Goal: Communication & Community: Share content

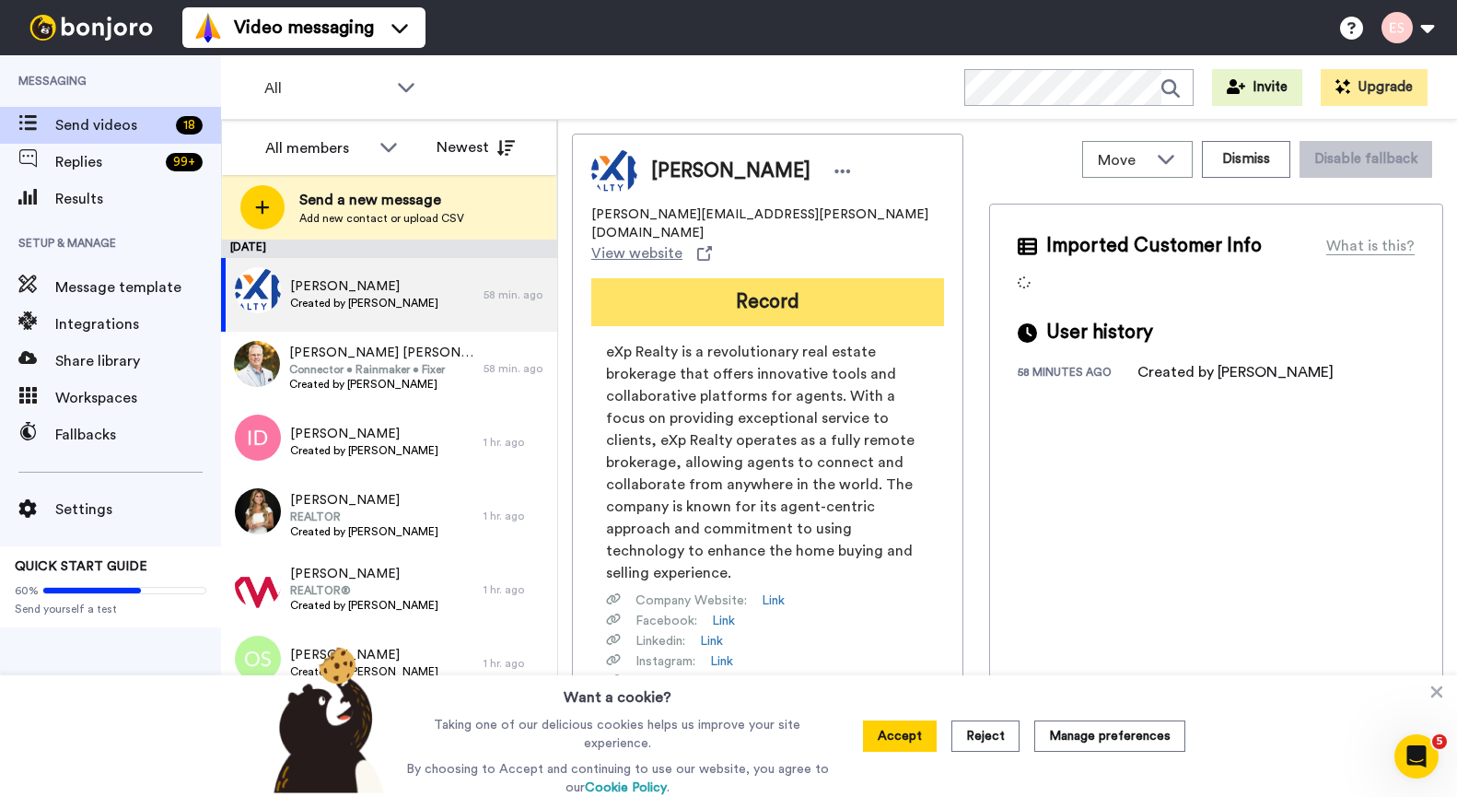
click at [754, 278] on button "Record" at bounding box center [767, 302] width 353 height 48
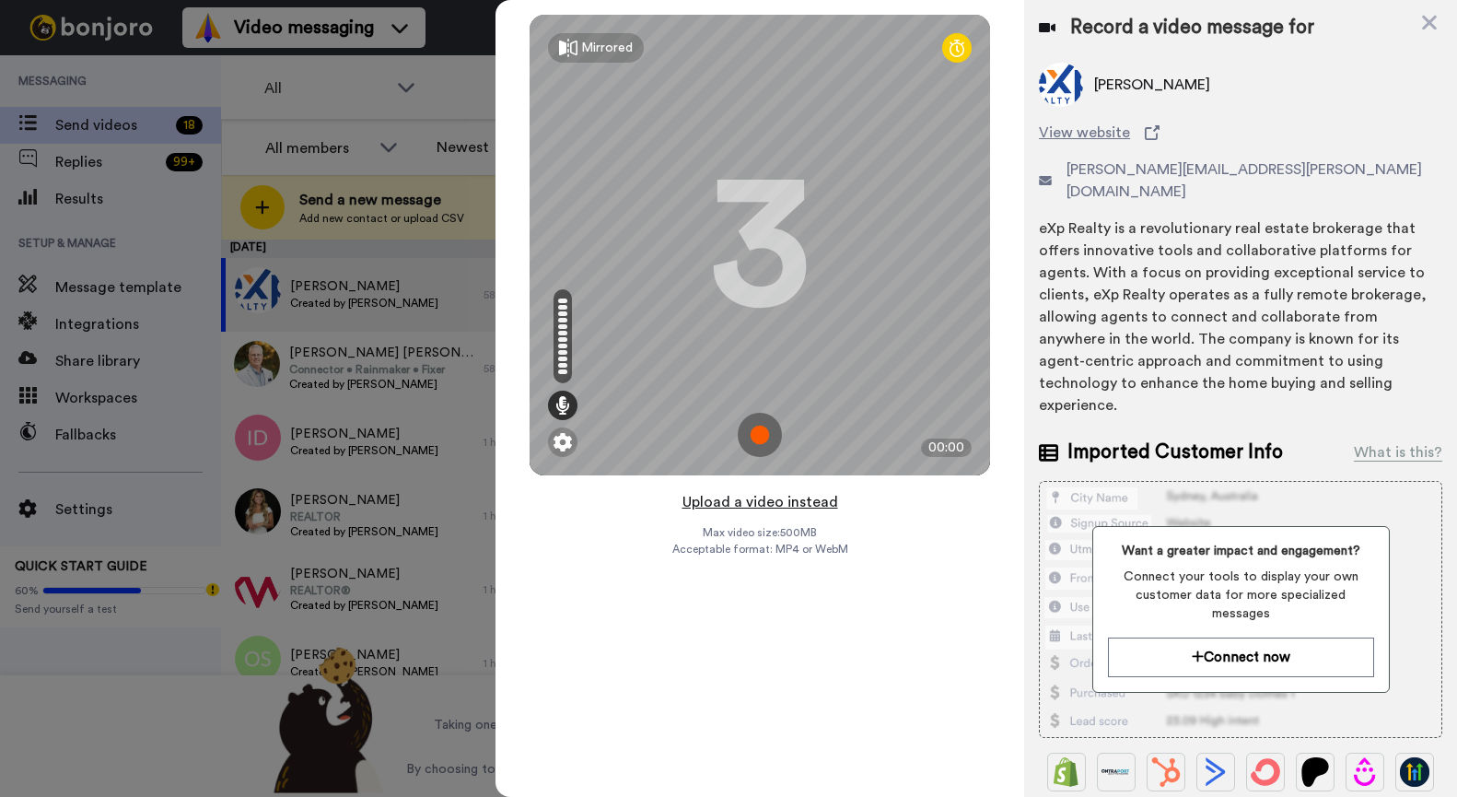
click at [751, 501] on button "Upload a video instead" at bounding box center [760, 502] width 167 height 24
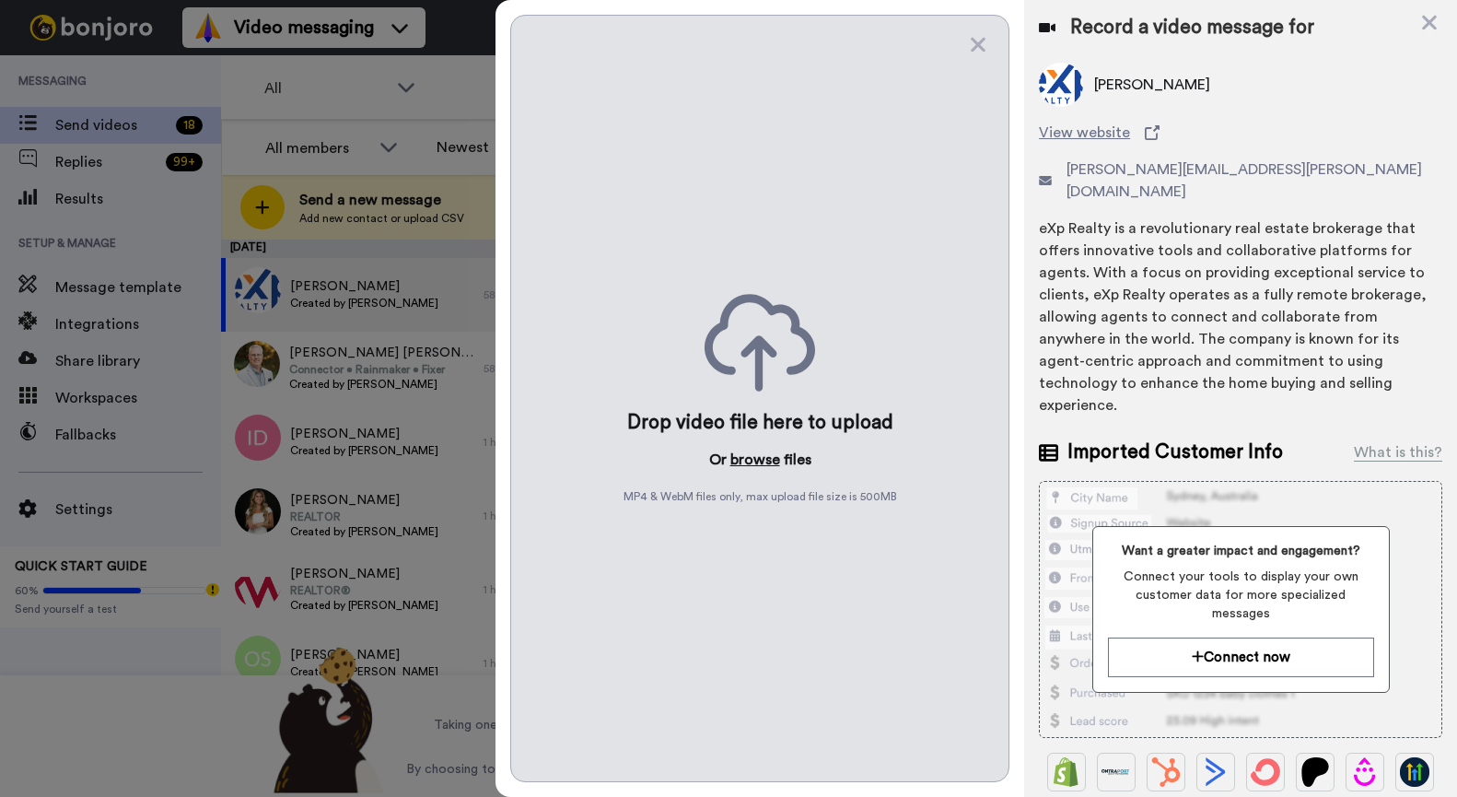
click at [747, 460] on button "browse" at bounding box center [756, 460] width 50 height 22
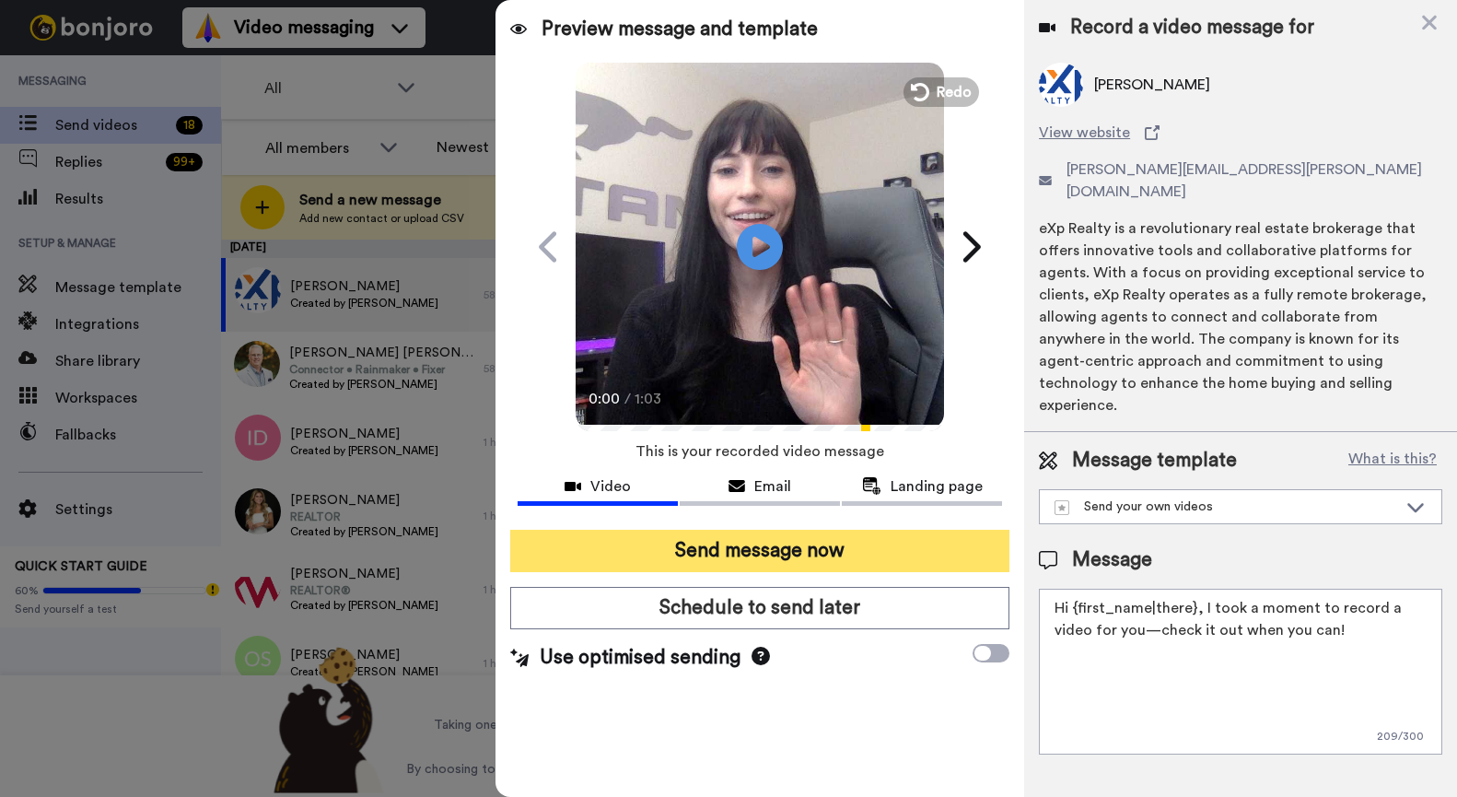
click at [796, 537] on button "Send message now" at bounding box center [759, 551] width 499 height 42
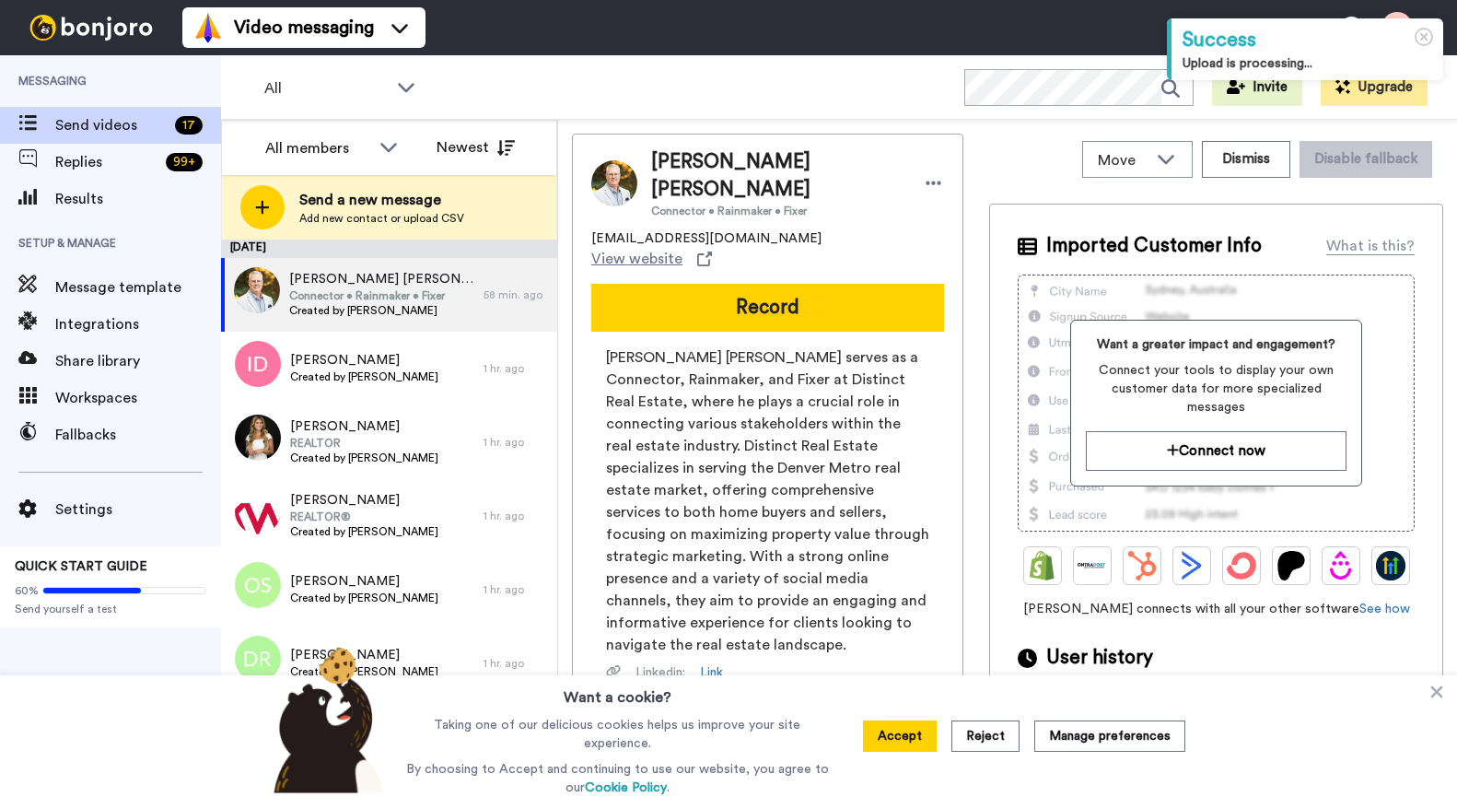
click at [768, 284] on button "Record" at bounding box center [767, 308] width 353 height 48
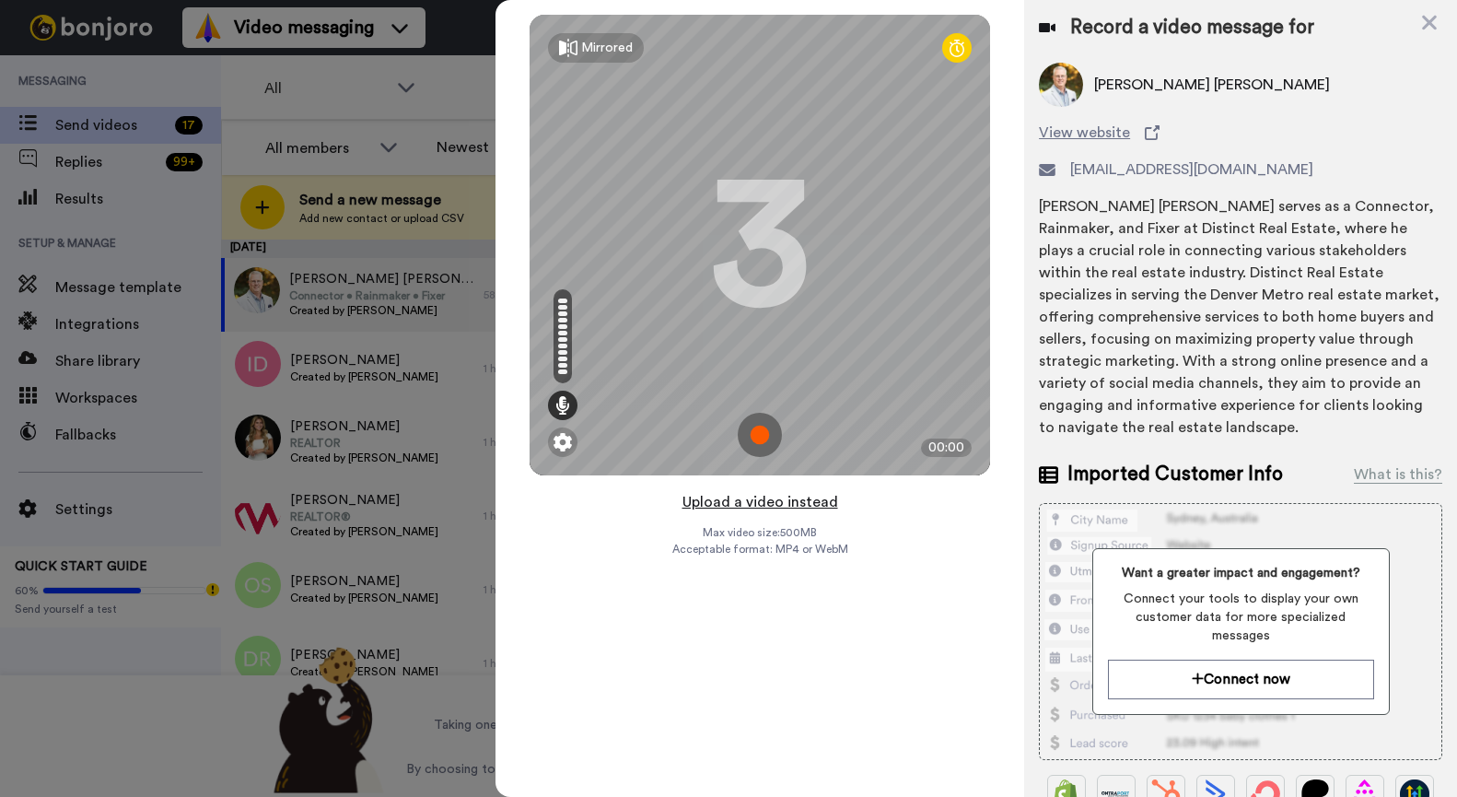
click at [761, 498] on button "Upload a video instead" at bounding box center [760, 502] width 167 height 24
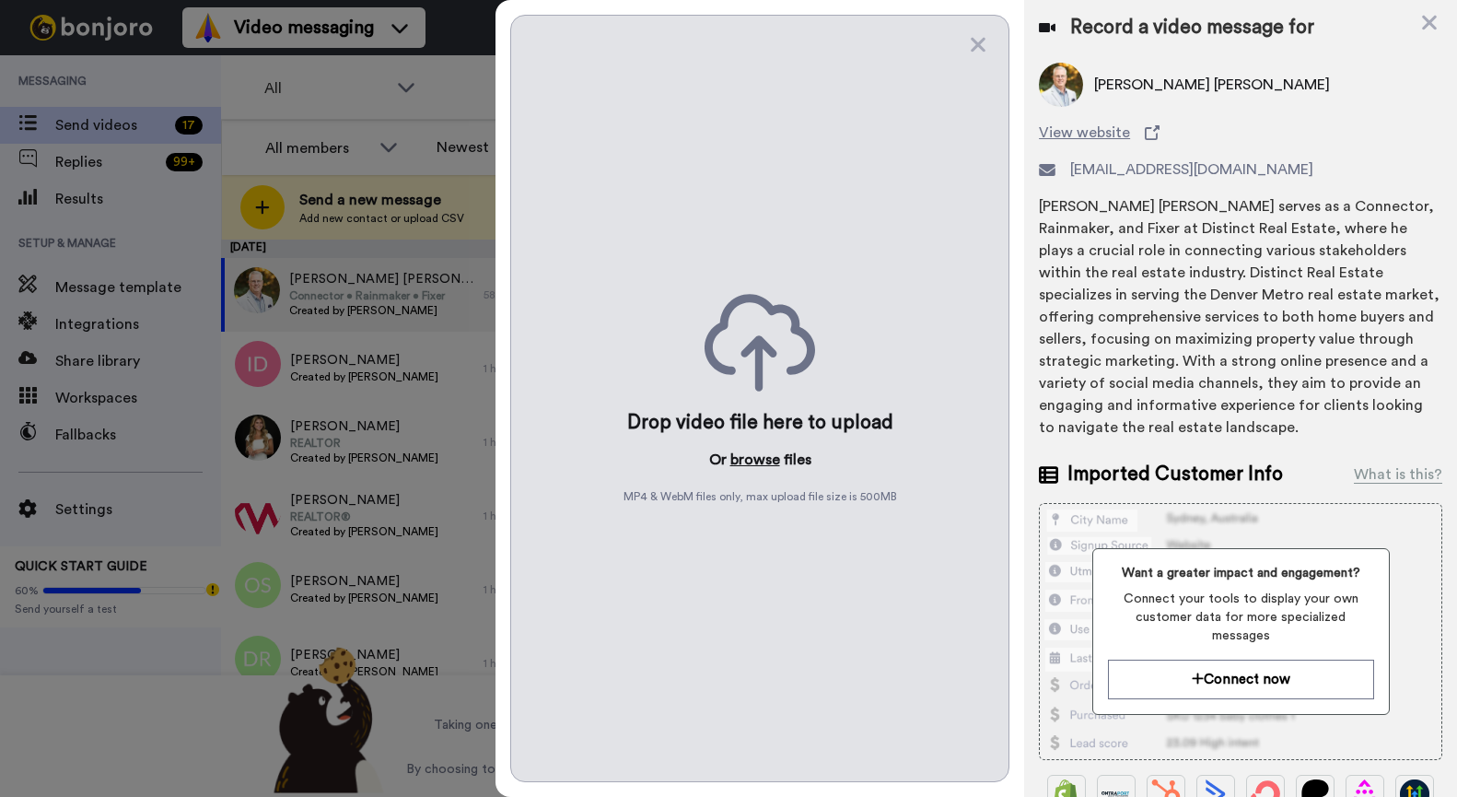
click at [759, 461] on button "browse" at bounding box center [756, 460] width 50 height 22
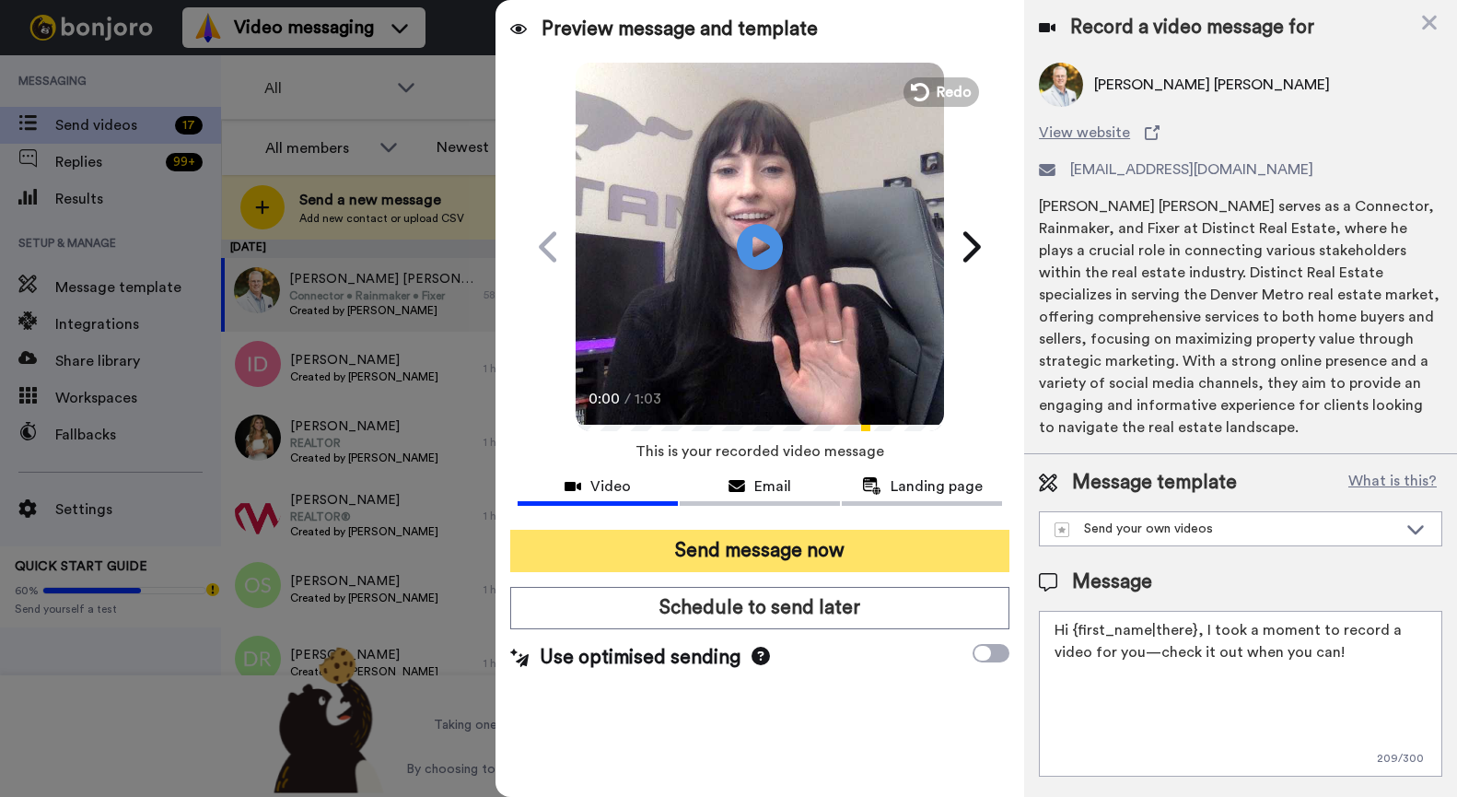
click at [784, 547] on button "Send message now" at bounding box center [759, 551] width 499 height 42
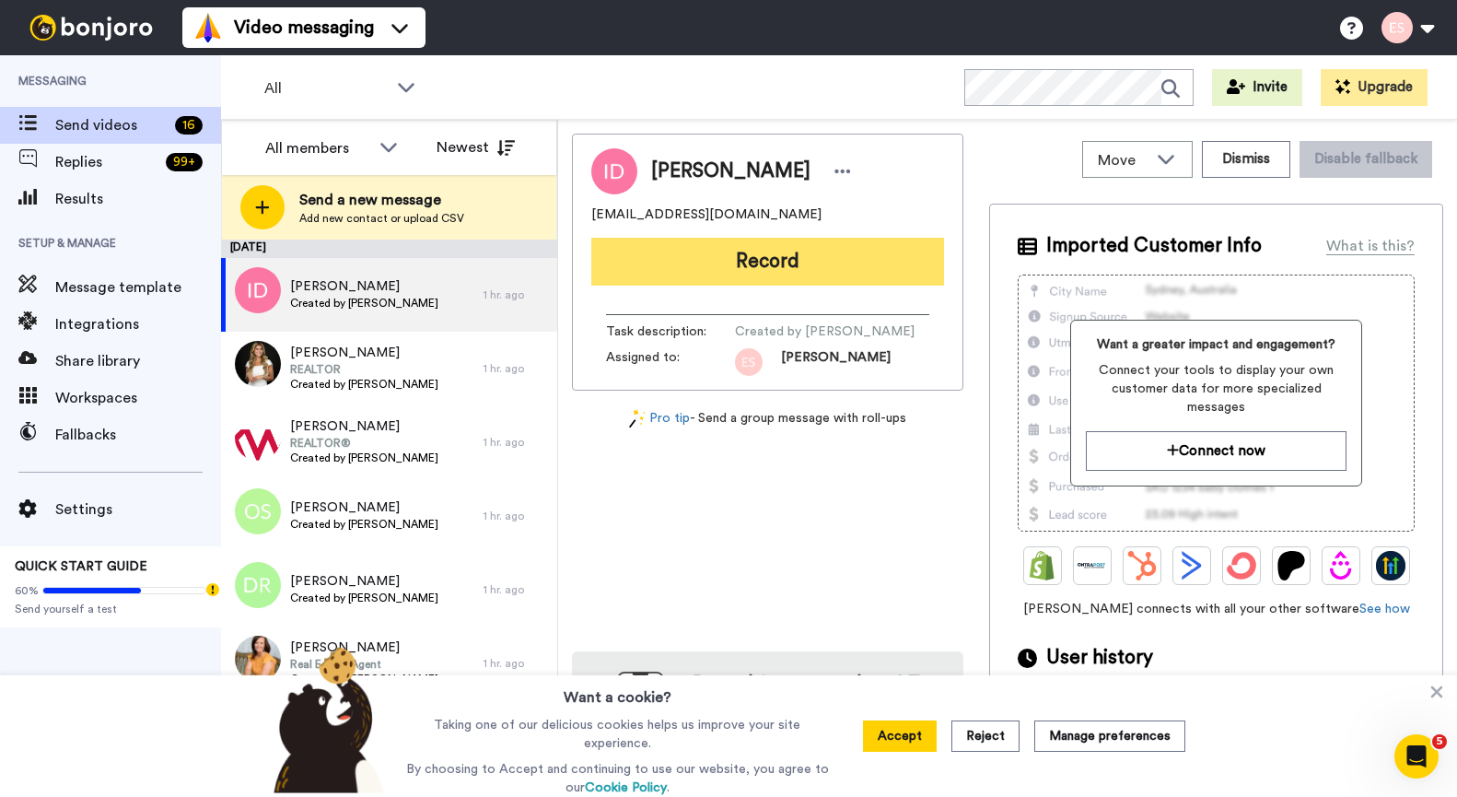
click at [713, 243] on button "Record" at bounding box center [767, 262] width 353 height 48
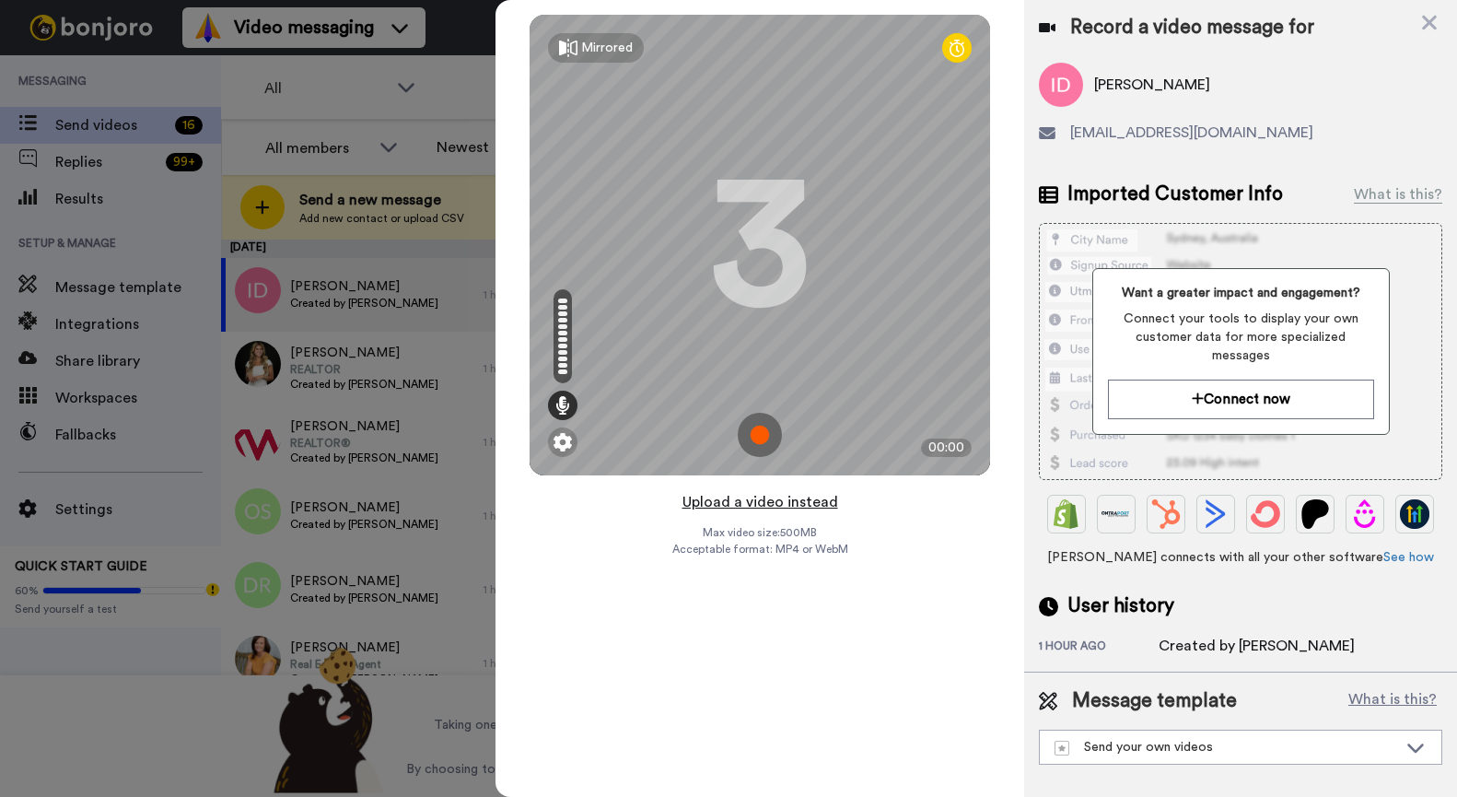
click at [789, 497] on button "Upload a video instead" at bounding box center [760, 502] width 167 height 24
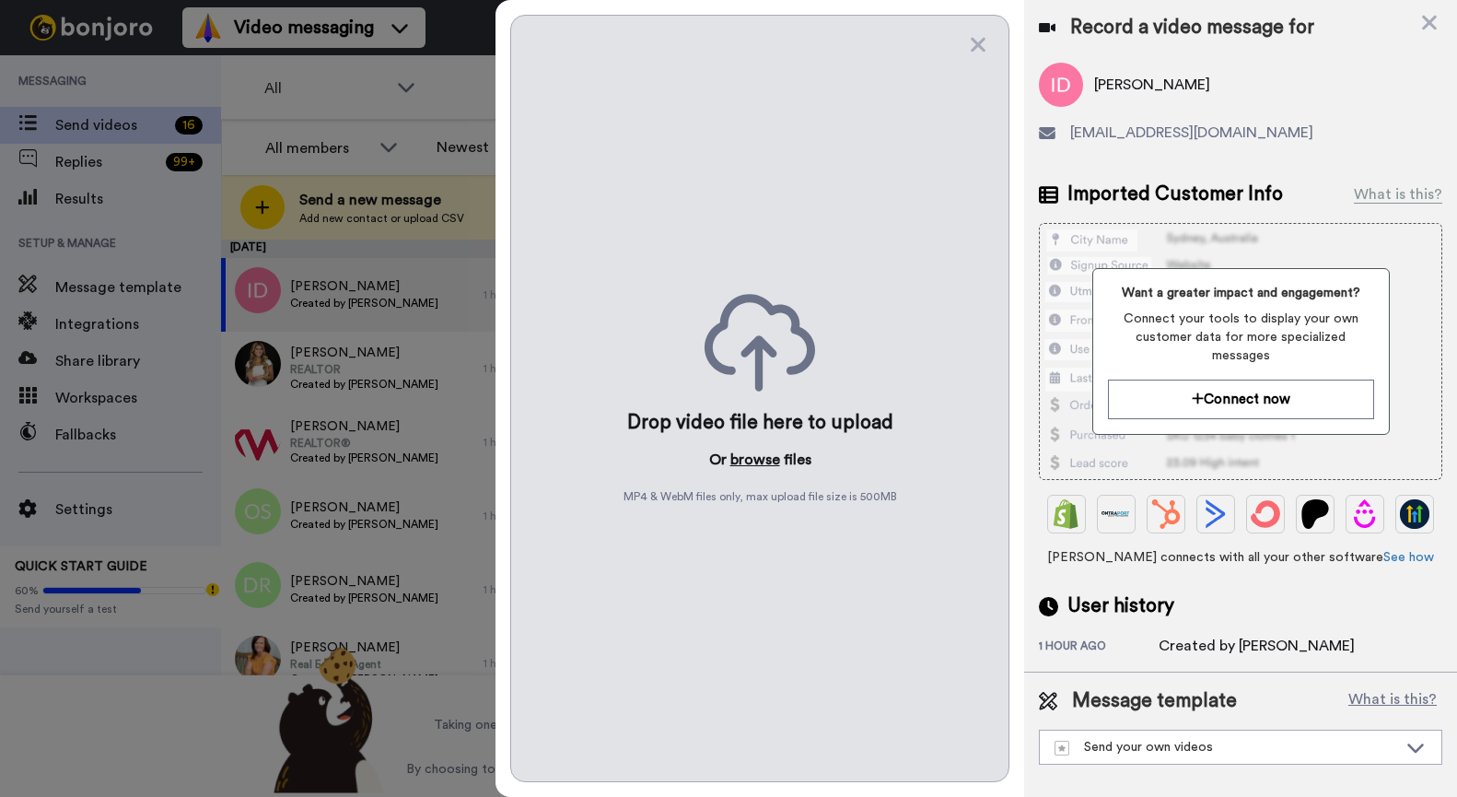
click at [765, 454] on button "browse" at bounding box center [756, 460] width 50 height 22
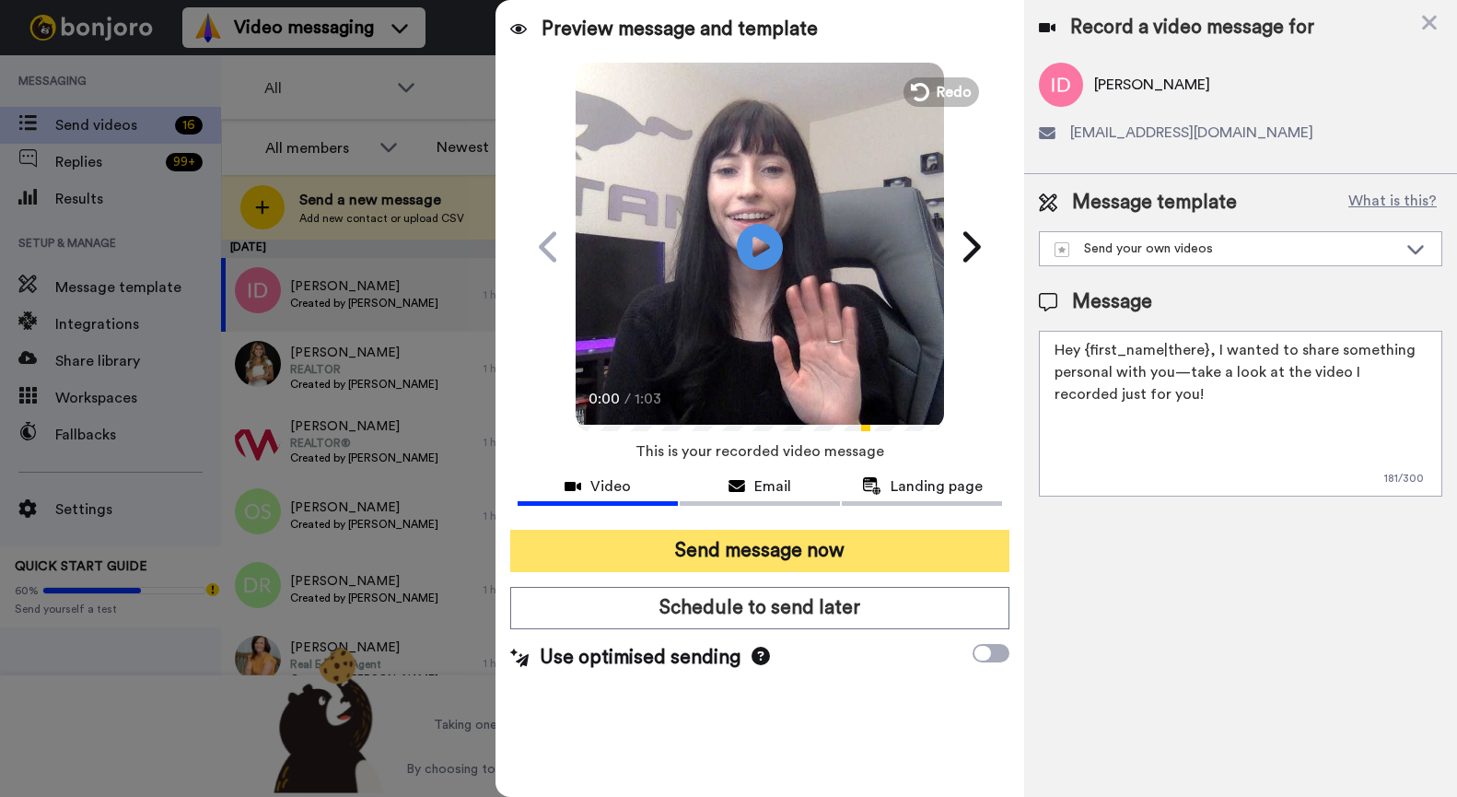
click at [797, 539] on button "Send message now" at bounding box center [759, 551] width 499 height 42
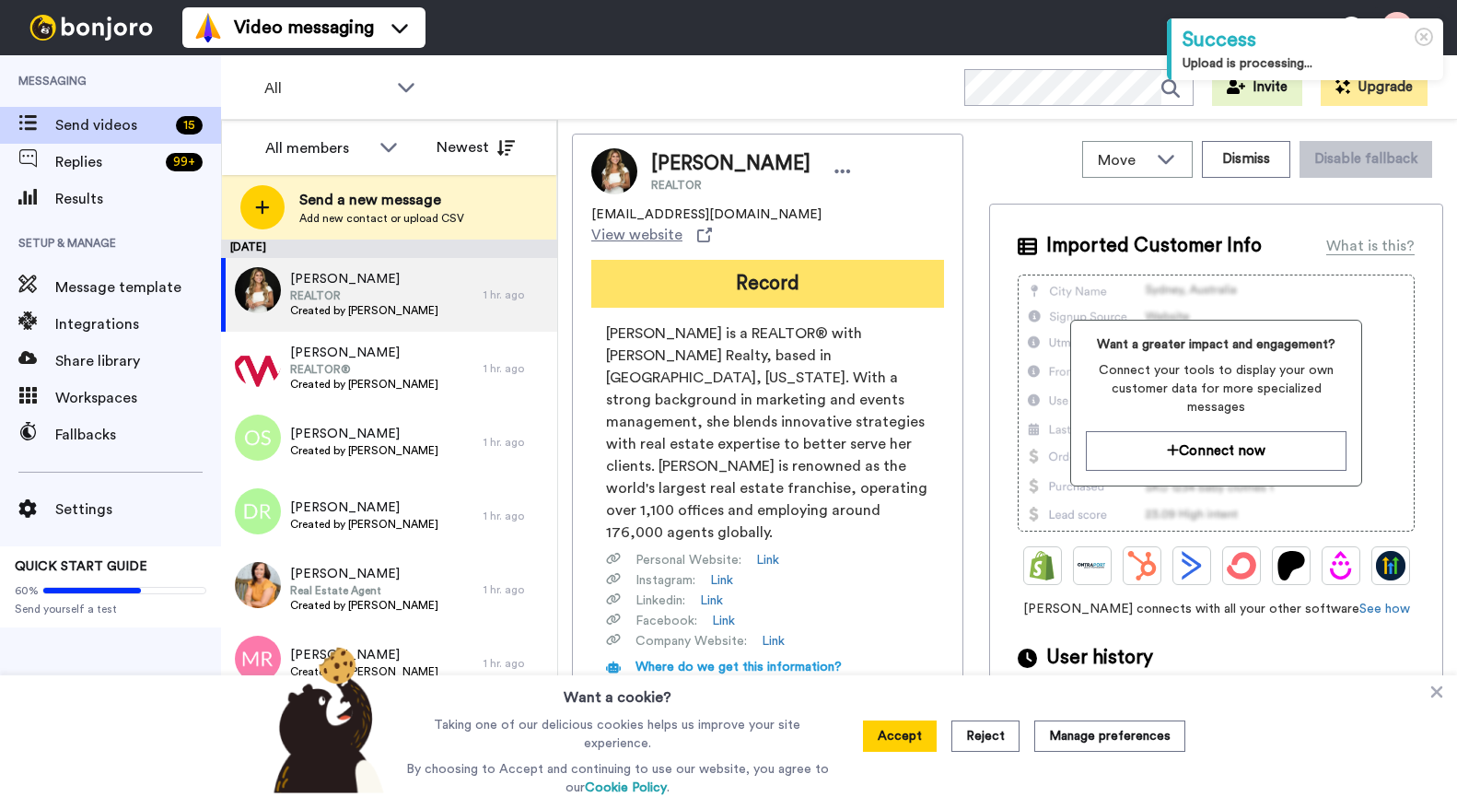
click at [756, 260] on button "Record" at bounding box center [767, 284] width 353 height 48
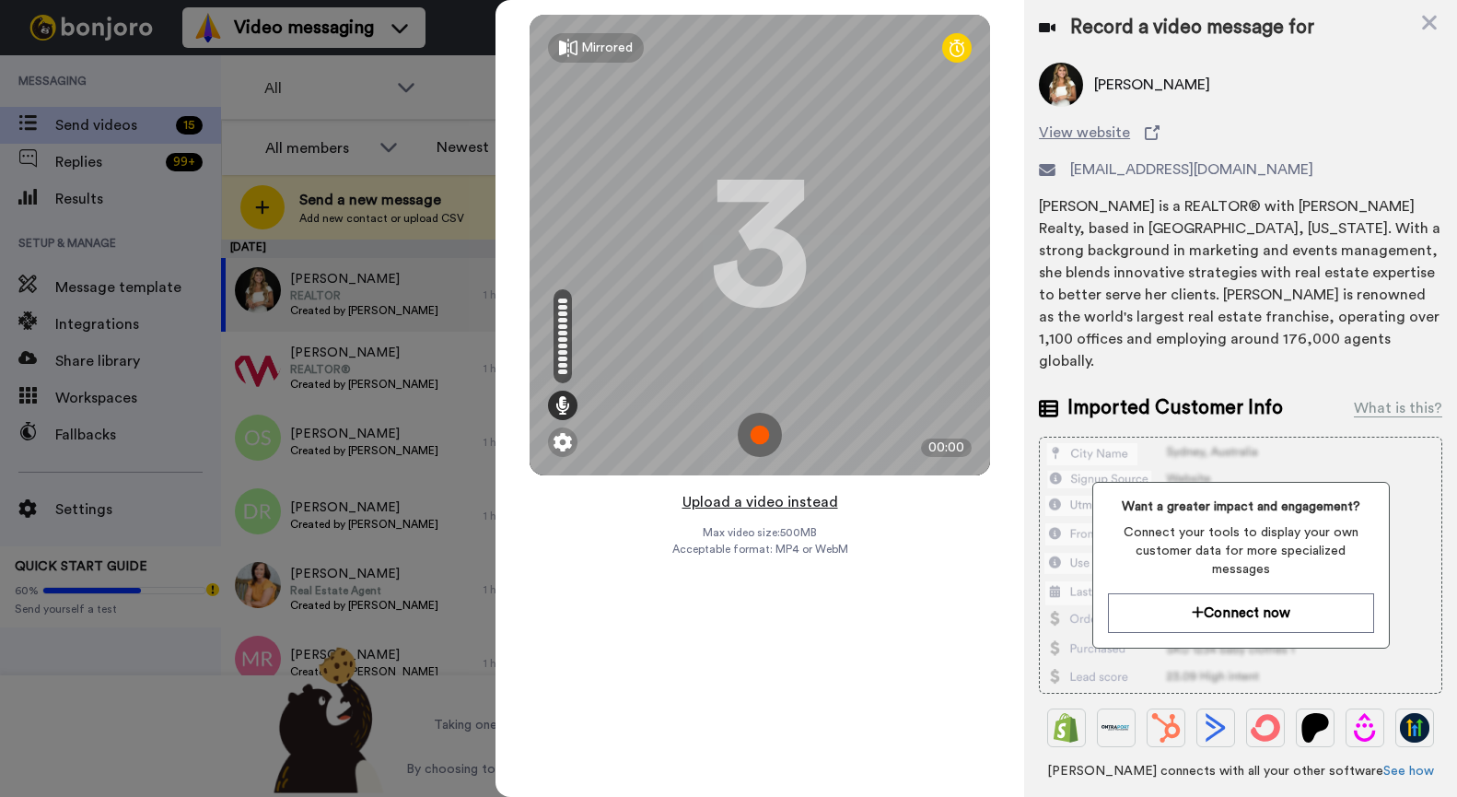
click at [776, 498] on button "Upload a video instead" at bounding box center [760, 502] width 167 height 24
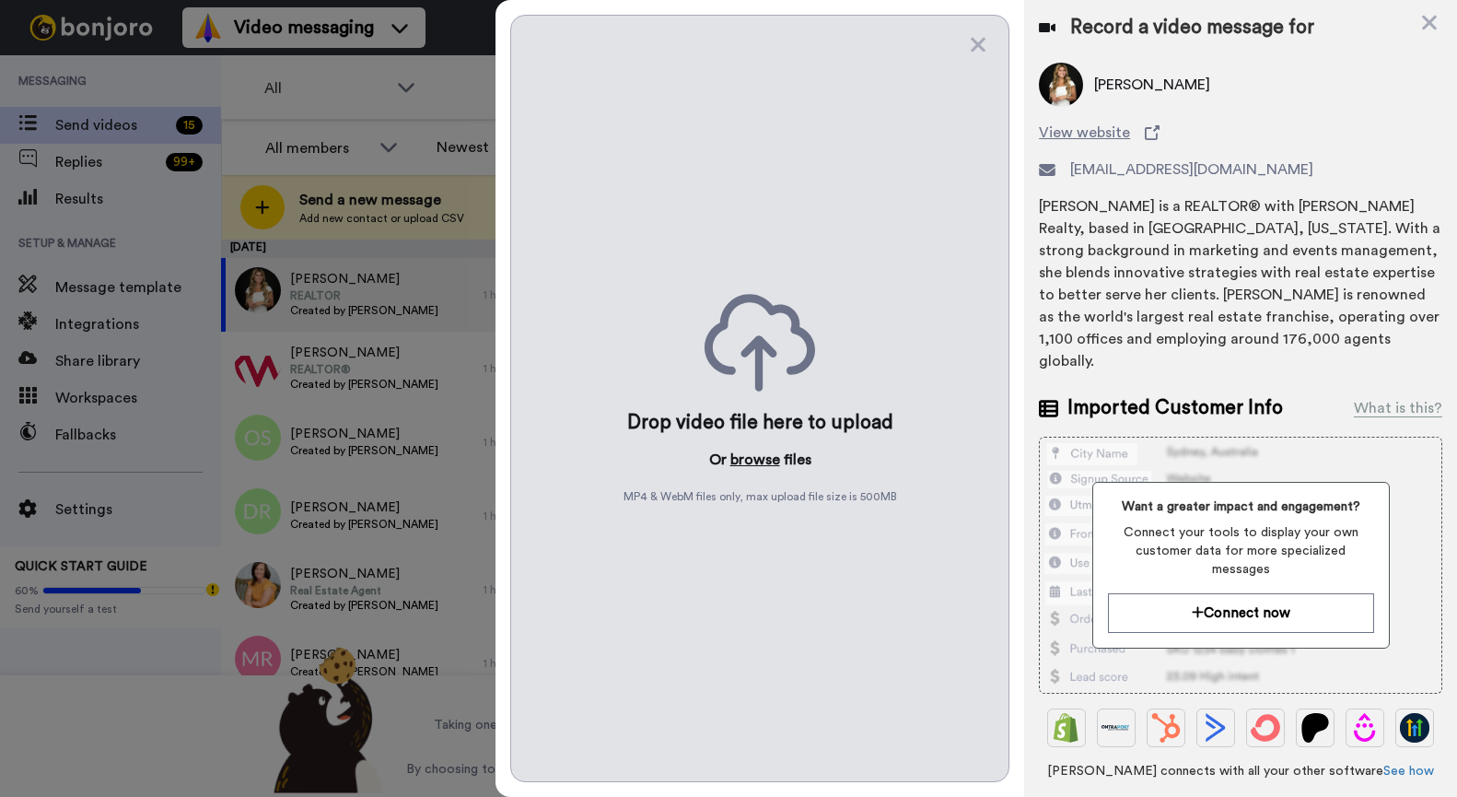
click at [747, 462] on button "browse" at bounding box center [756, 460] width 50 height 22
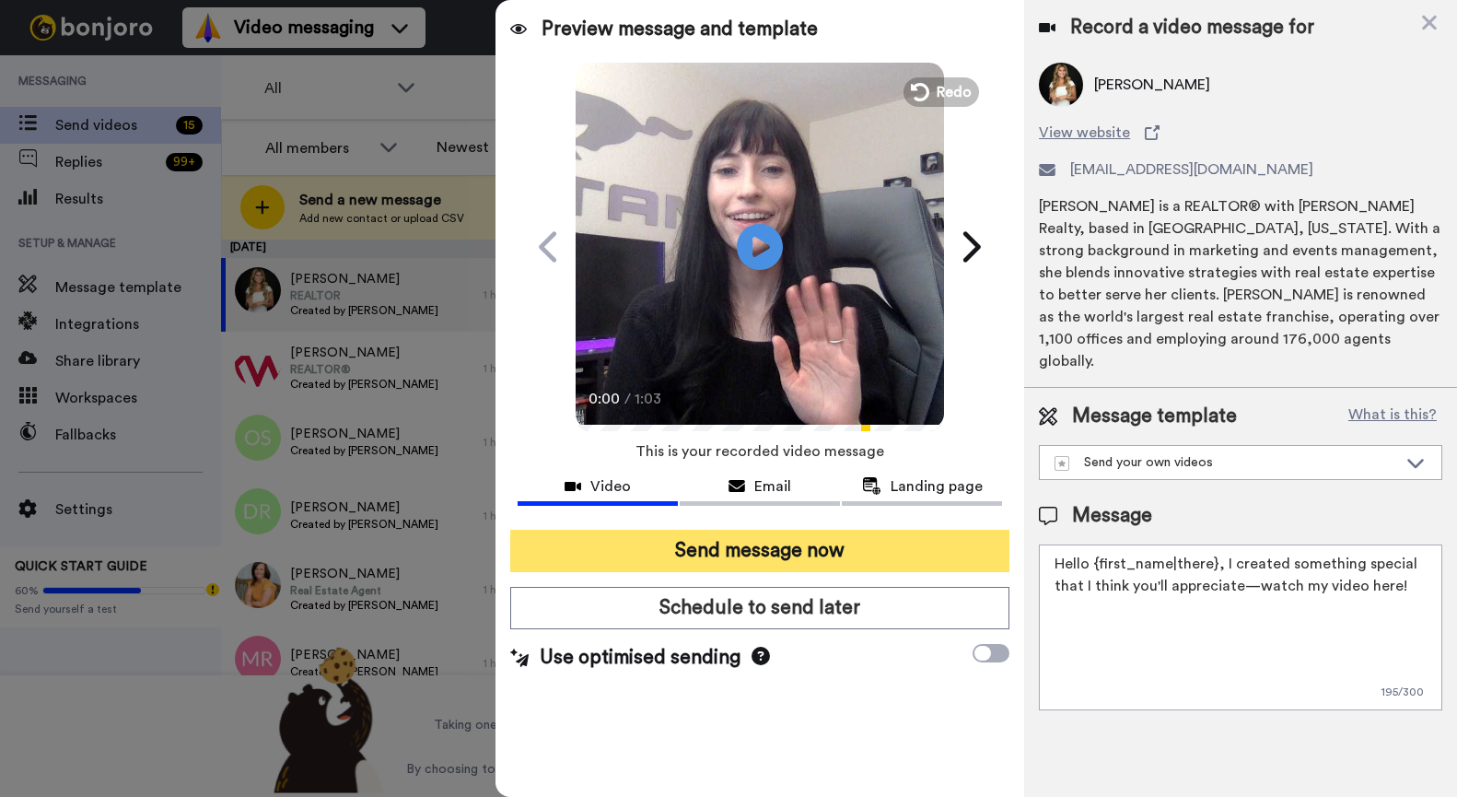
click at [844, 545] on button "Send message now" at bounding box center [759, 551] width 499 height 42
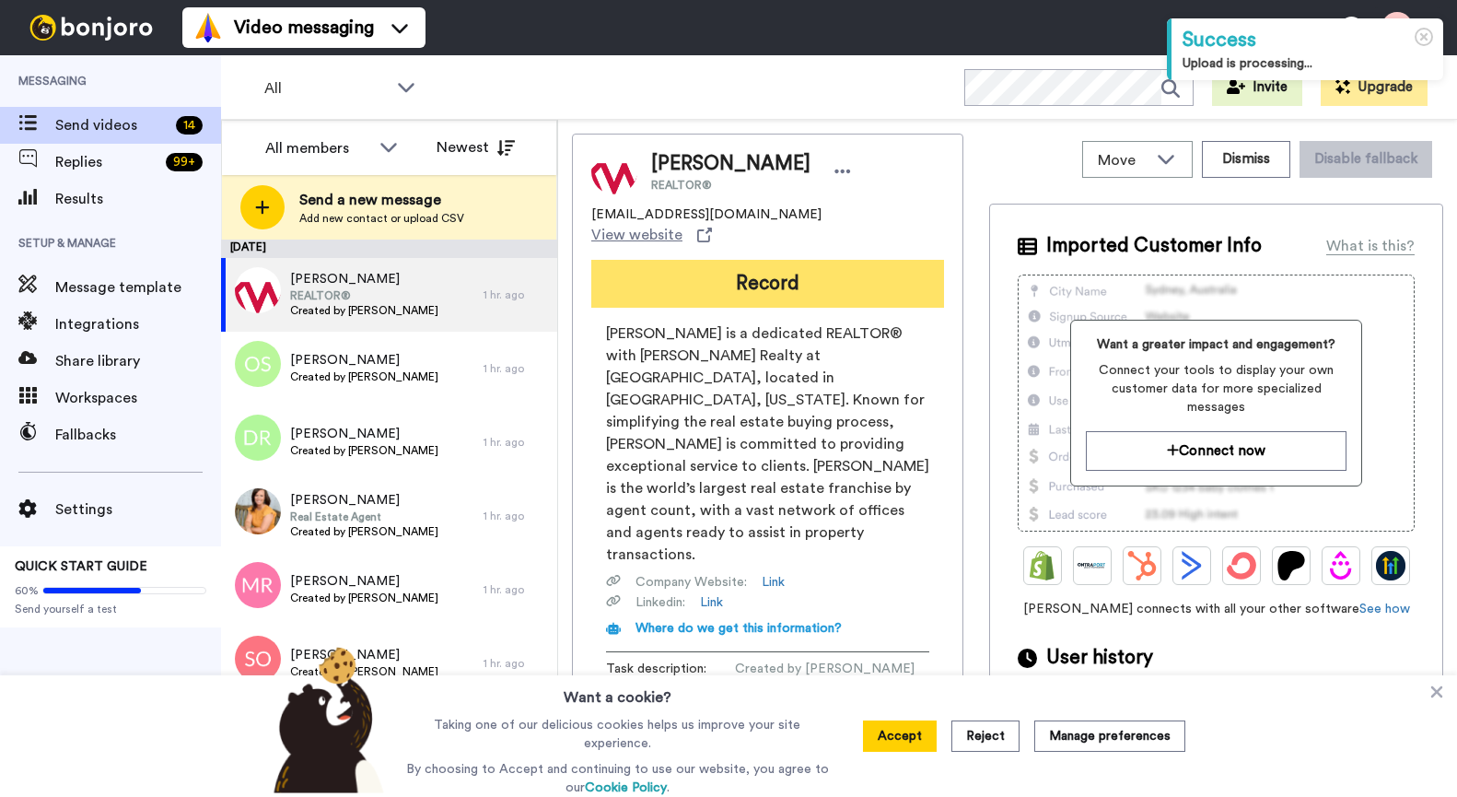
click at [729, 269] on button "Record" at bounding box center [767, 284] width 353 height 48
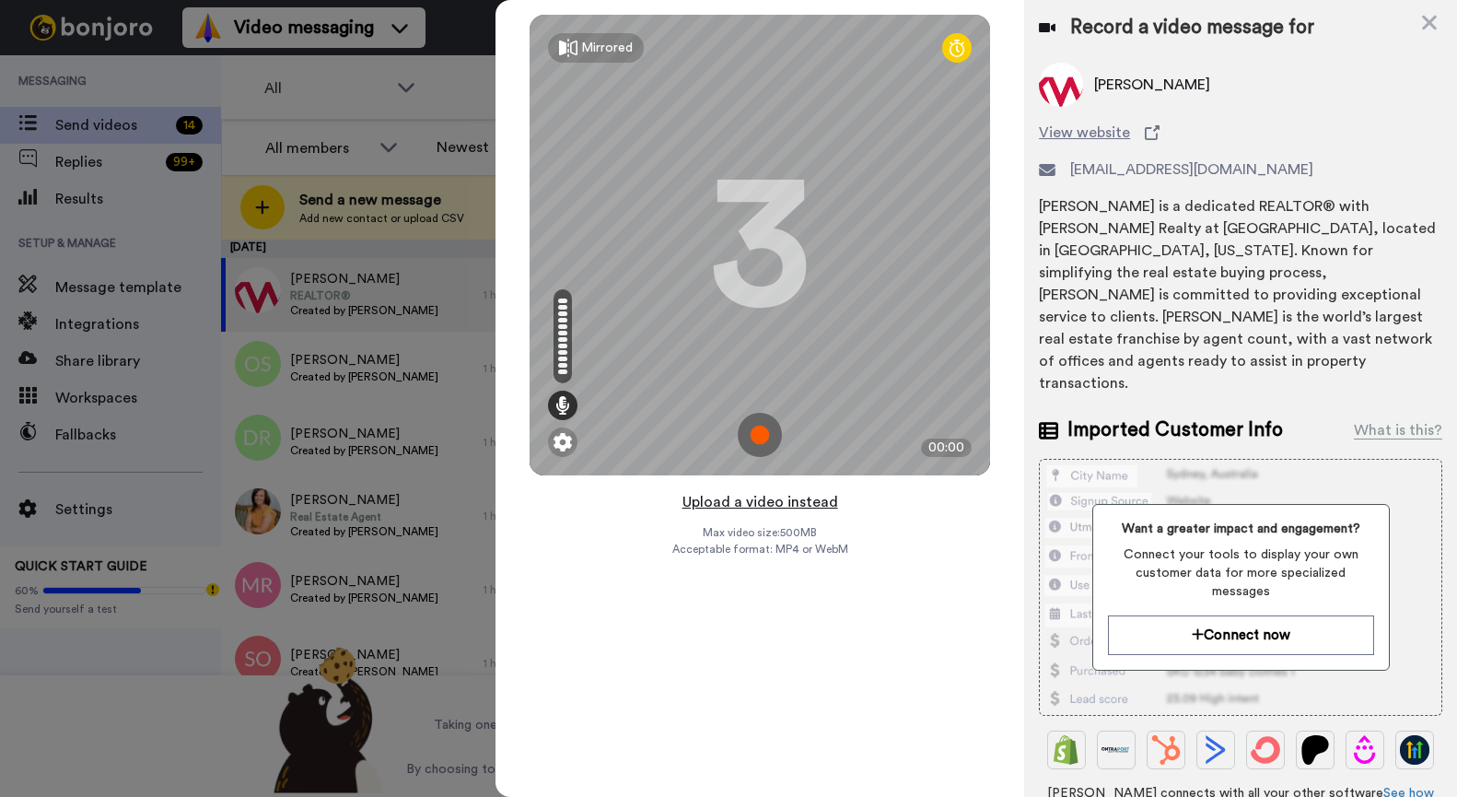
click at [814, 498] on button "Upload a video instead" at bounding box center [760, 502] width 167 height 24
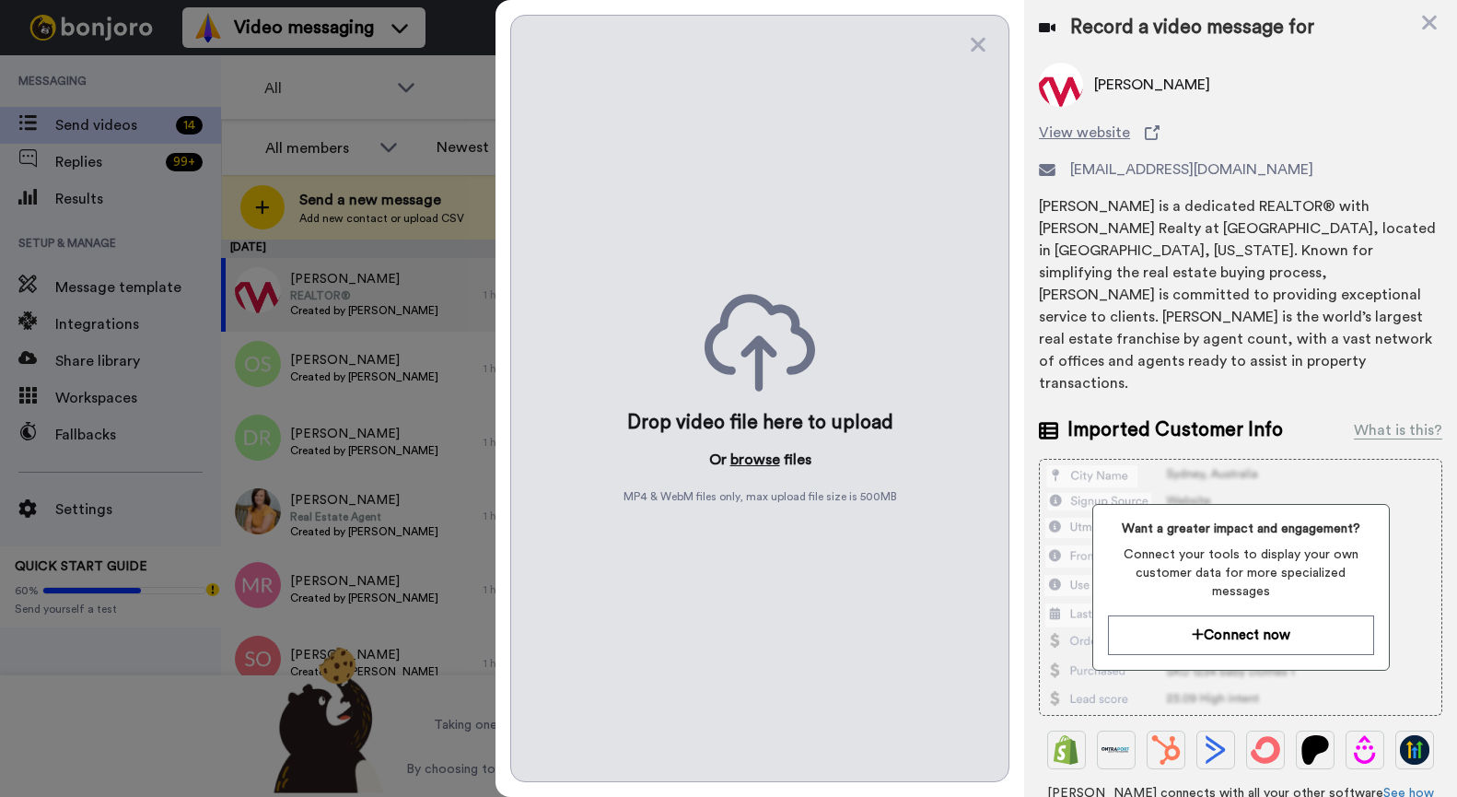
click at [761, 462] on button "browse" at bounding box center [756, 460] width 50 height 22
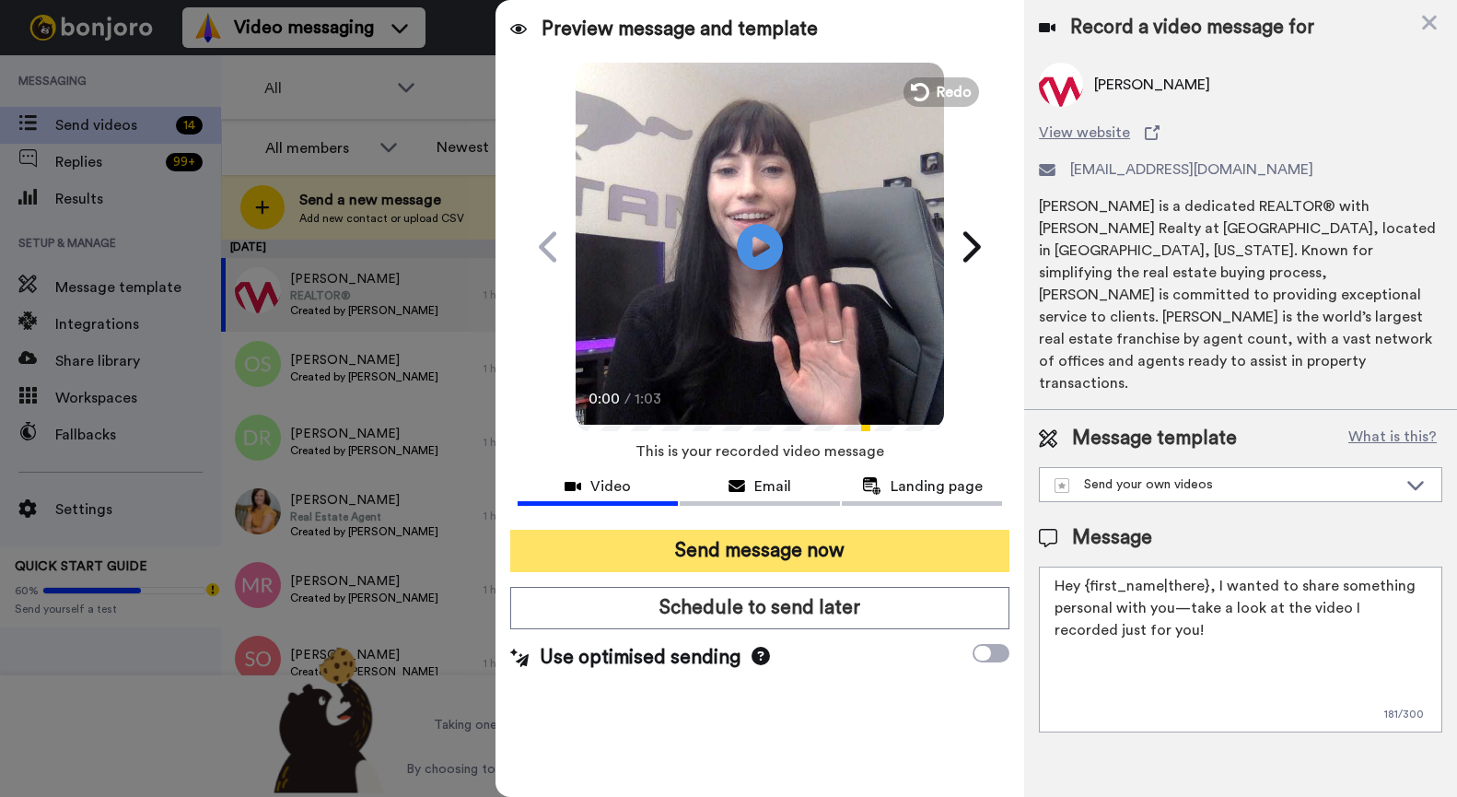
click at [805, 561] on button "Send message now" at bounding box center [759, 551] width 499 height 42
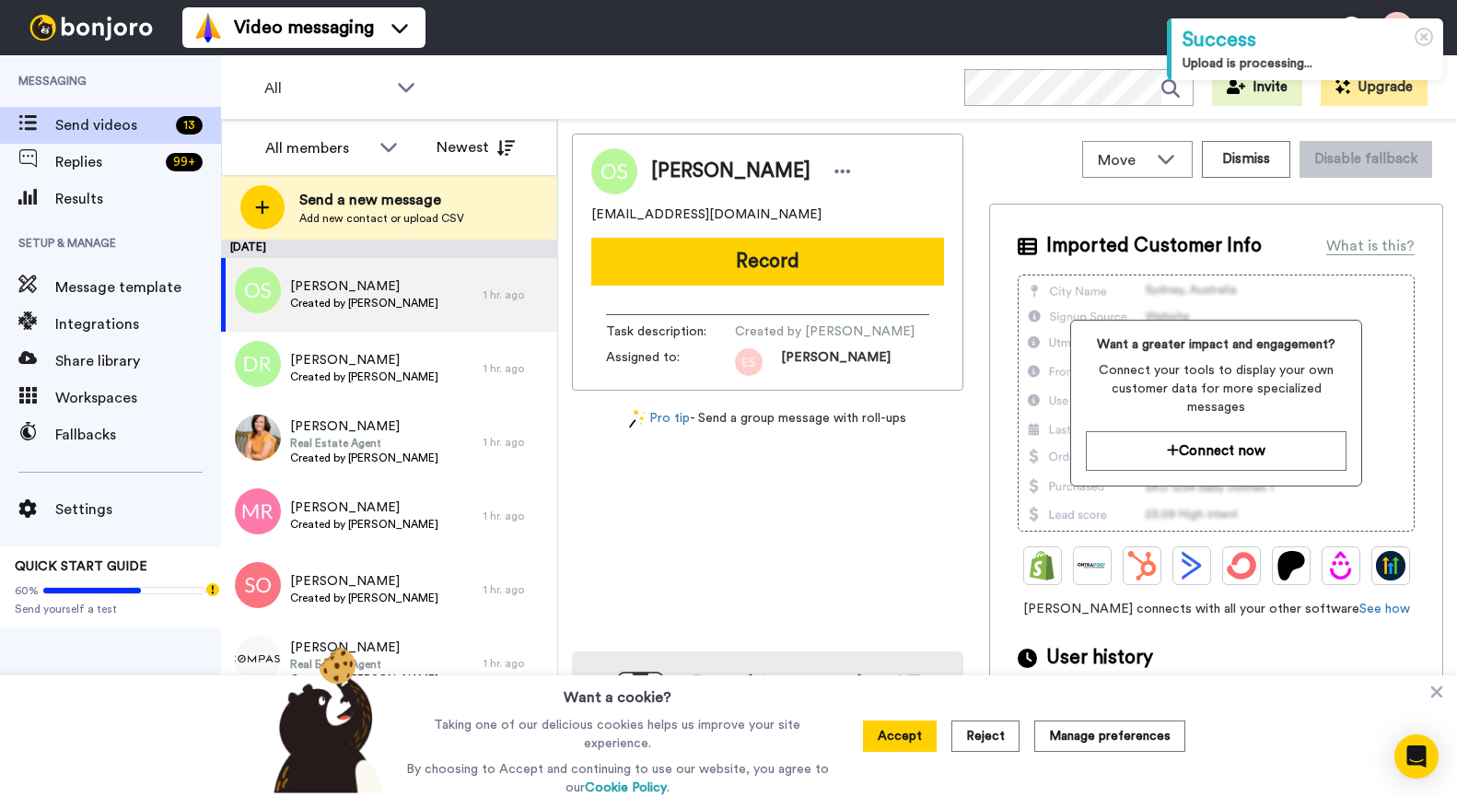
click at [739, 244] on button "Record" at bounding box center [767, 262] width 353 height 48
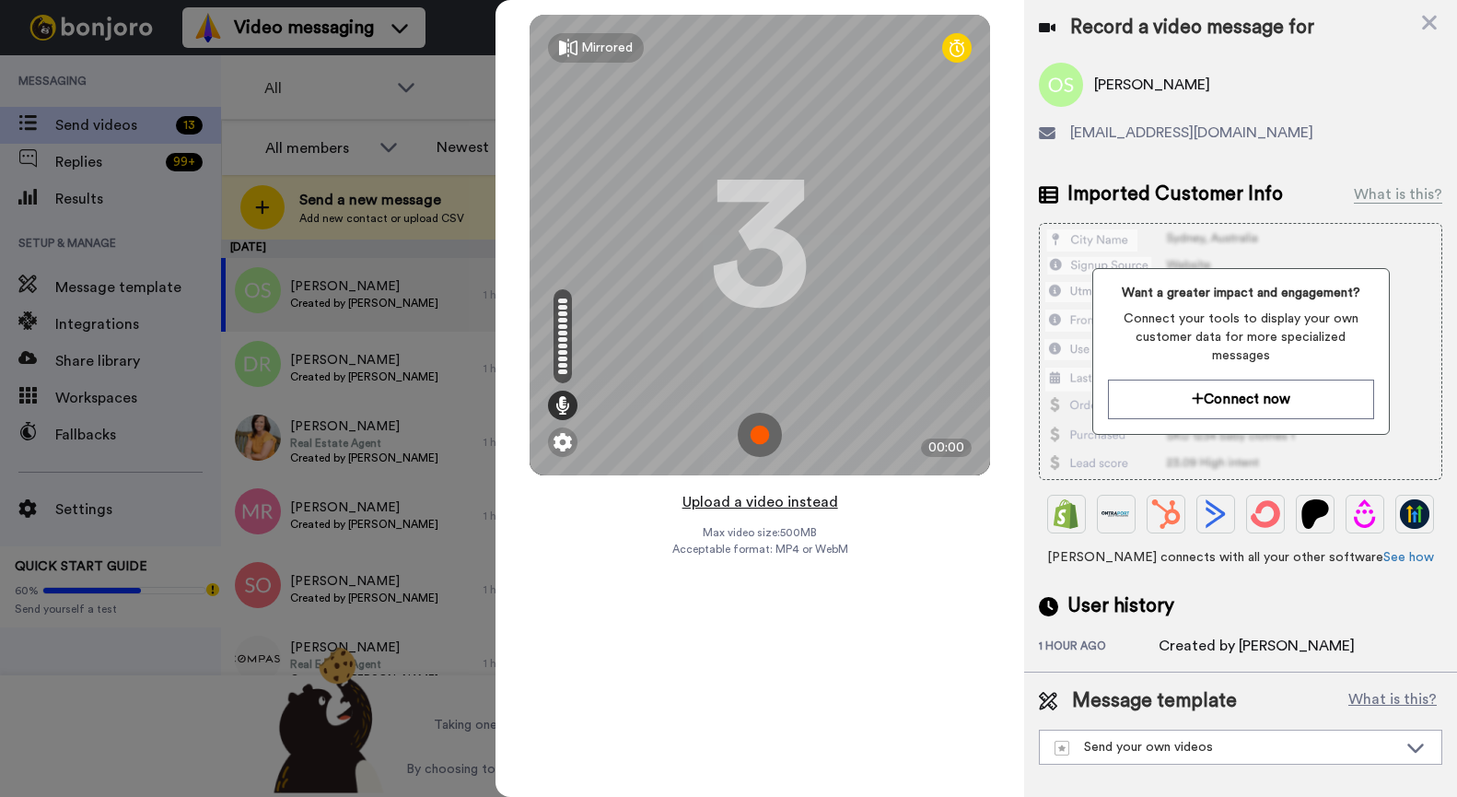
click at [764, 503] on button "Upload a video instead" at bounding box center [760, 502] width 167 height 24
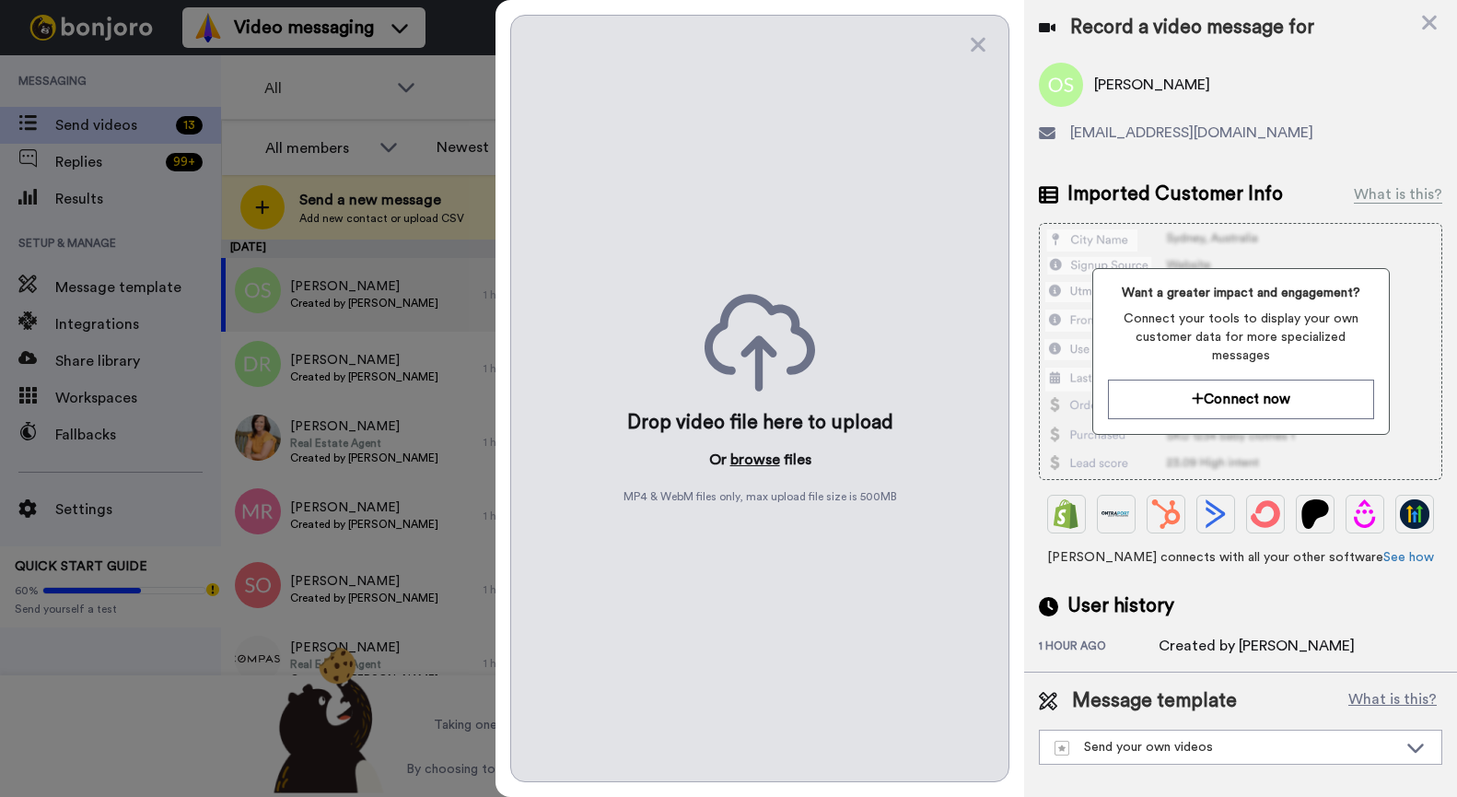
click at [755, 461] on button "browse" at bounding box center [756, 460] width 50 height 22
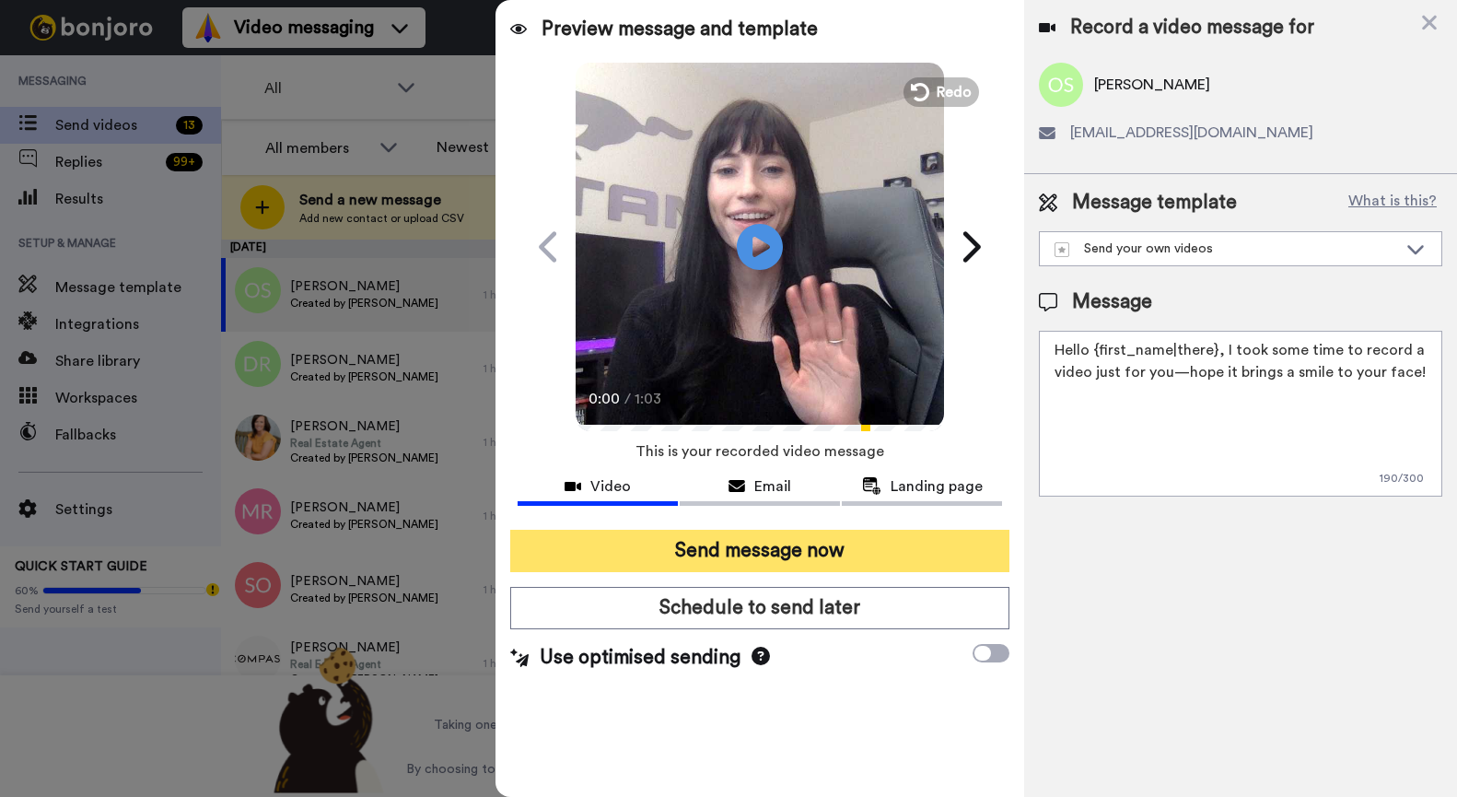
click at [733, 542] on button "Send message now" at bounding box center [759, 551] width 499 height 42
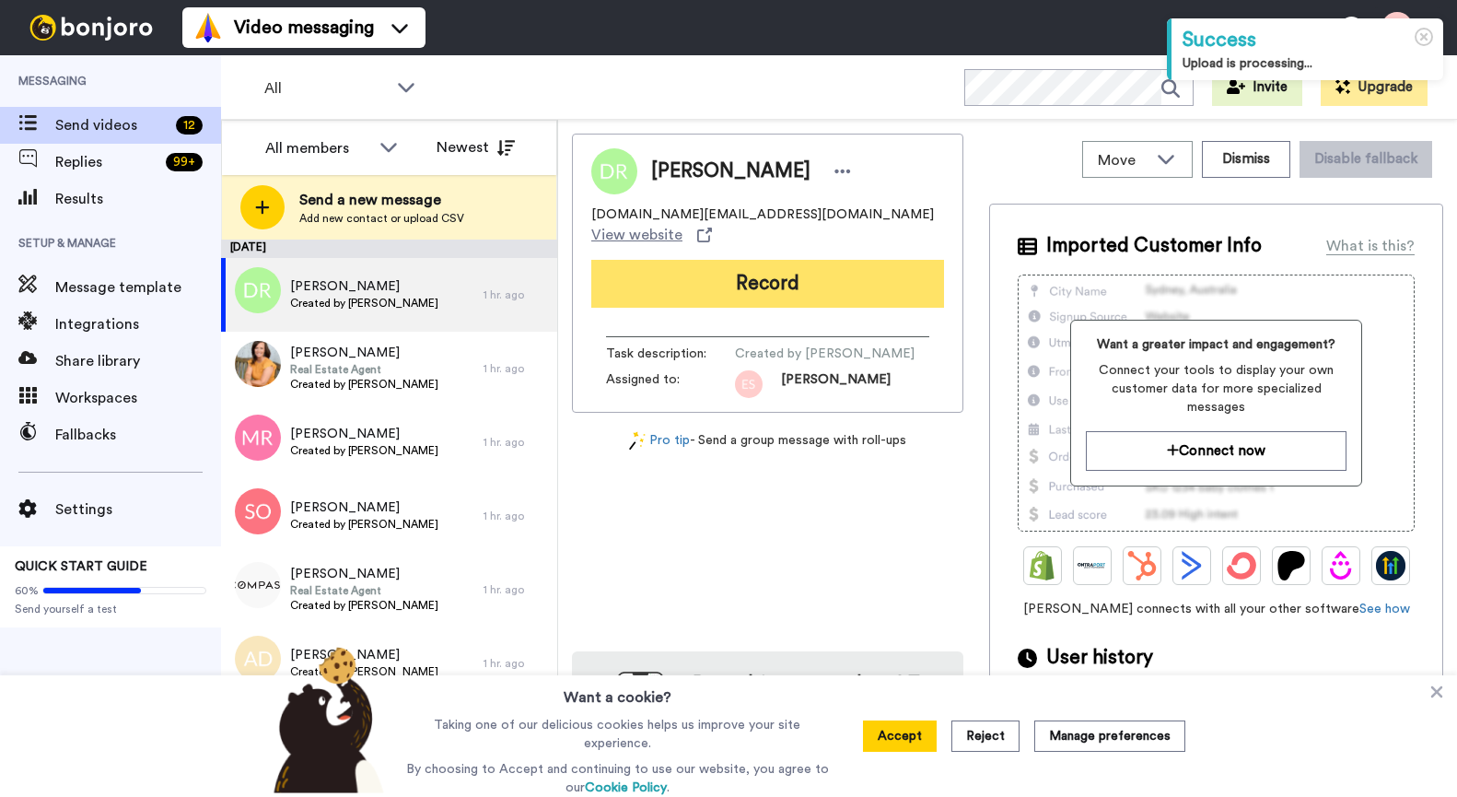
click at [737, 262] on button "Record" at bounding box center [767, 284] width 353 height 48
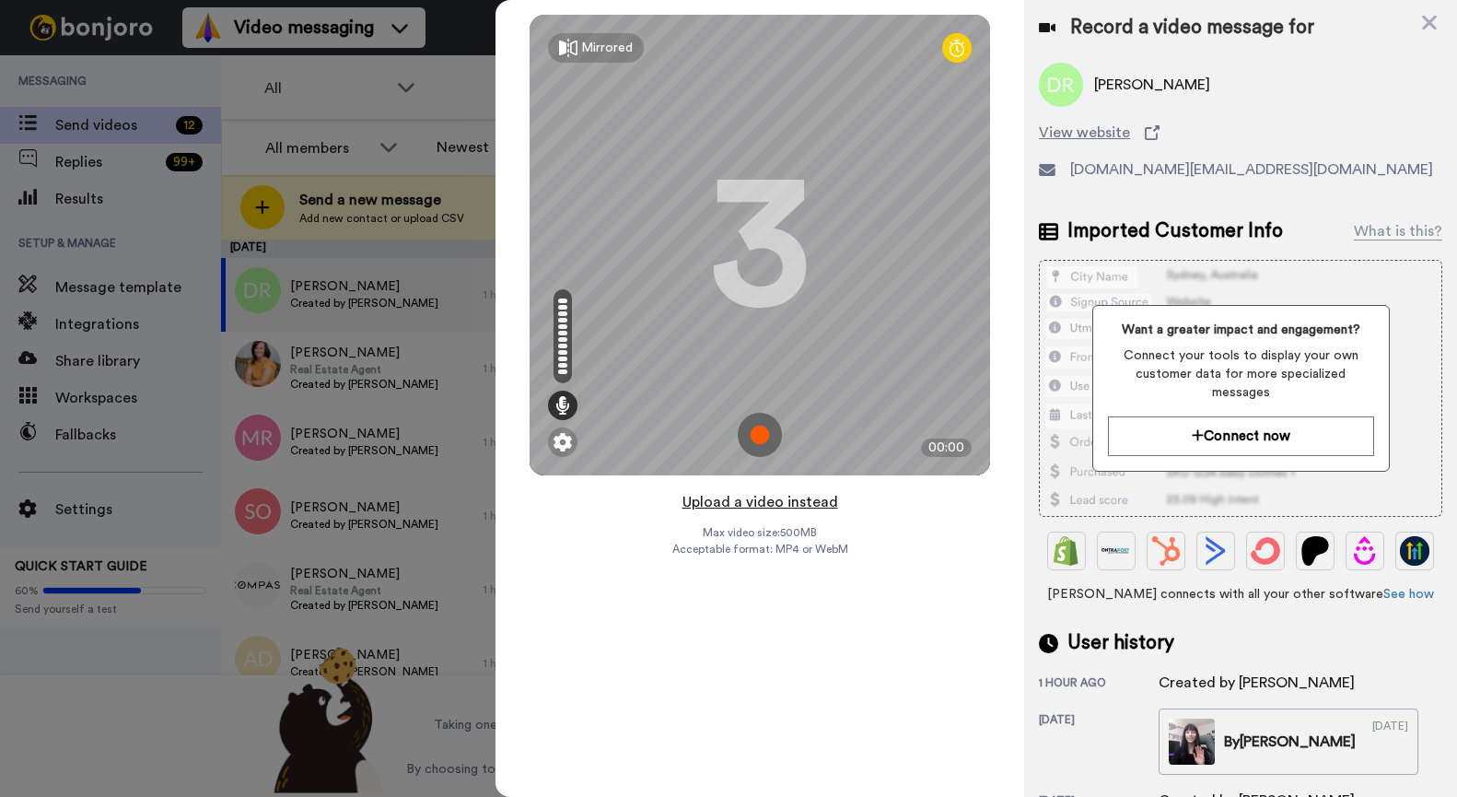
click at [718, 499] on button "Upload a video instead" at bounding box center [760, 502] width 167 height 24
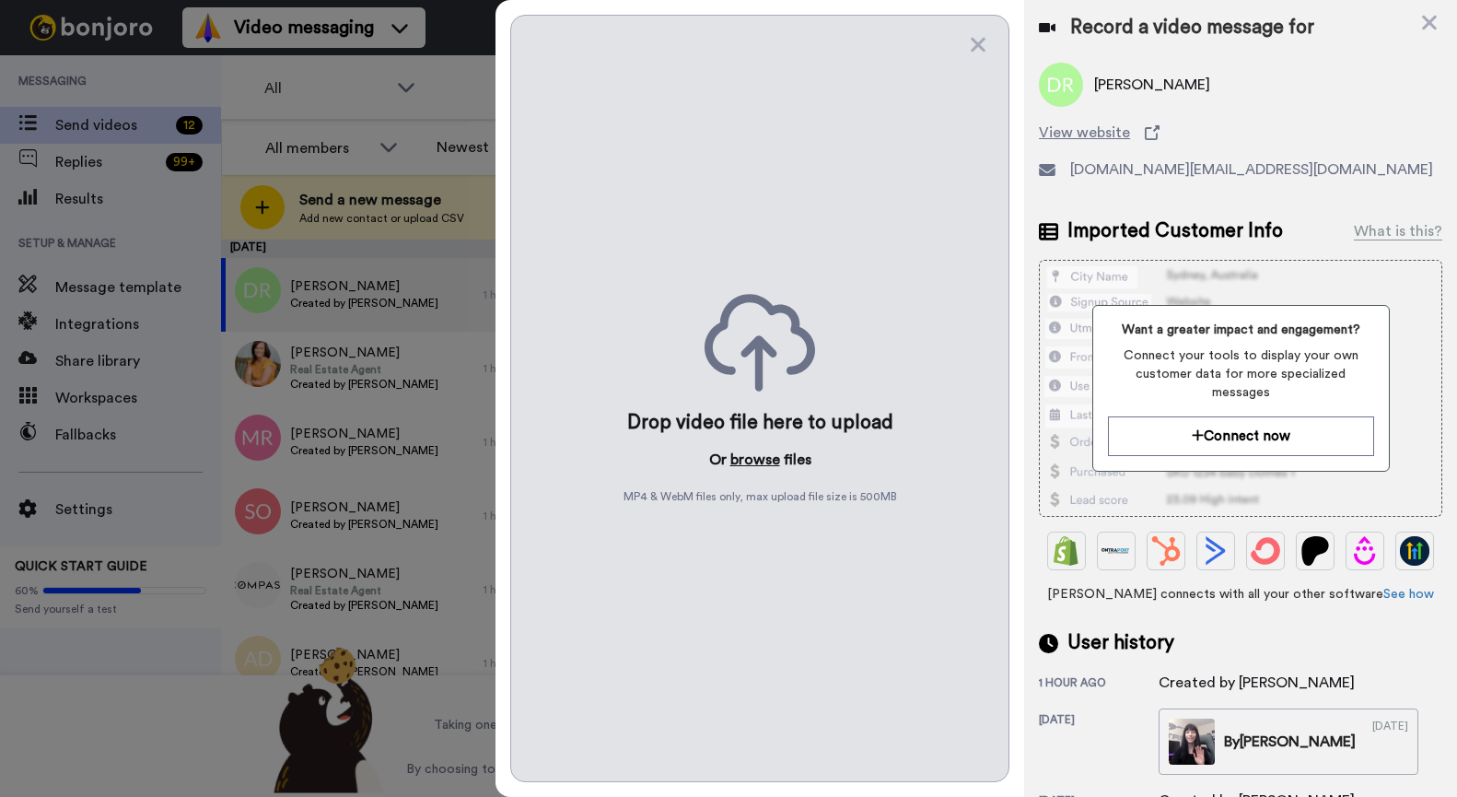
click at [750, 461] on button "browse" at bounding box center [756, 460] width 50 height 22
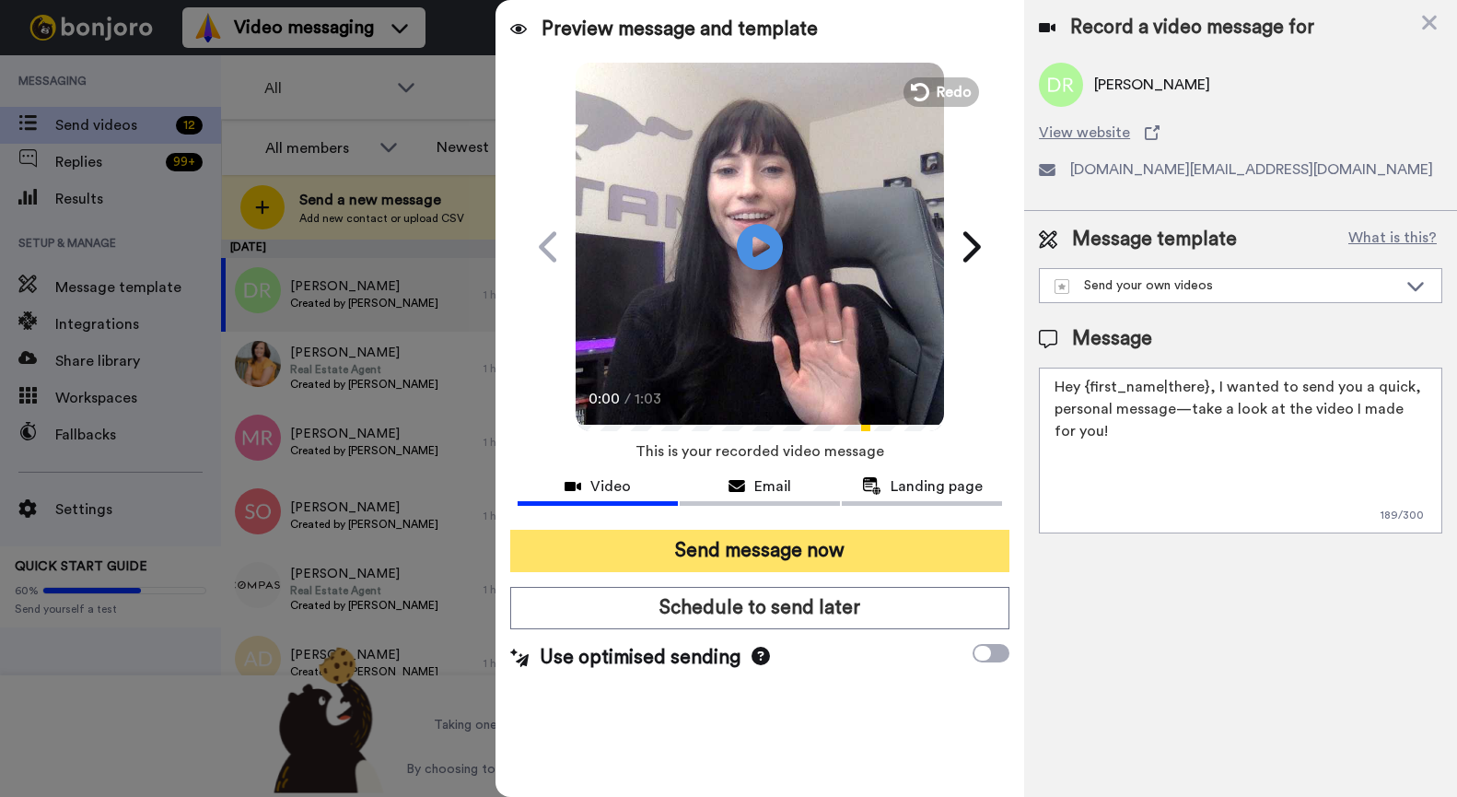
click at [850, 547] on button "Send message now" at bounding box center [759, 551] width 499 height 42
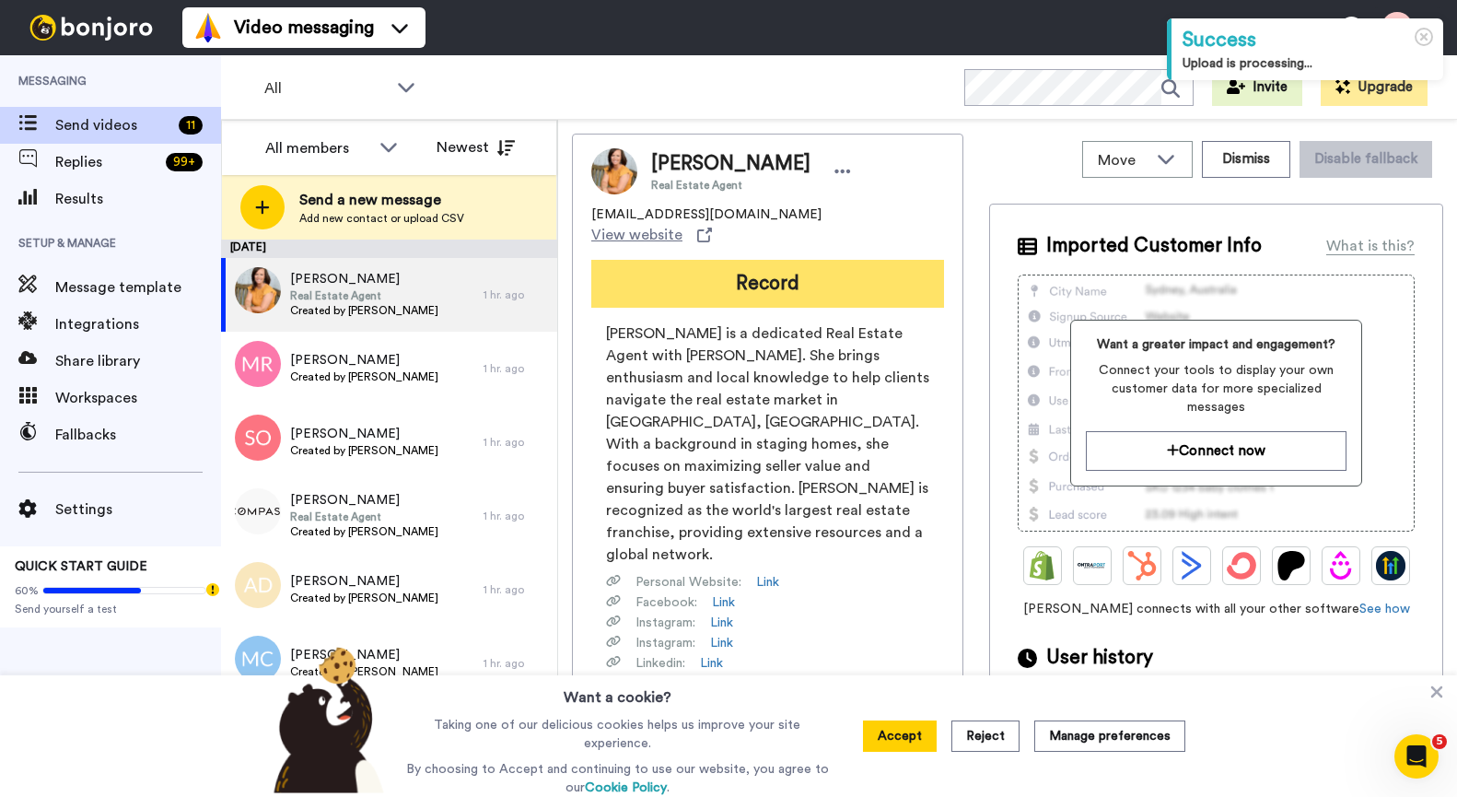
click at [759, 263] on button "Record" at bounding box center [767, 284] width 353 height 48
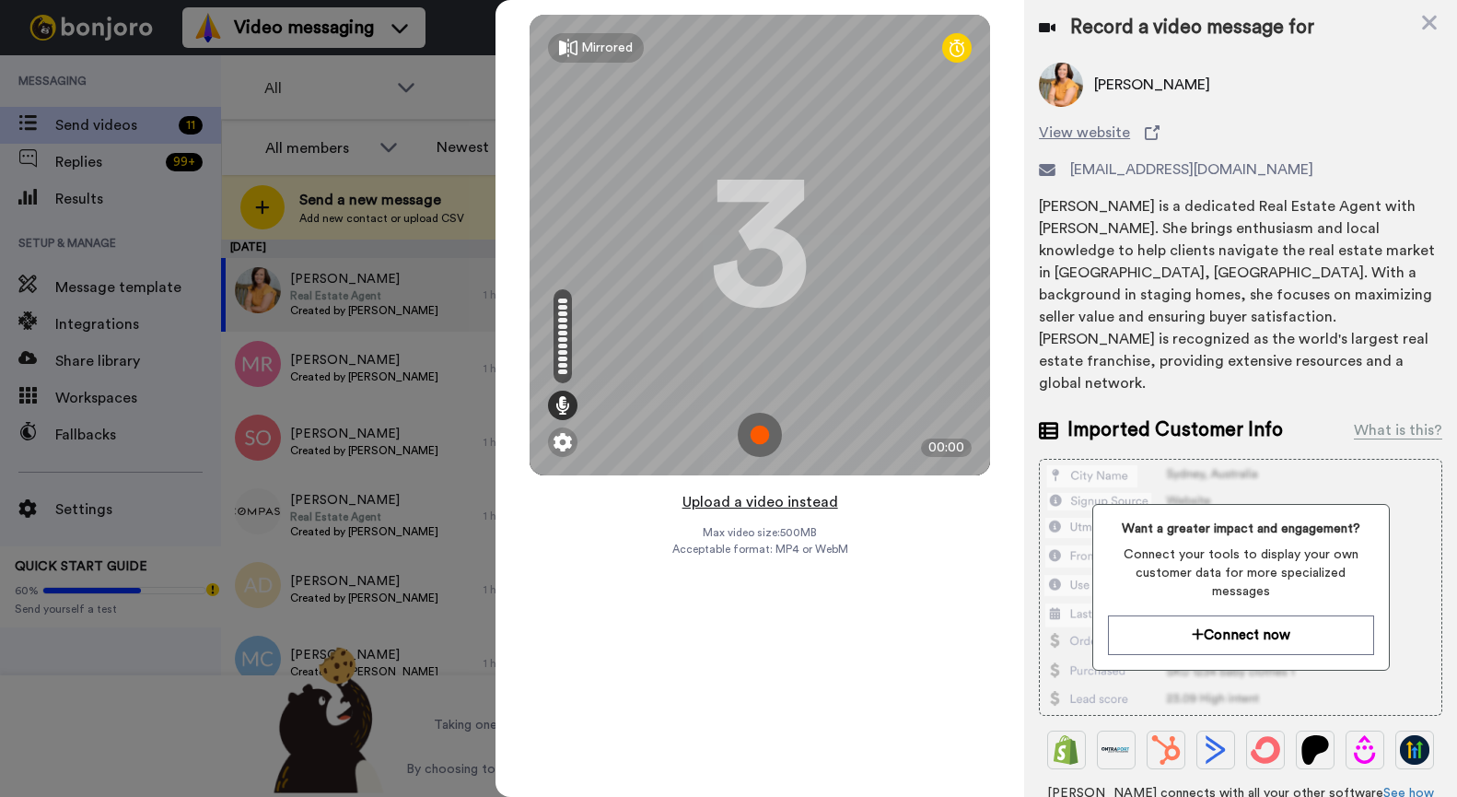
click at [769, 498] on button "Upload a video instead" at bounding box center [760, 502] width 167 height 24
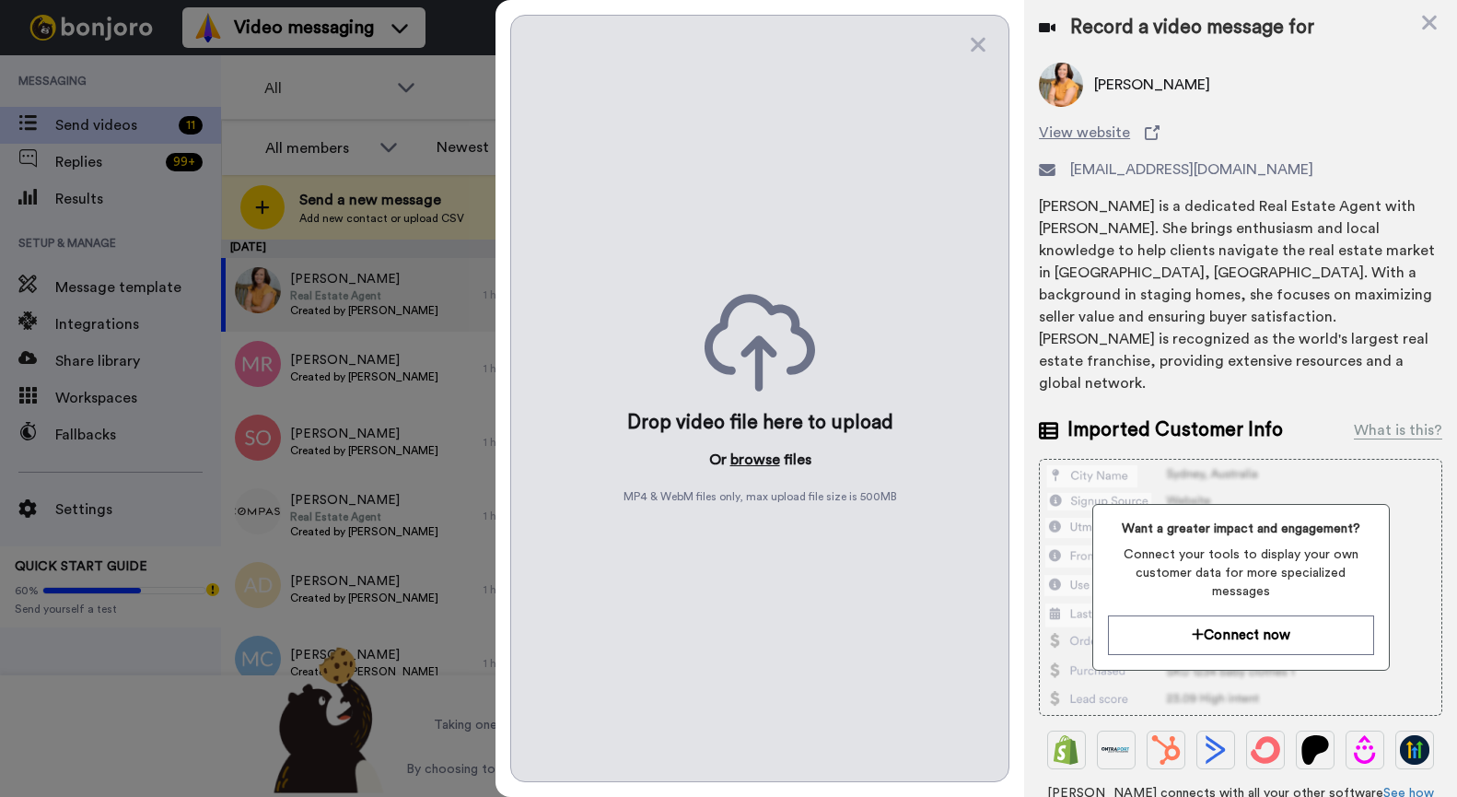
click at [750, 459] on button "browse" at bounding box center [756, 460] width 50 height 22
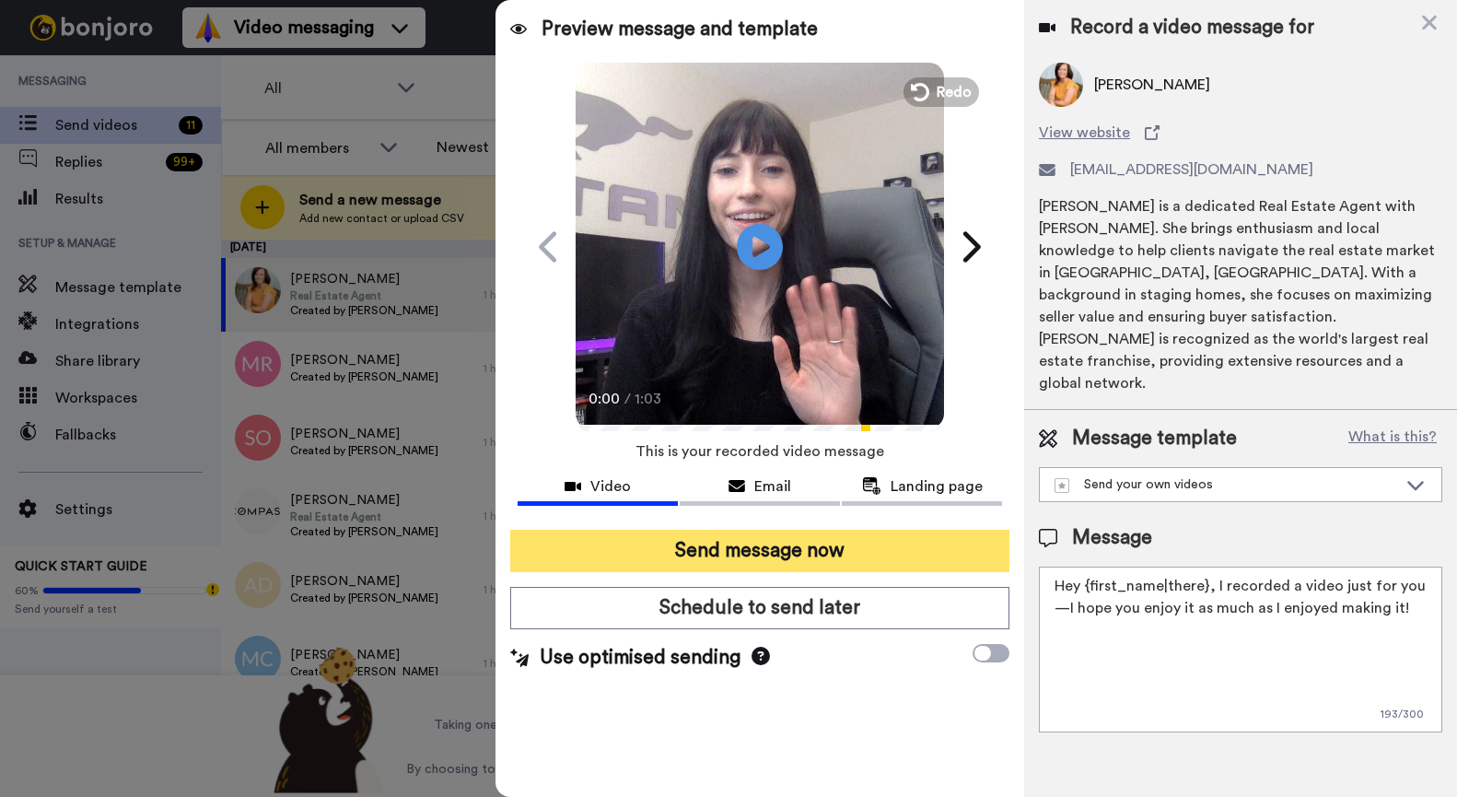
click at [731, 549] on button "Send message now" at bounding box center [759, 551] width 499 height 42
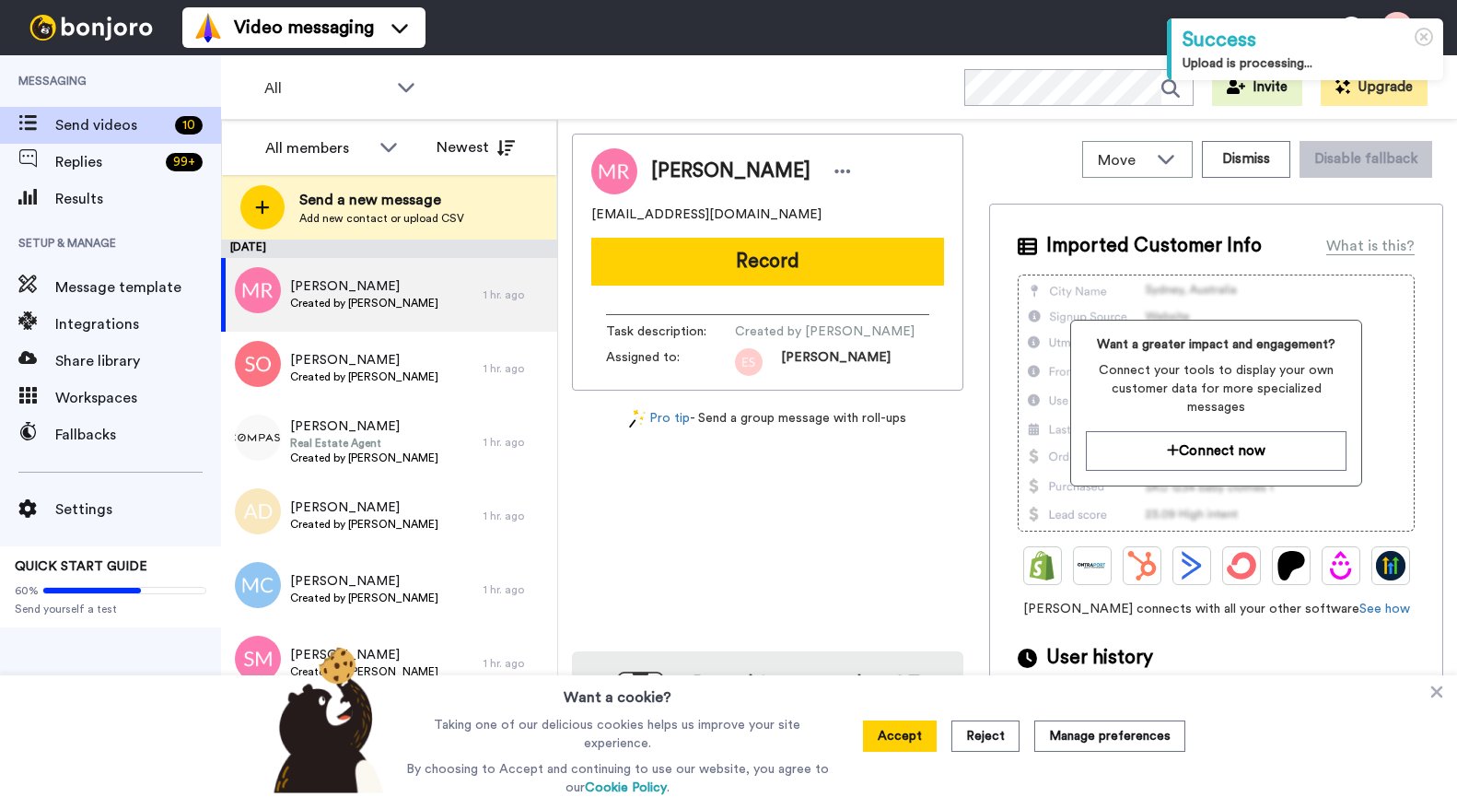
click at [650, 259] on button "Record" at bounding box center [767, 262] width 353 height 48
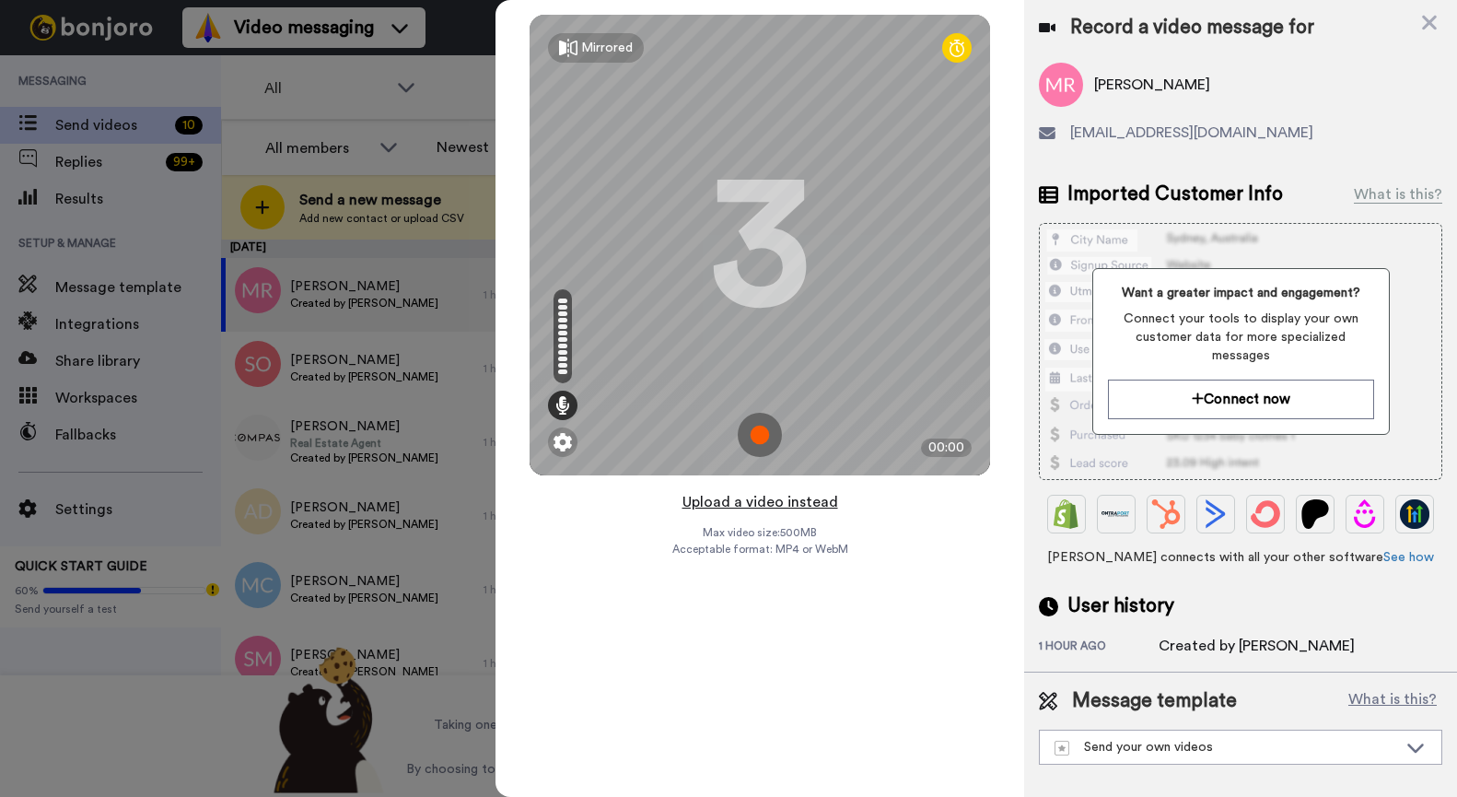
click at [771, 504] on button "Upload a video instead" at bounding box center [760, 502] width 167 height 24
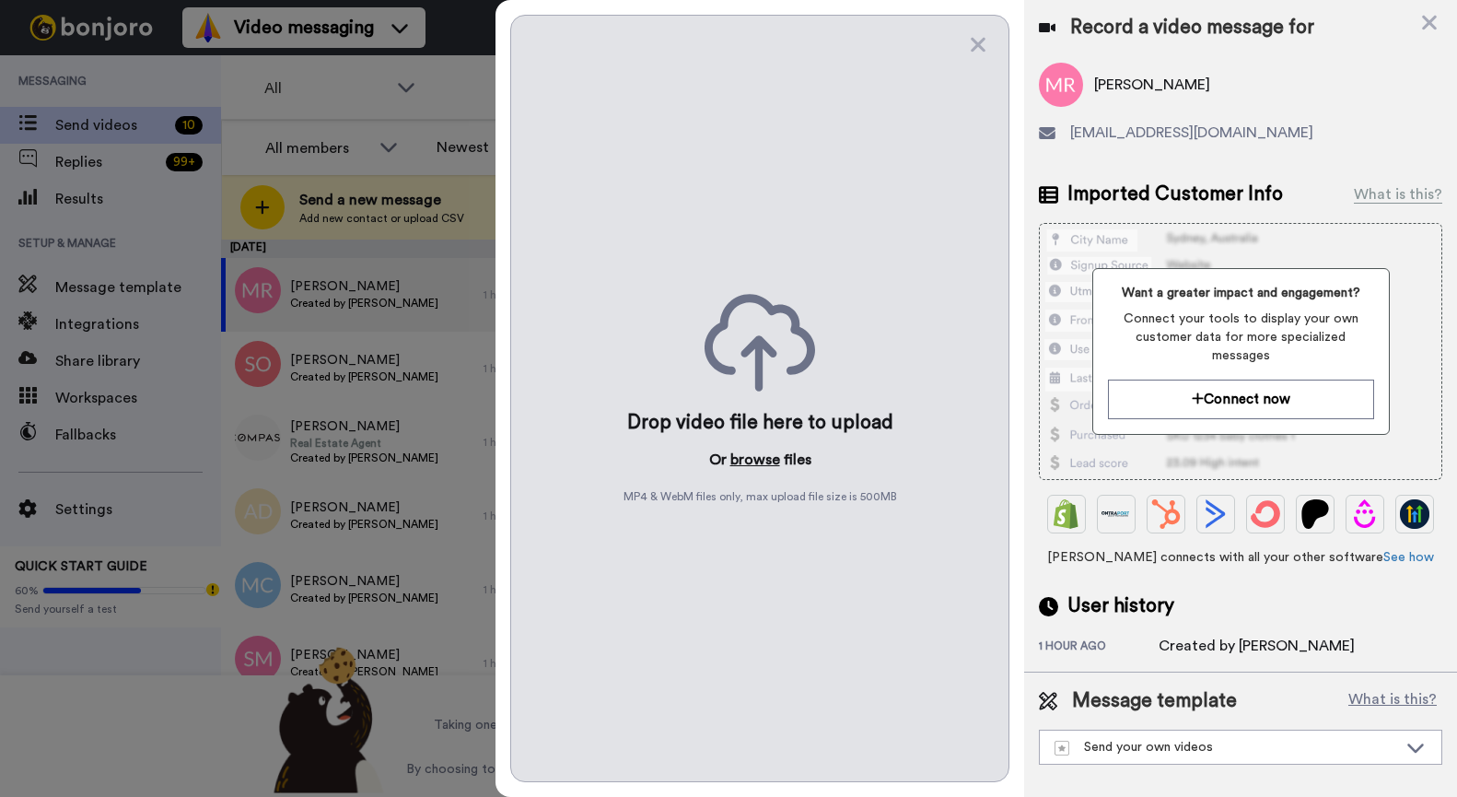
click at [749, 463] on button "browse" at bounding box center [756, 460] width 50 height 22
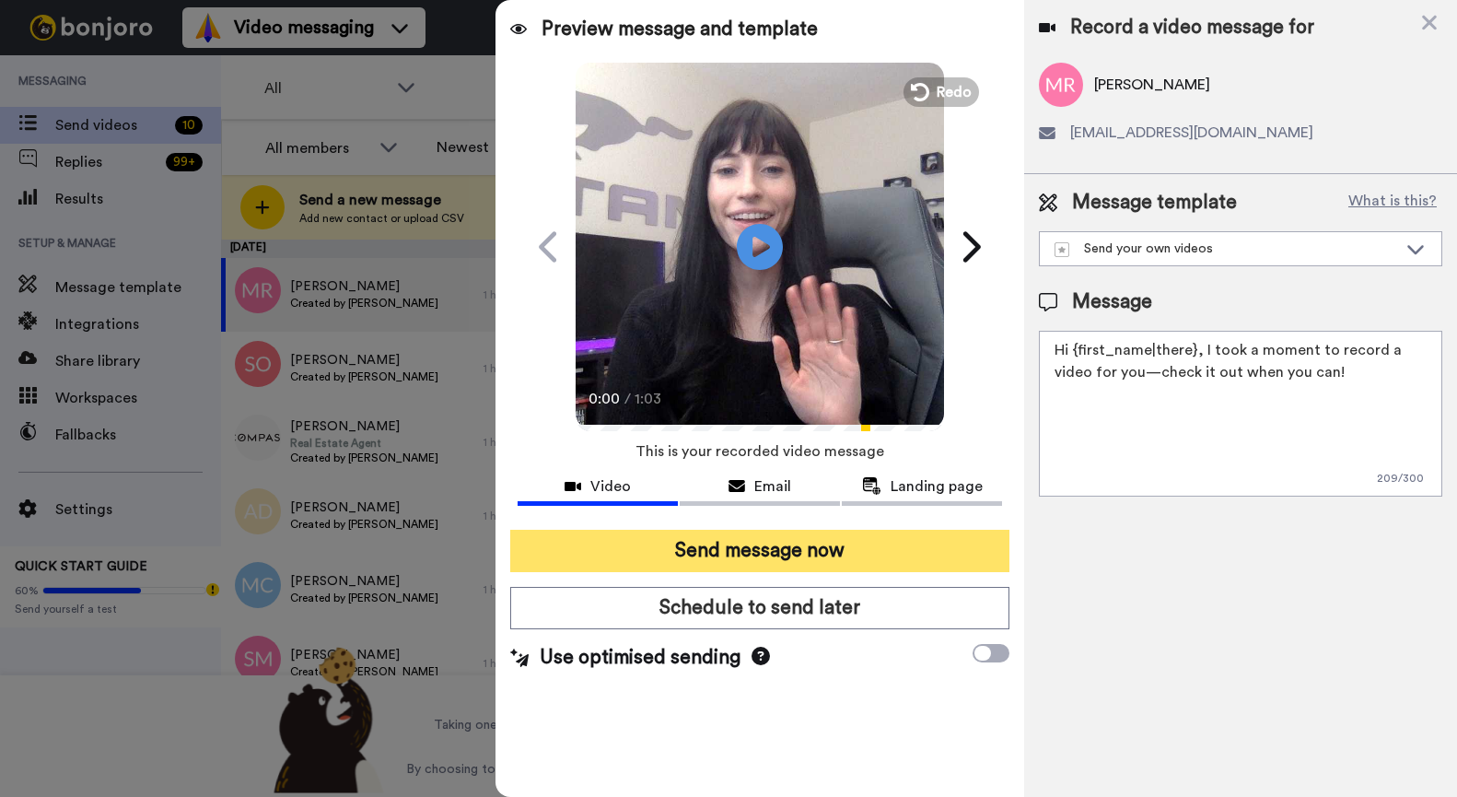
click at [749, 551] on button "Send message now" at bounding box center [759, 551] width 499 height 42
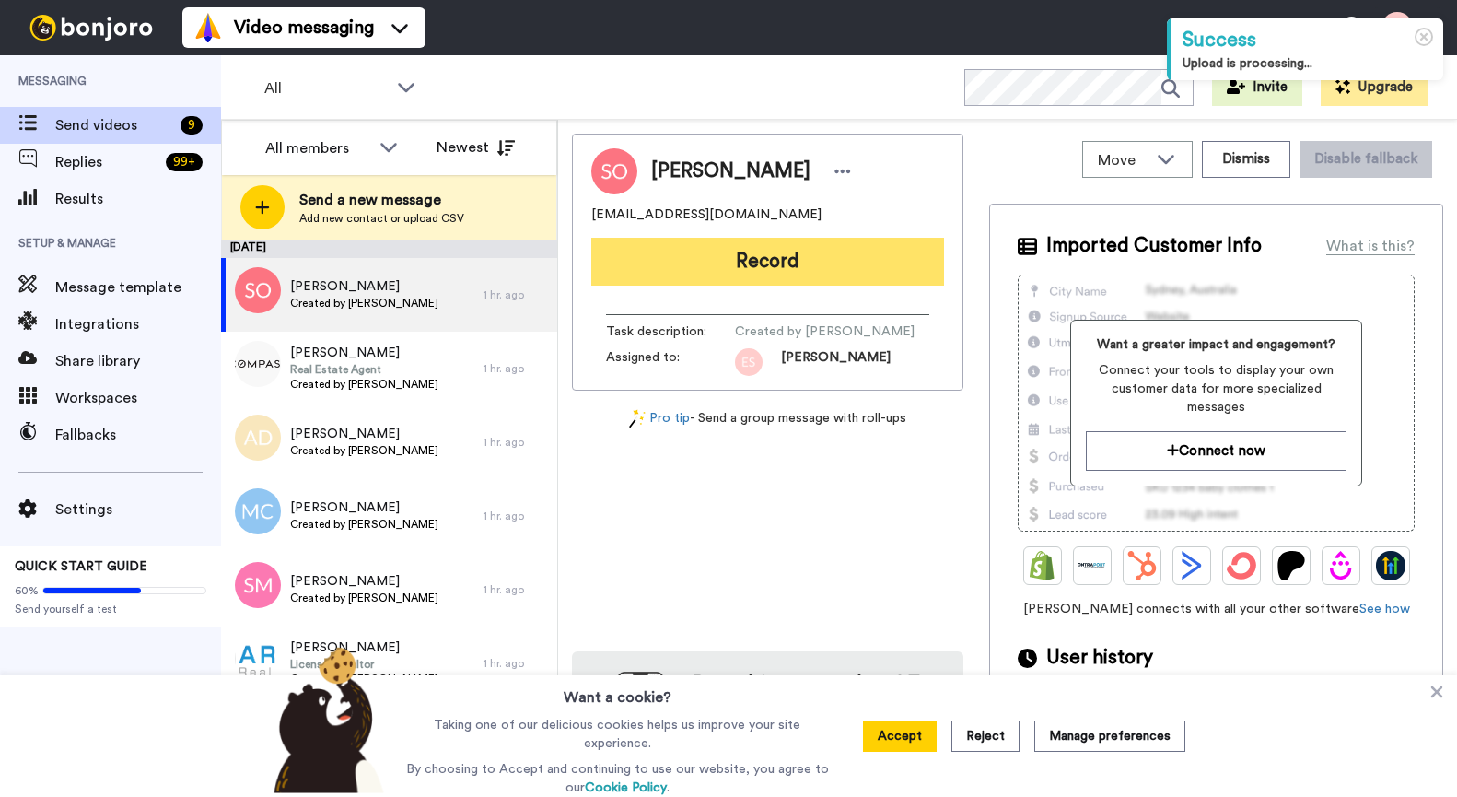
click at [633, 263] on button "Record" at bounding box center [767, 262] width 353 height 48
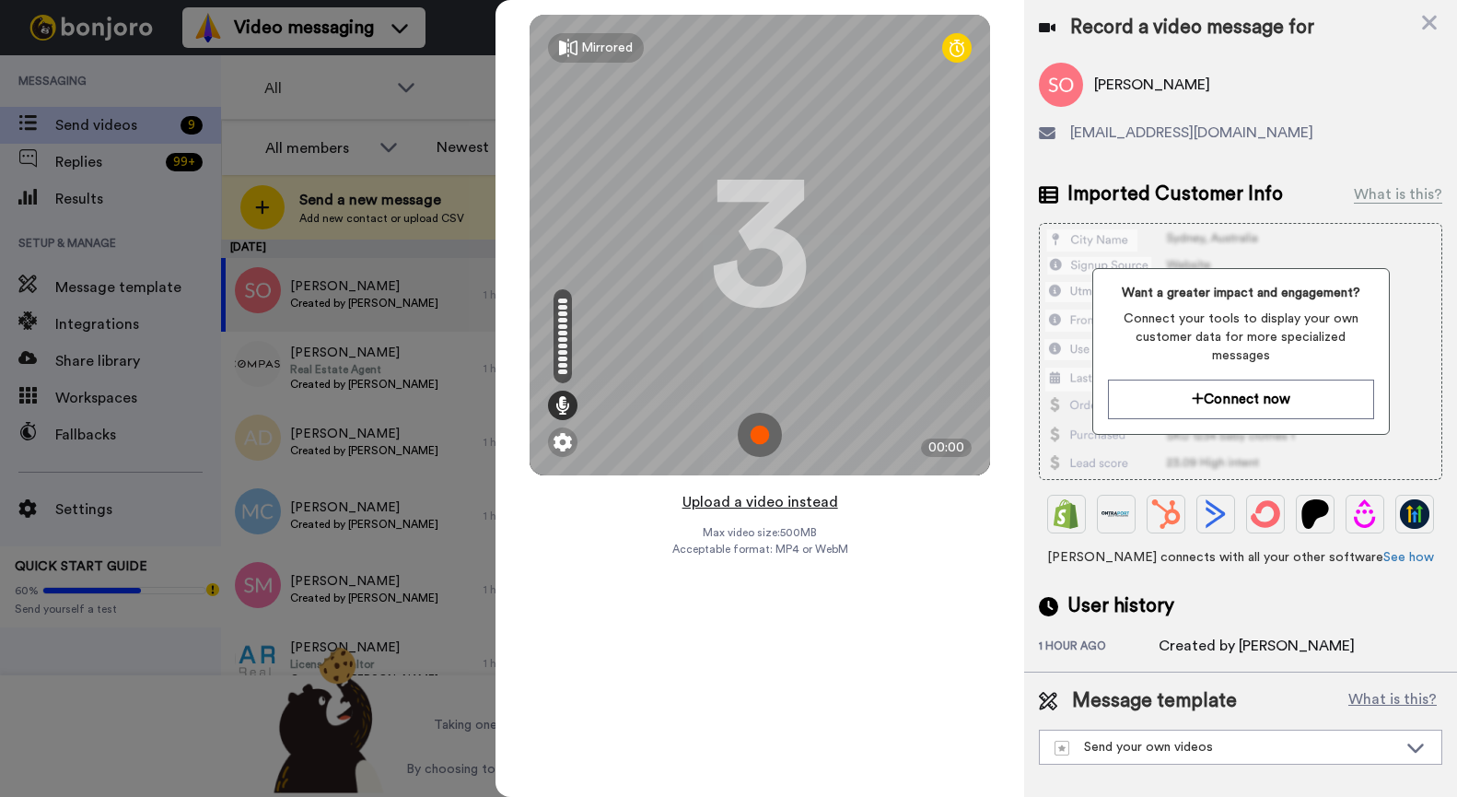
click at [754, 506] on button "Upload a video instead" at bounding box center [760, 502] width 167 height 24
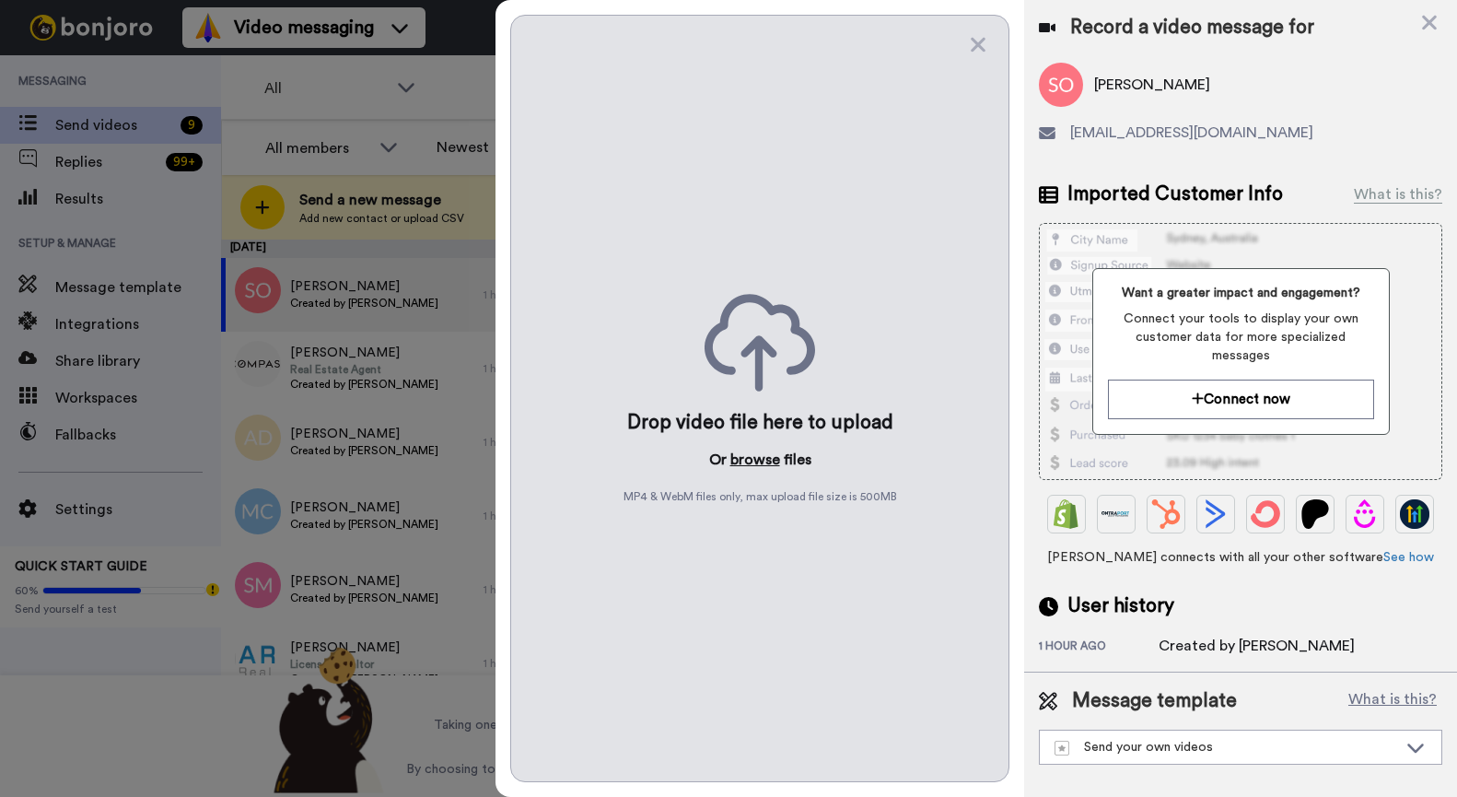
click at [744, 463] on button "browse" at bounding box center [756, 460] width 50 height 22
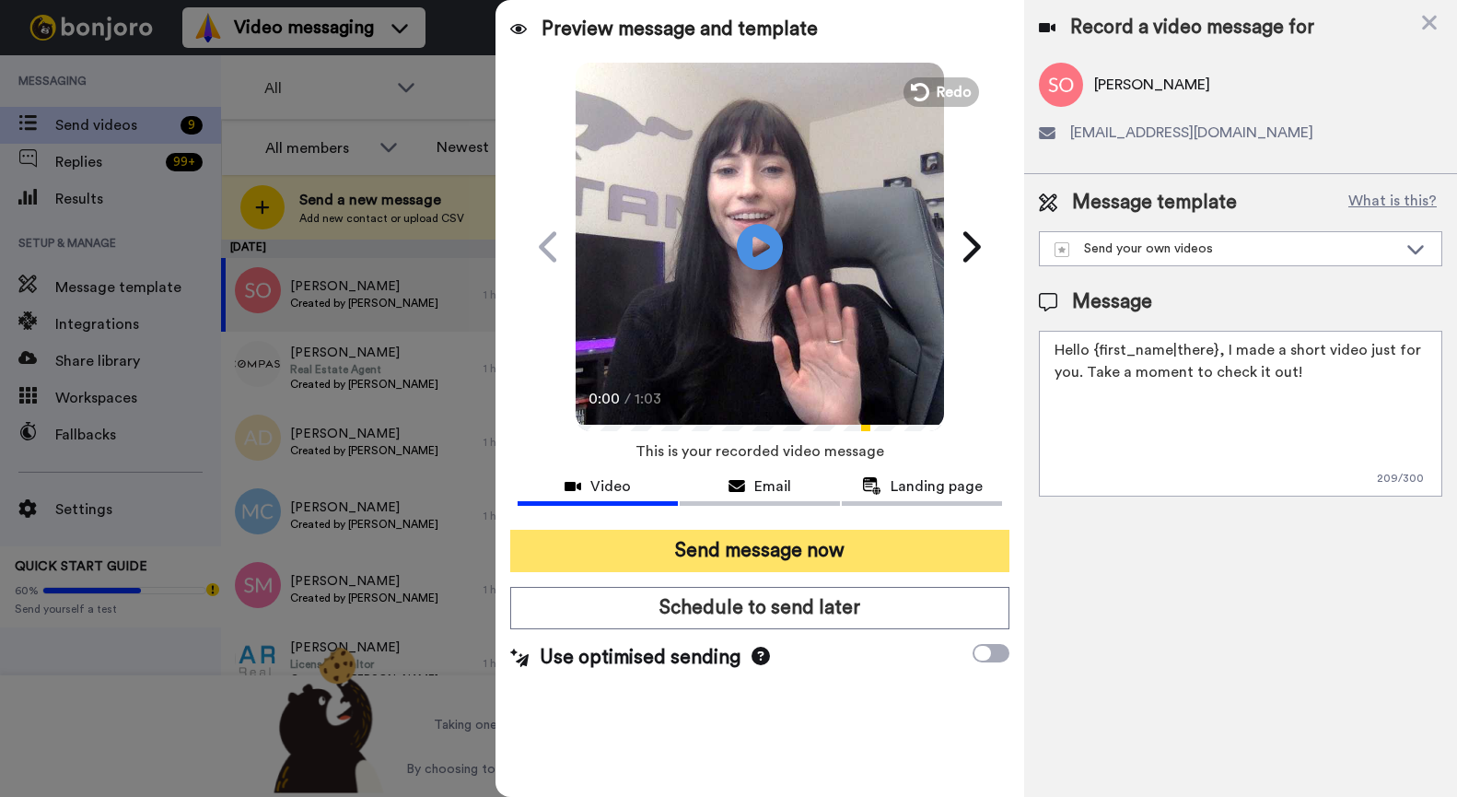
click at [790, 544] on button "Send message now" at bounding box center [759, 551] width 499 height 42
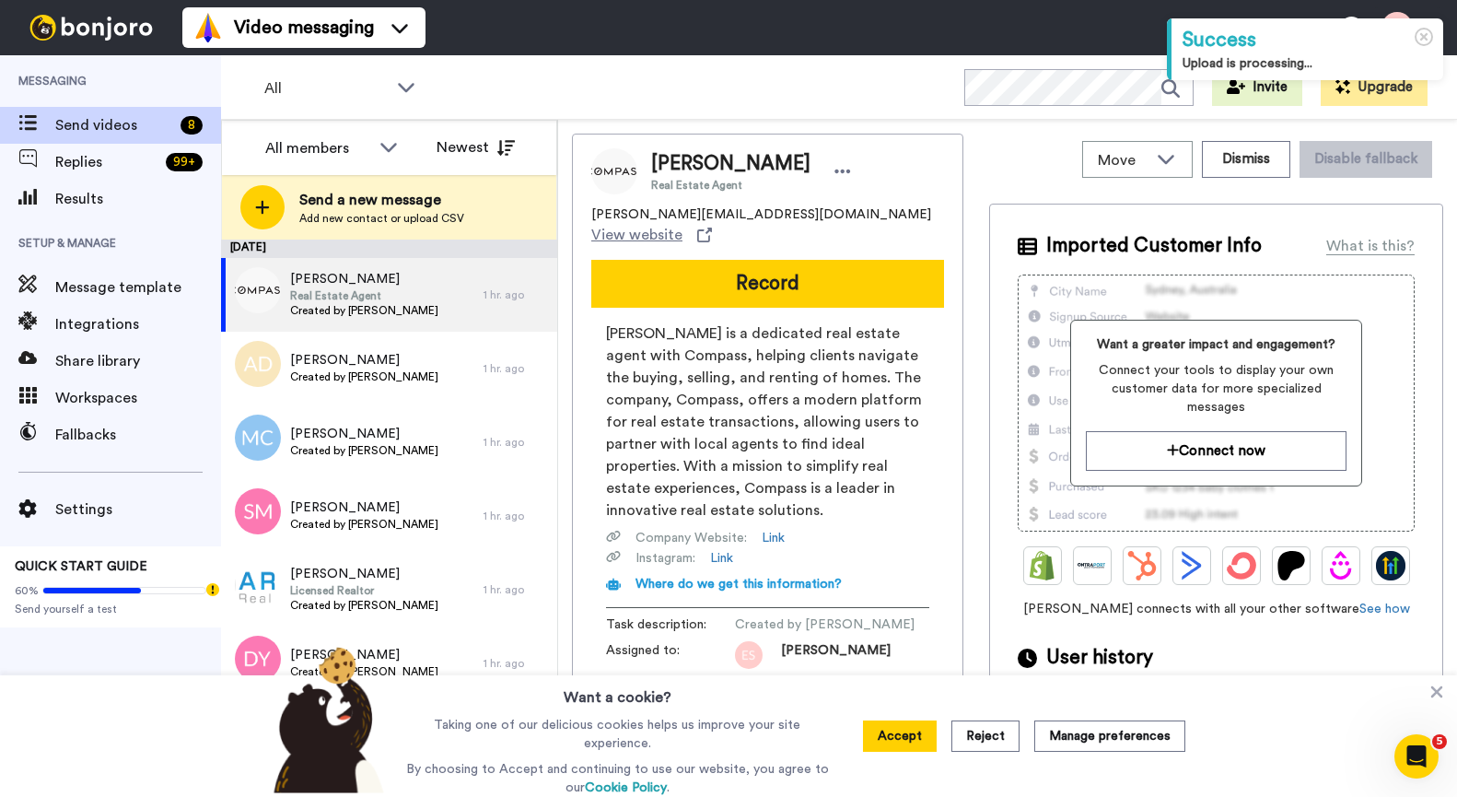
click at [676, 289] on div "Susan D Weinberg Real Estate Agent s.weinberg@compass.com View website Record S…" at bounding box center [768, 409] width 392 height 550
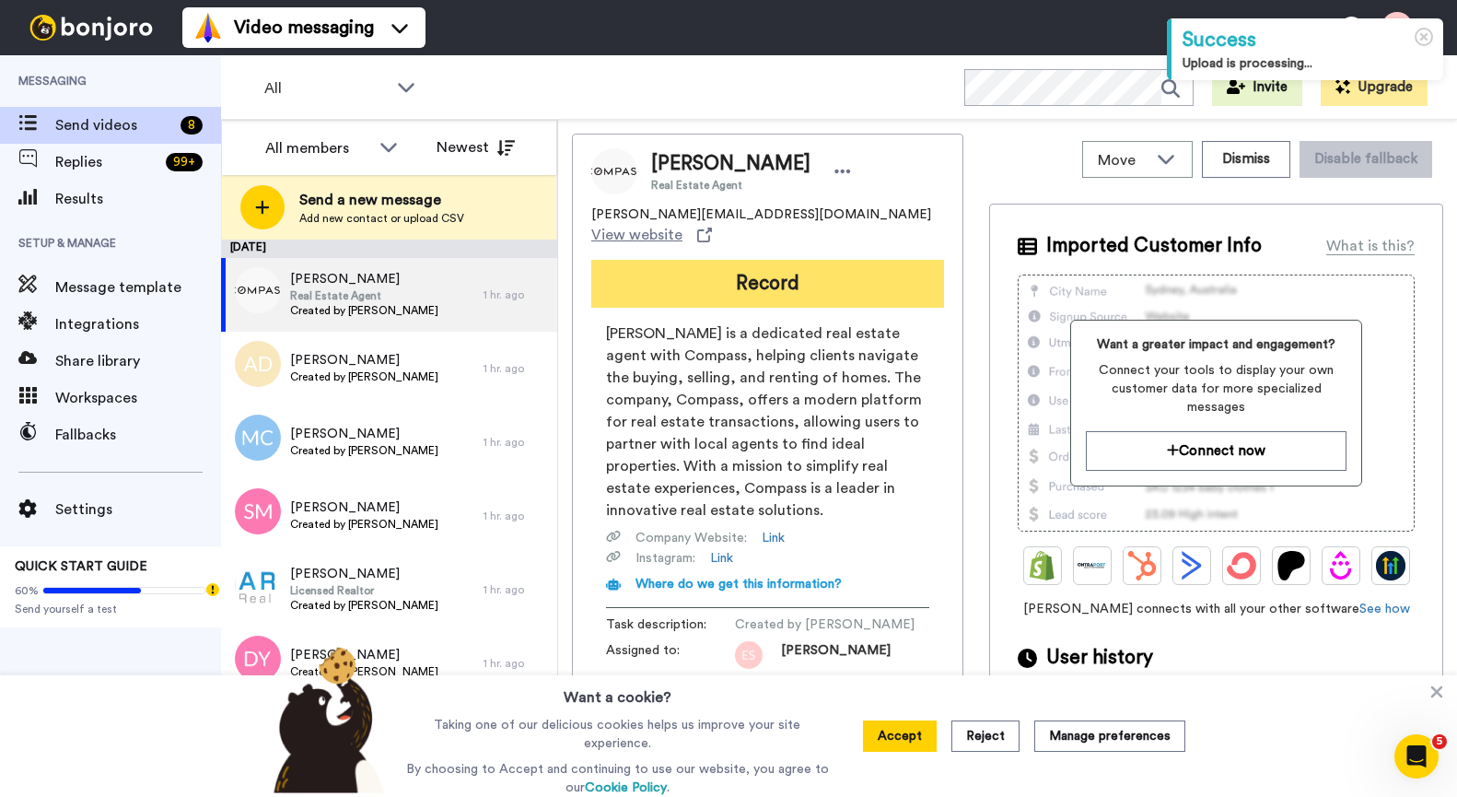
click at [681, 269] on button "Record" at bounding box center [767, 284] width 353 height 48
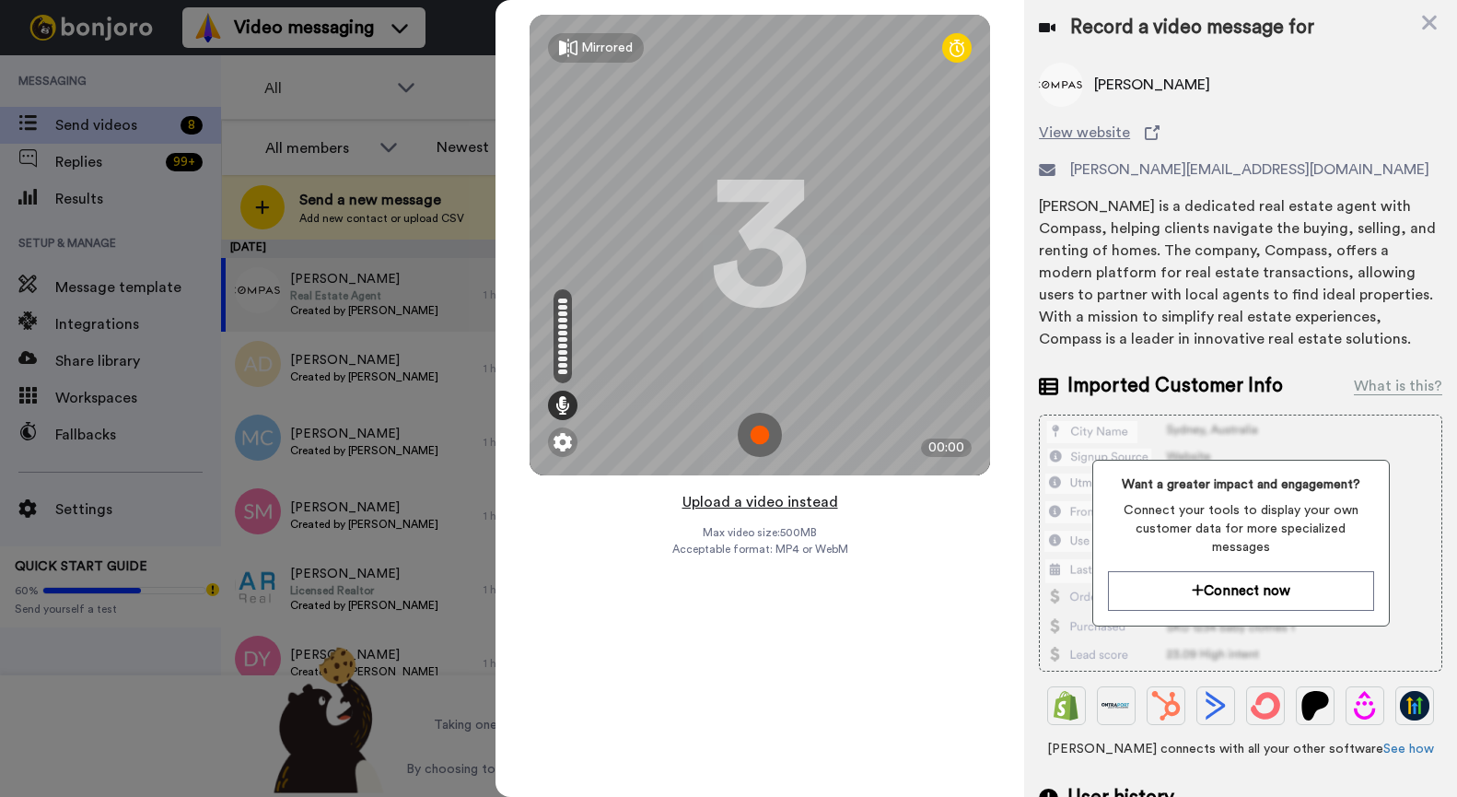
click at [751, 486] on div "Mirrored Redo 3 00:00" at bounding box center [760, 245] width 529 height 490
click at [753, 500] on button "Upload a video instead" at bounding box center [760, 502] width 167 height 24
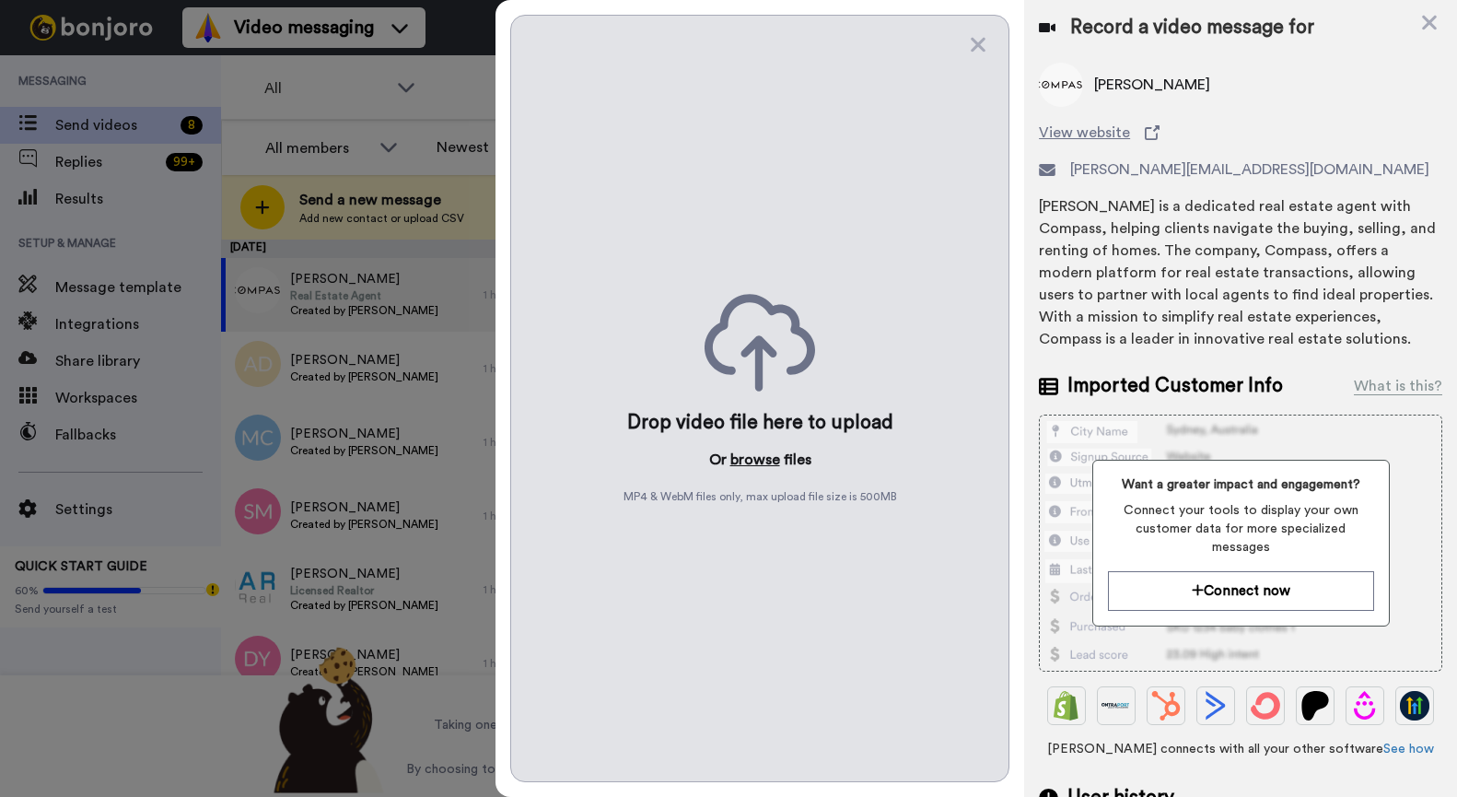
click at [754, 468] on button "browse" at bounding box center [756, 460] width 50 height 22
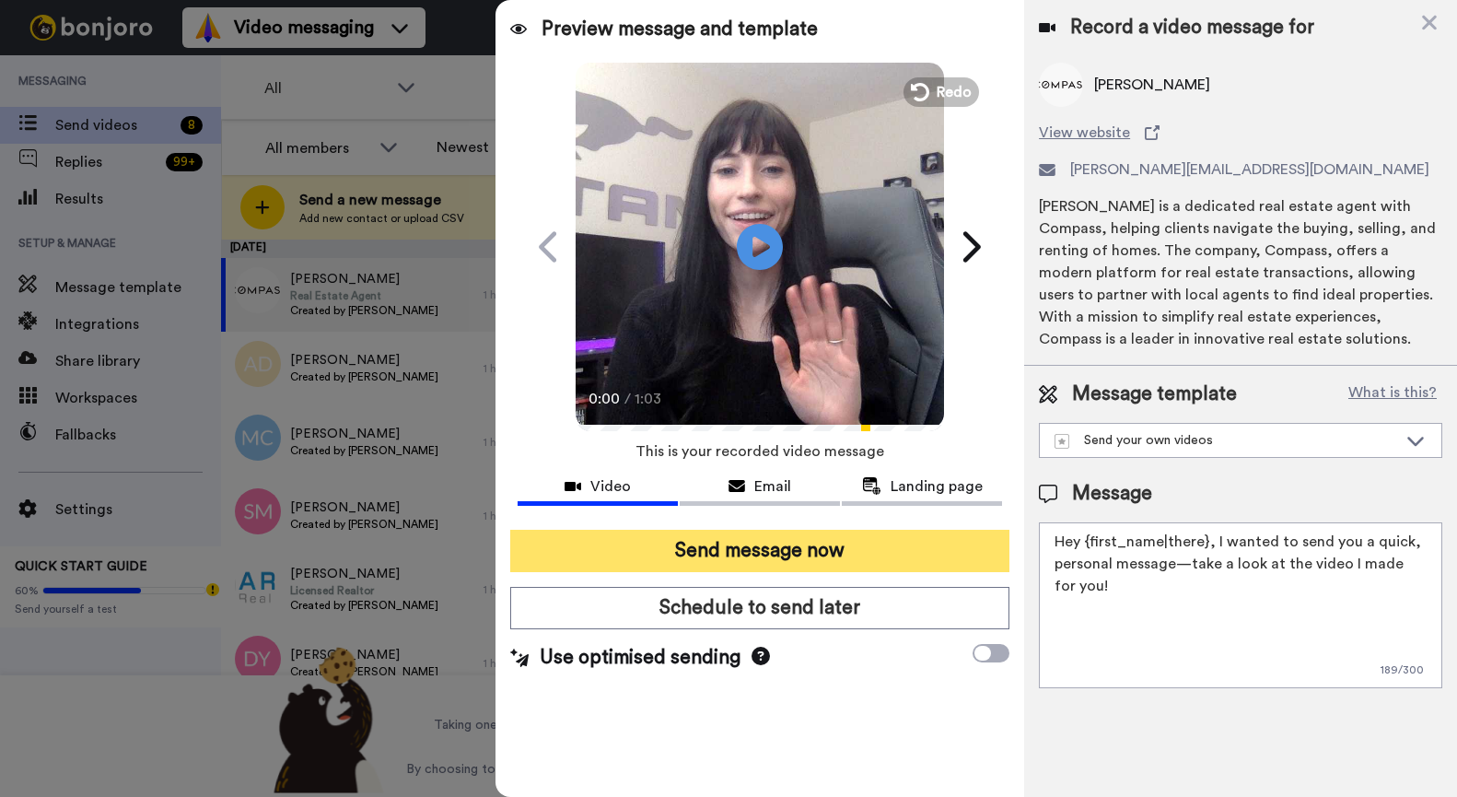
click at [648, 553] on button "Send message now" at bounding box center [759, 551] width 499 height 42
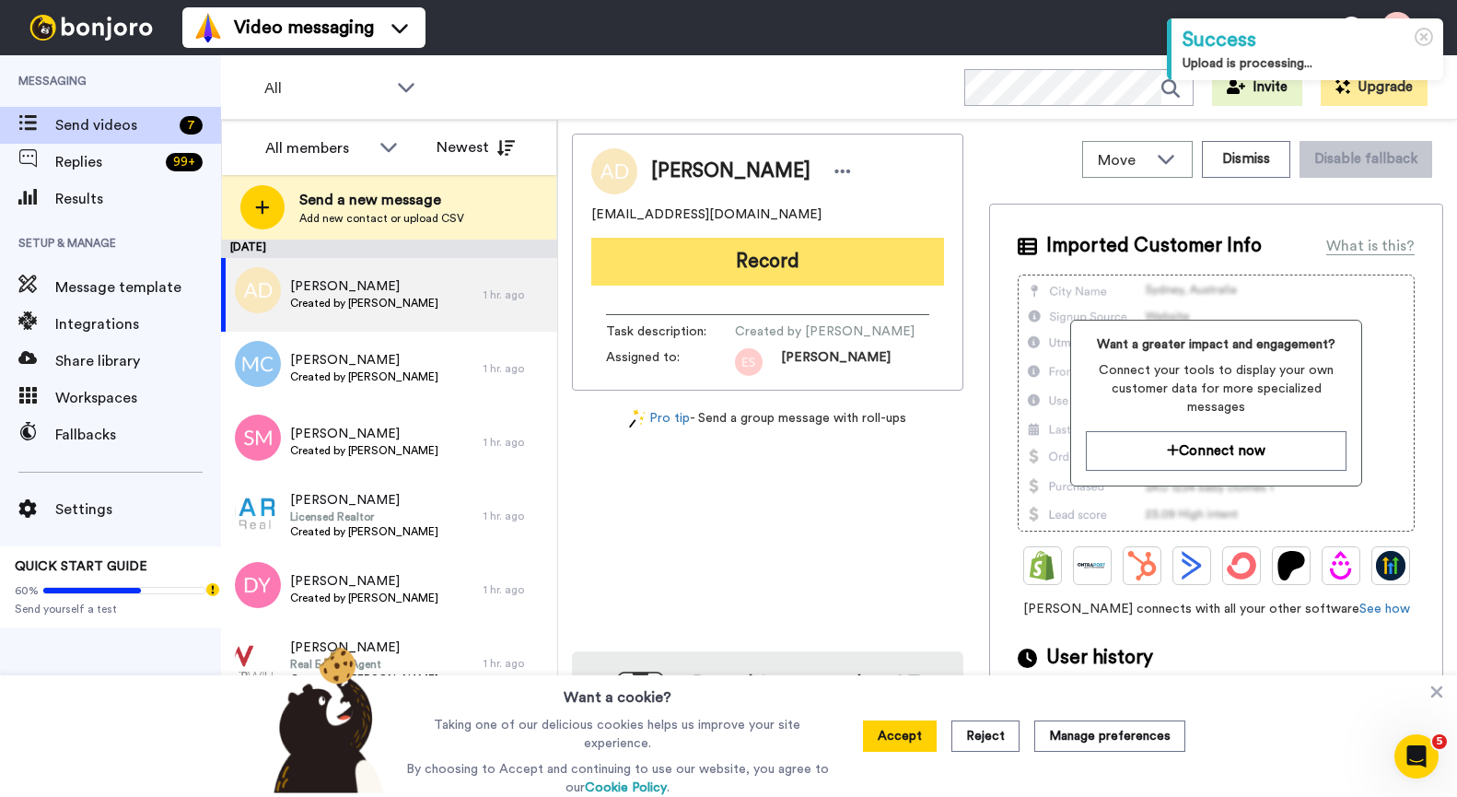
click at [723, 266] on button "Record" at bounding box center [767, 262] width 353 height 48
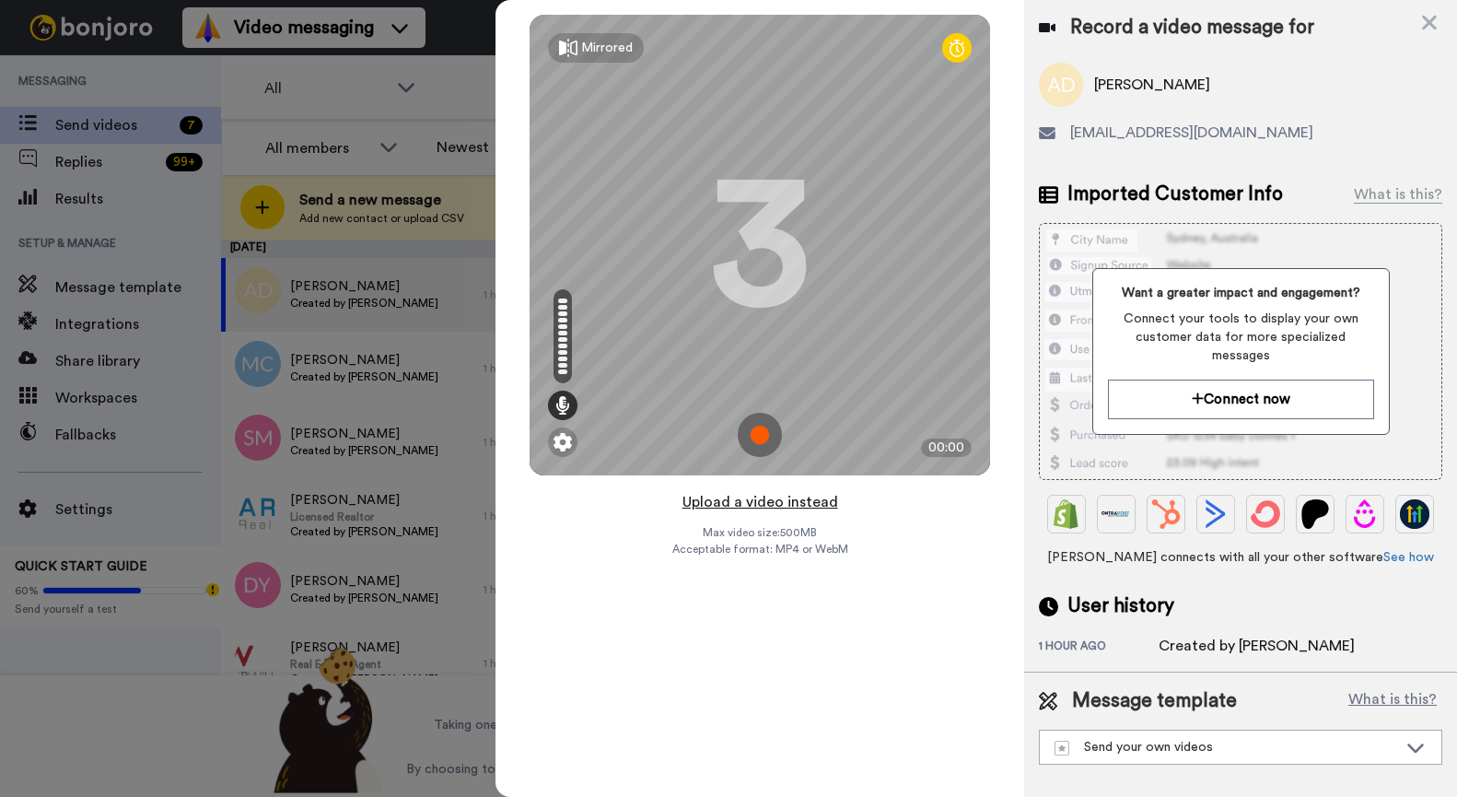
click at [772, 502] on button "Upload a video instead" at bounding box center [760, 502] width 167 height 24
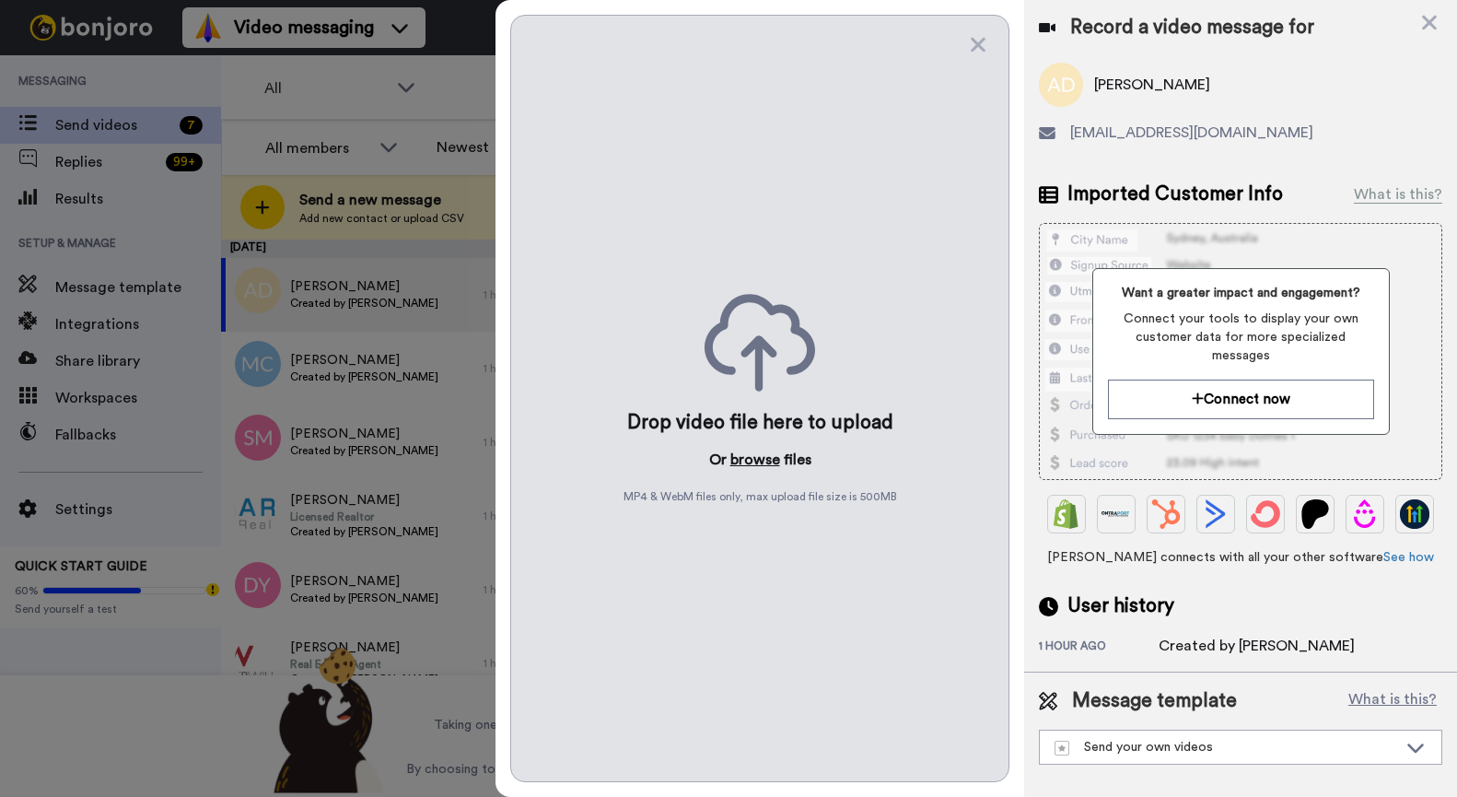
click at [752, 461] on button "browse" at bounding box center [756, 460] width 50 height 22
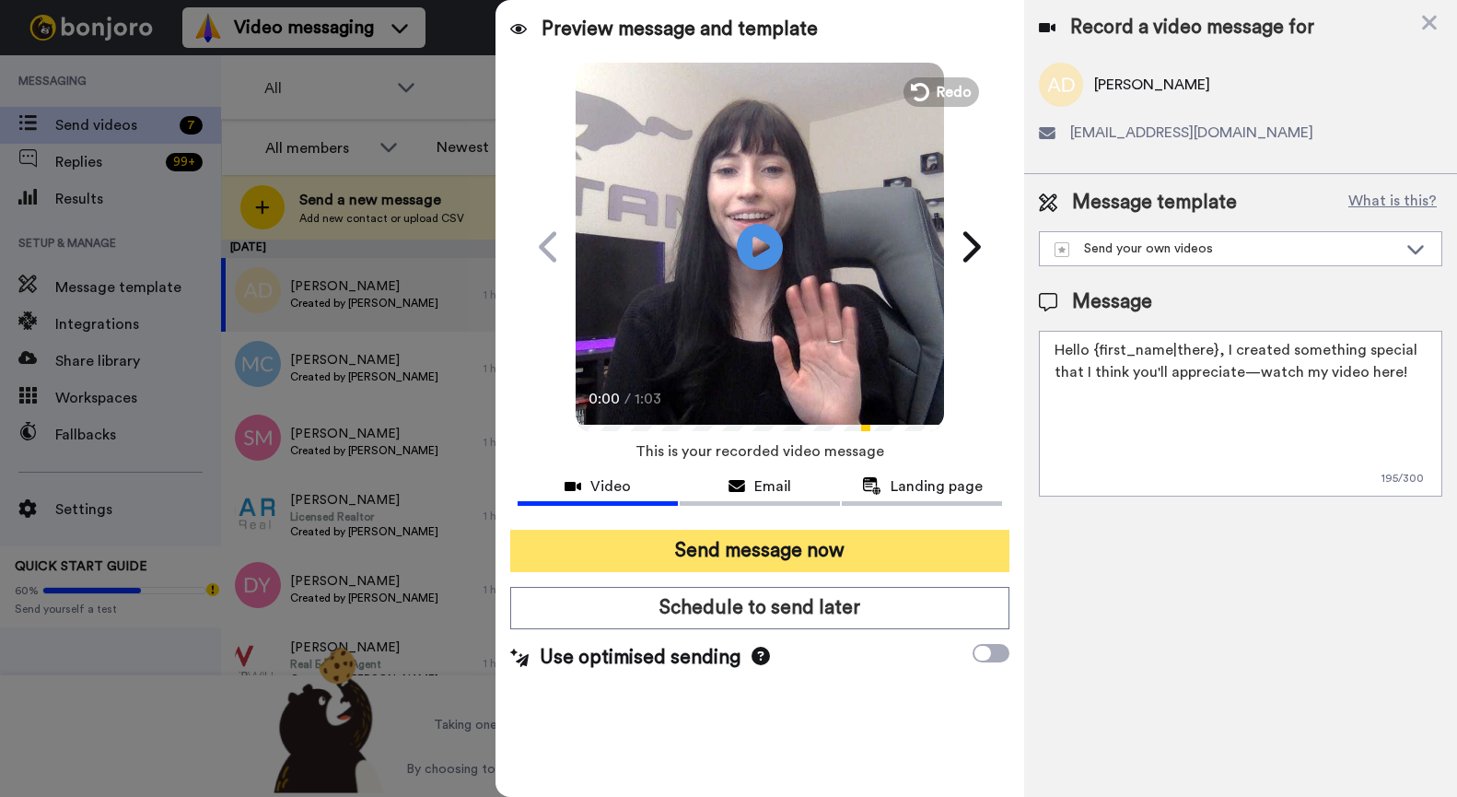
click at [734, 552] on button "Send message now" at bounding box center [759, 551] width 499 height 42
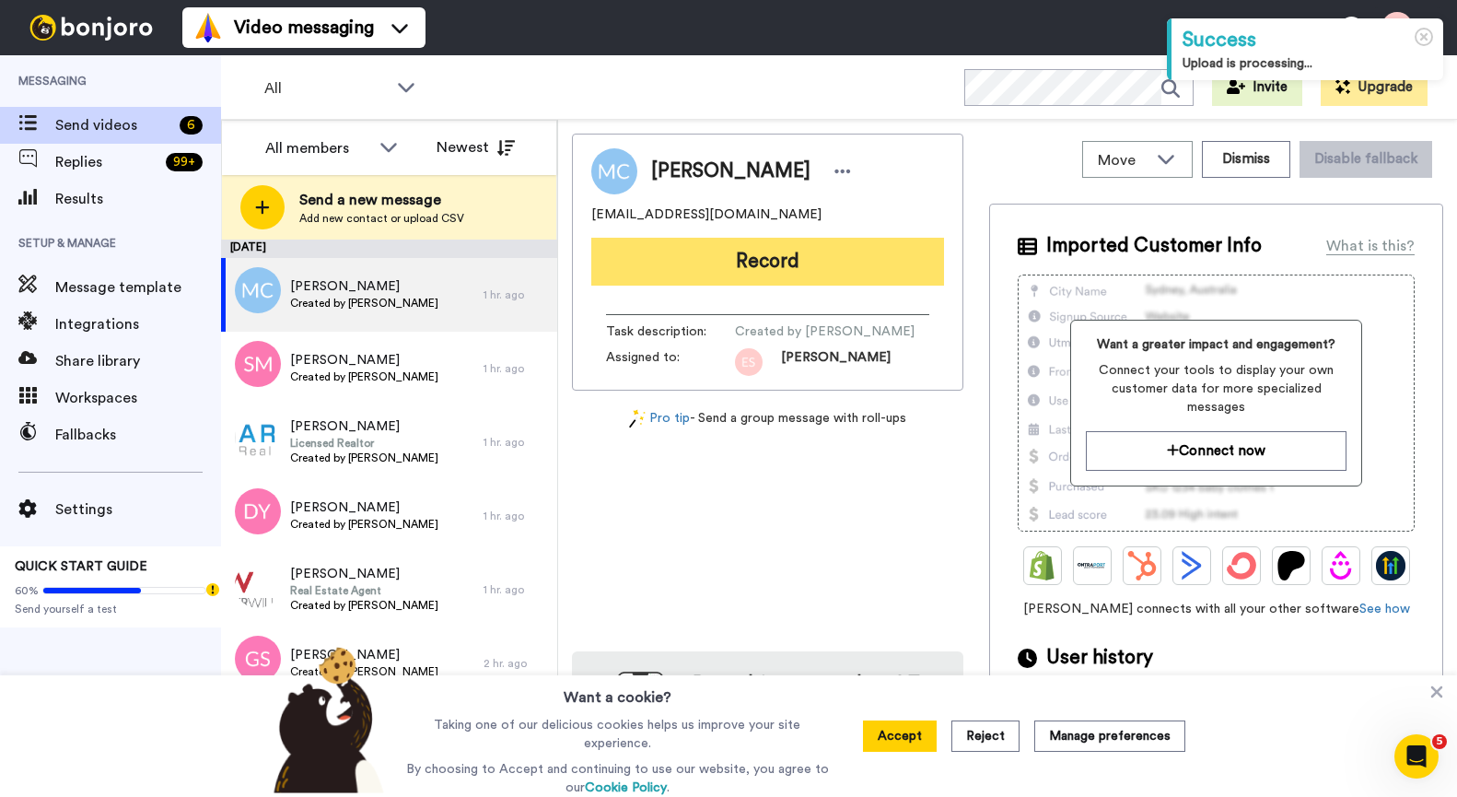
click at [776, 273] on button "Record" at bounding box center [767, 262] width 353 height 48
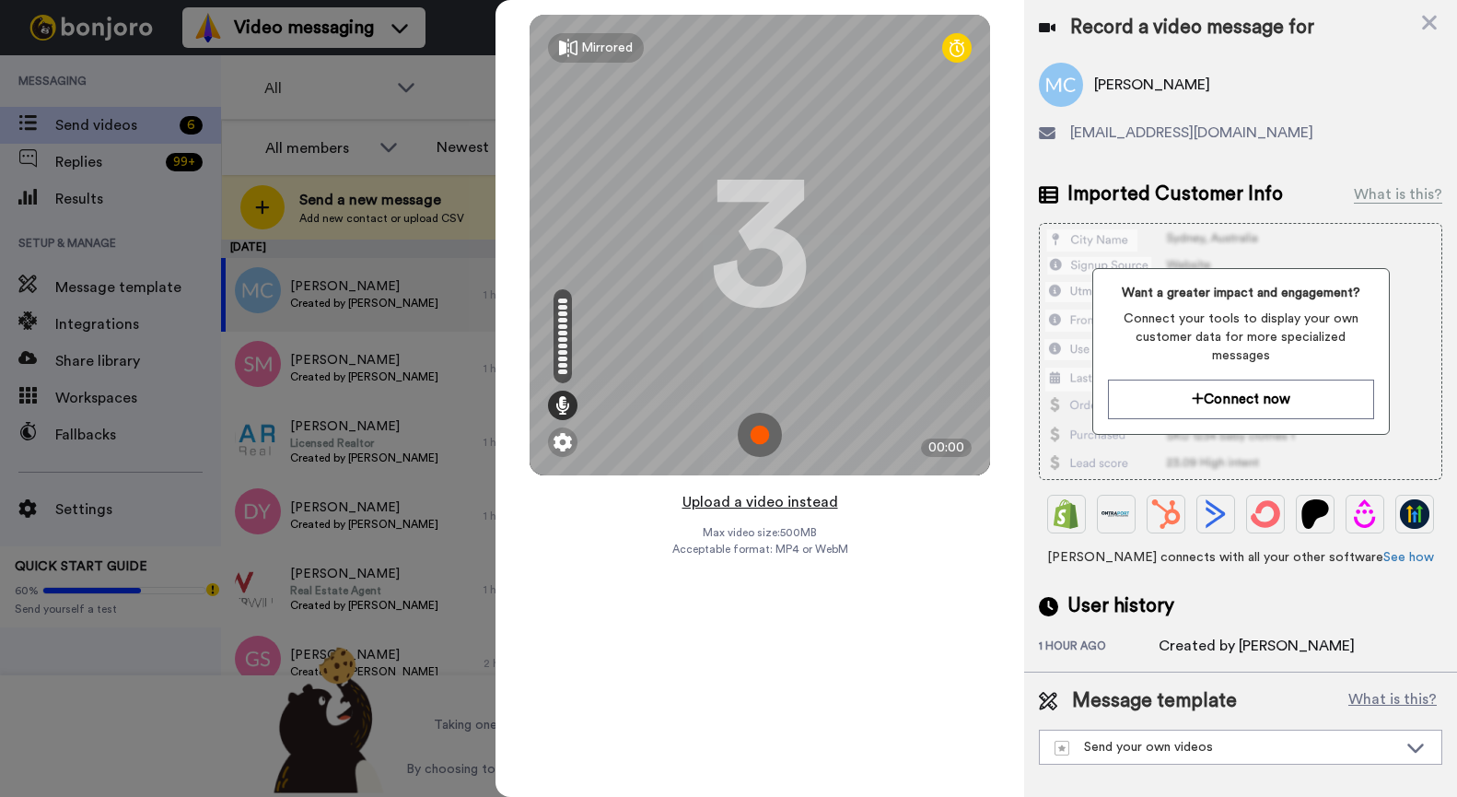
click at [790, 507] on button "Upload a video instead" at bounding box center [760, 502] width 167 height 24
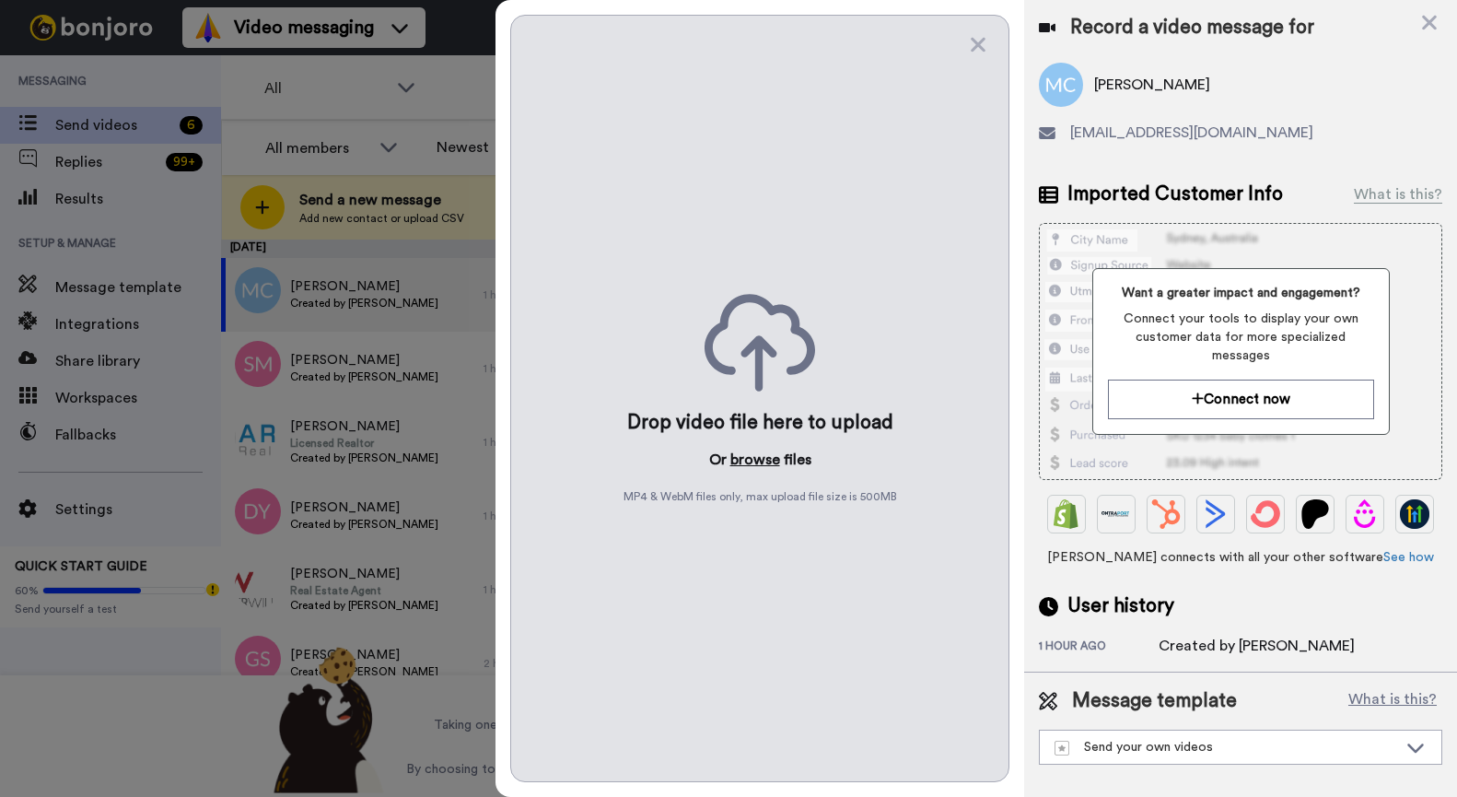
click at [769, 457] on button "browse" at bounding box center [756, 460] width 50 height 22
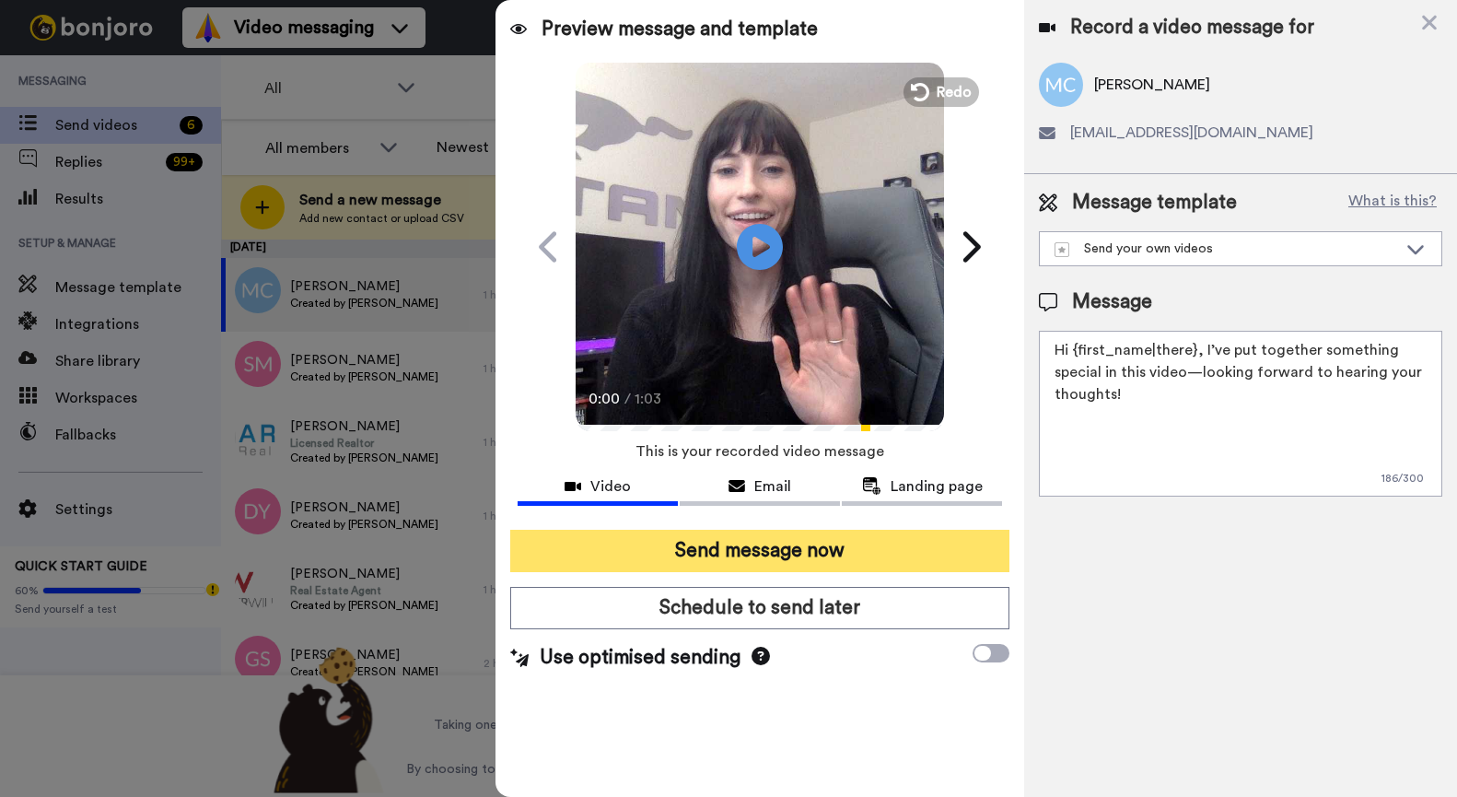
click at [775, 545] on button "Send message now" at bounding box center [759, 551] width 499 height 42
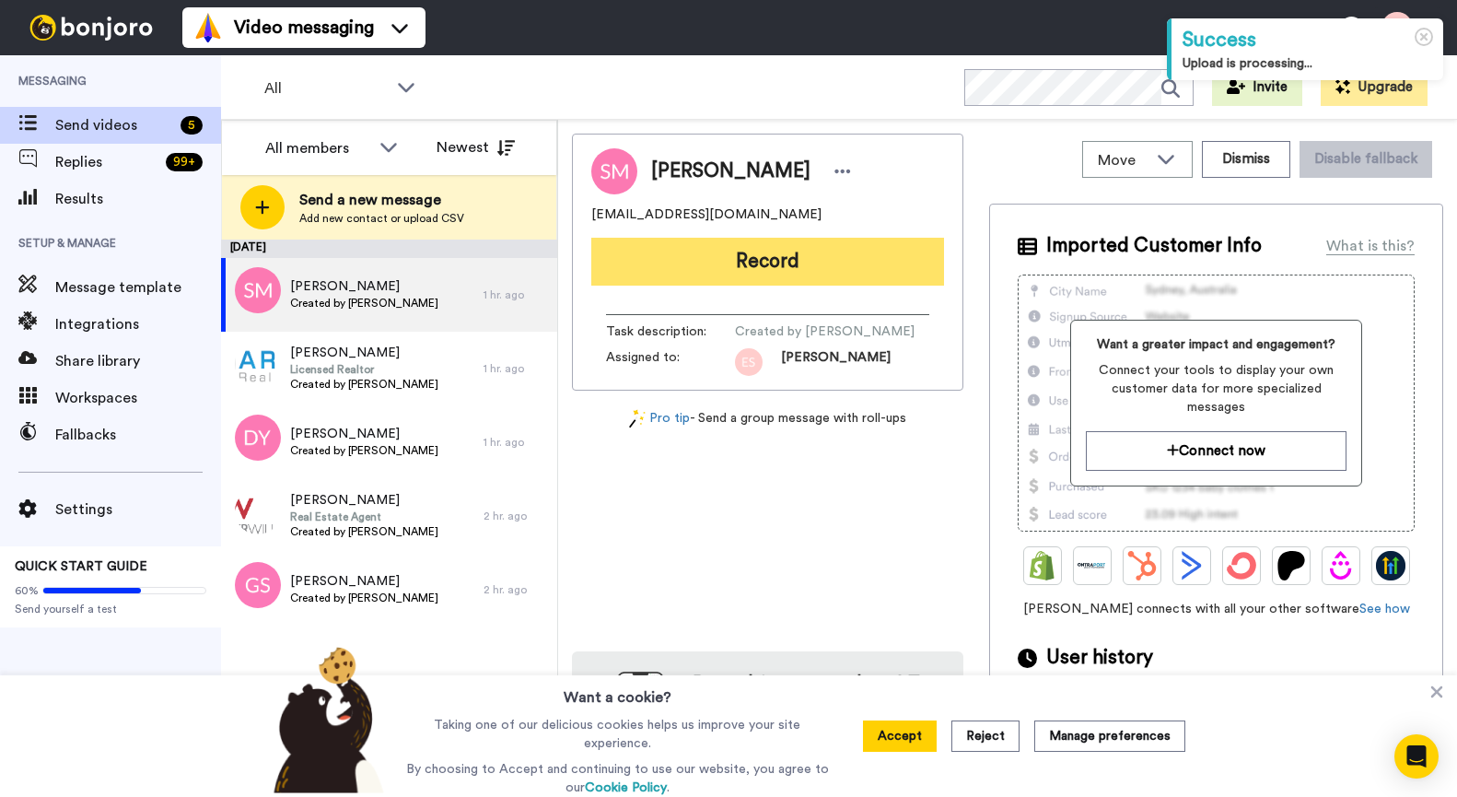
click at [723, 258] on button "Record" at bounding box center [767, 262] width 353 height 48
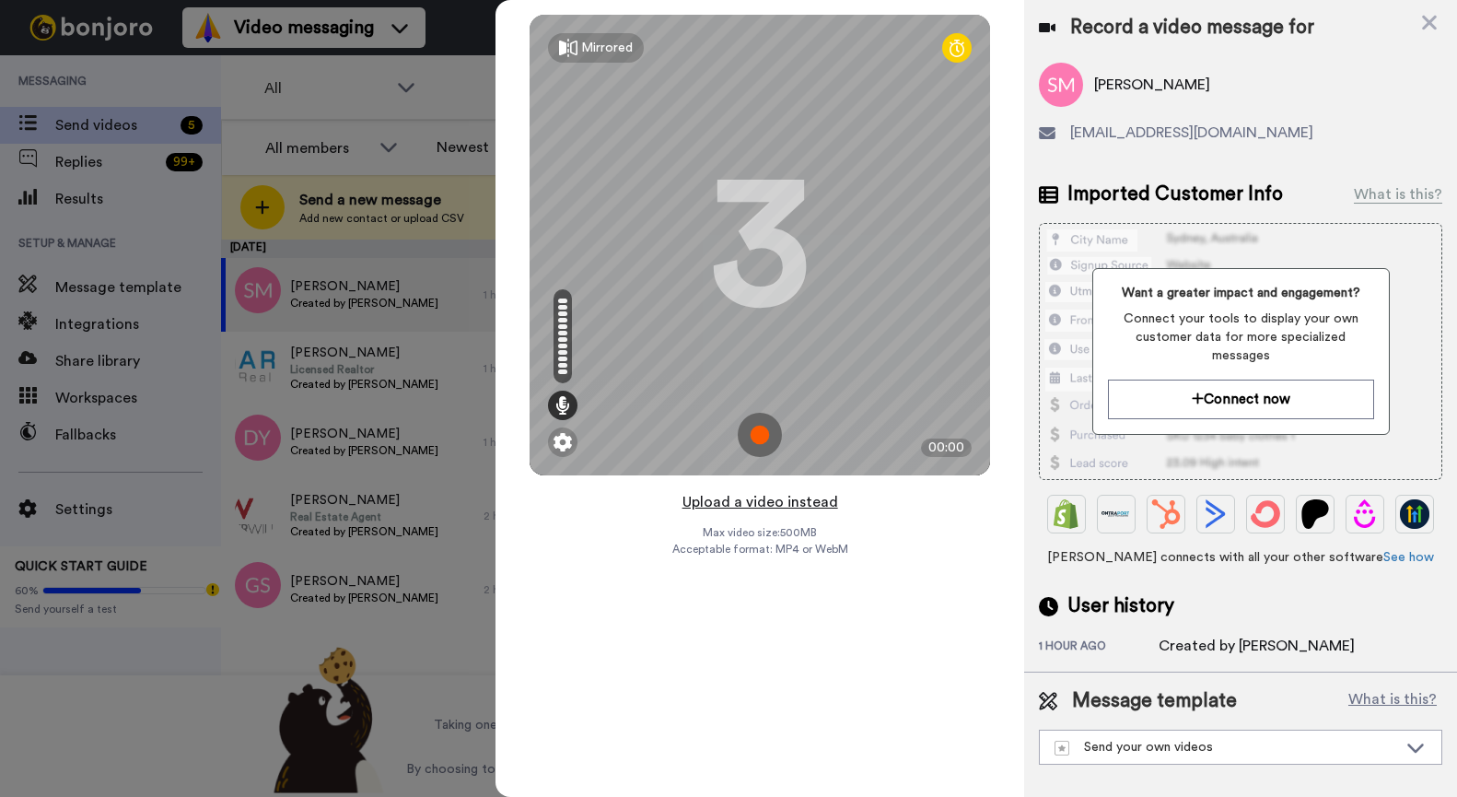
click at [734, 495] on button "Upload a video instead" at bounding box center [760, 502] width 167 height 24
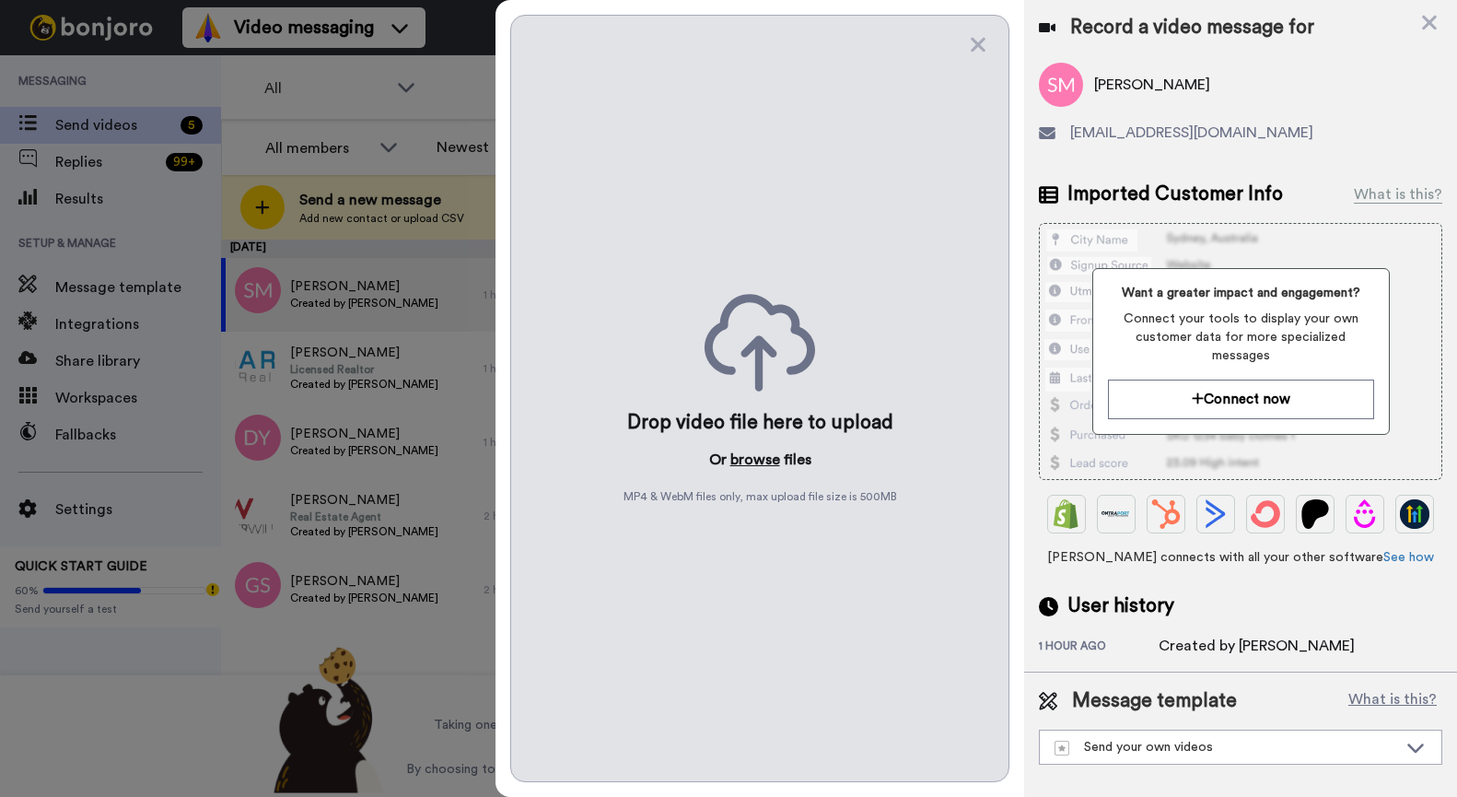
click at [765, 461] on button "browse" at bounding box center [756, 460] width 50 height 22
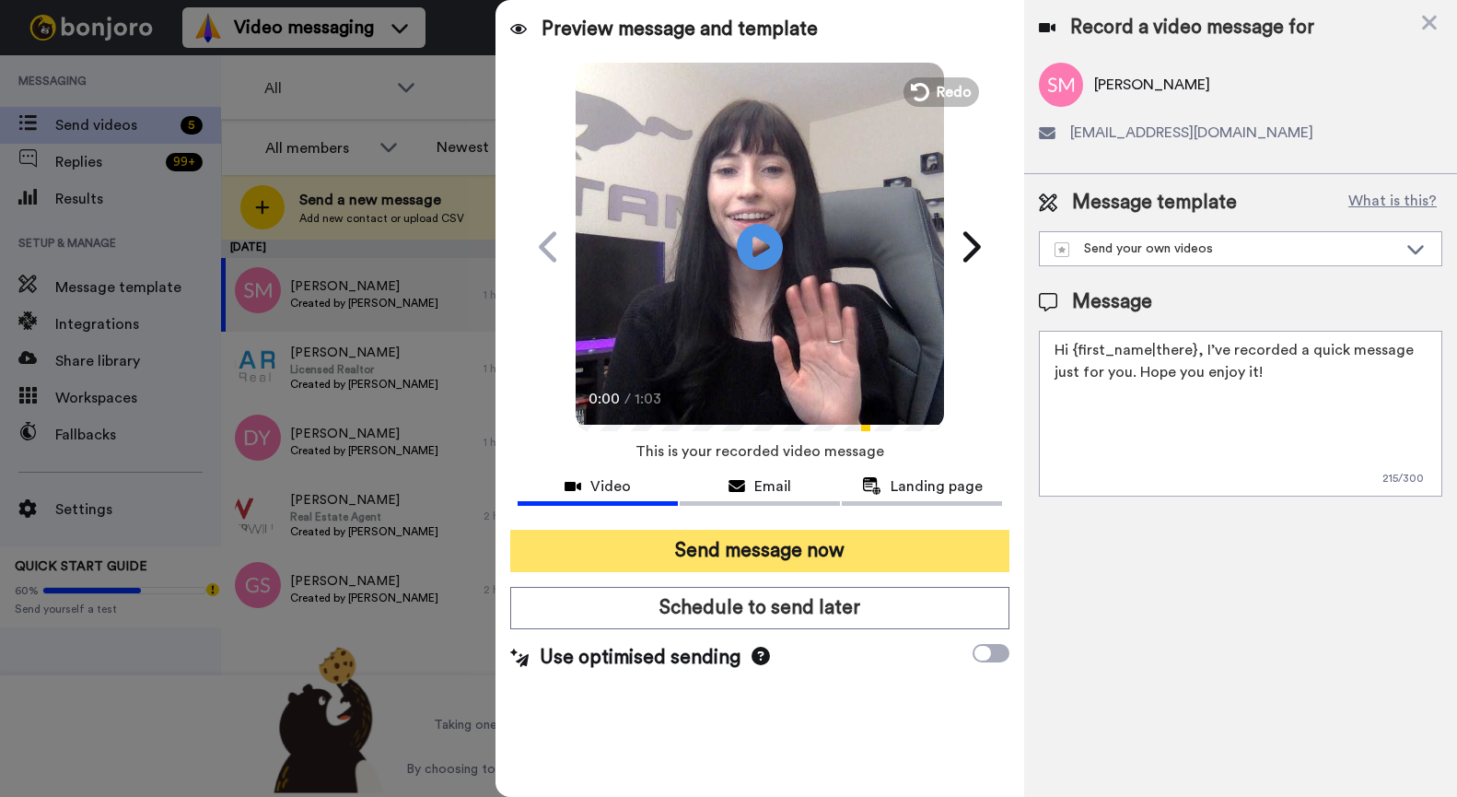
click at [783, 544] on button "Send message now" at bounding box center [759, 551] width 499 height 42
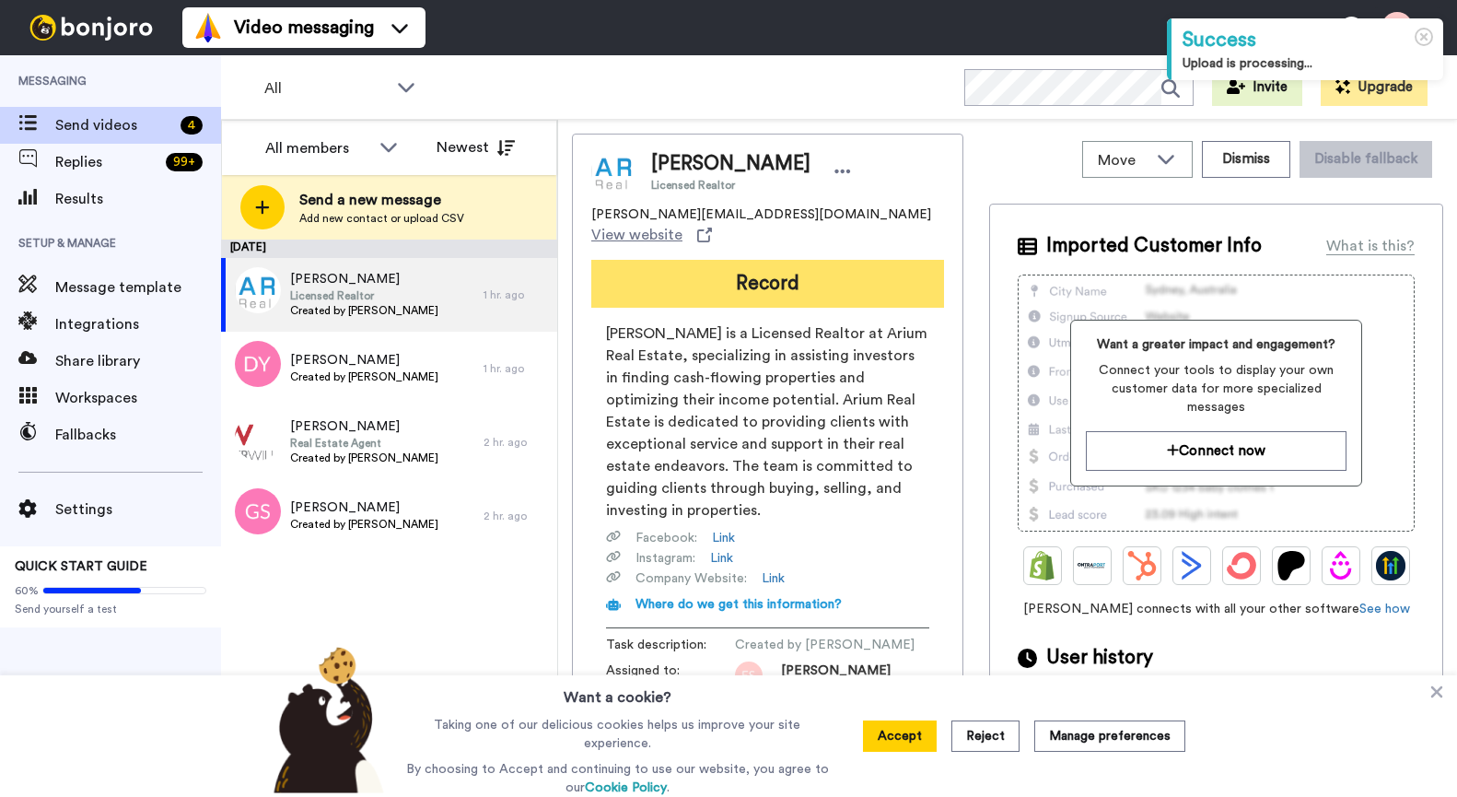
click at [717, 260] on button "Record" at bounding box center [767, 284] width 353 height 48
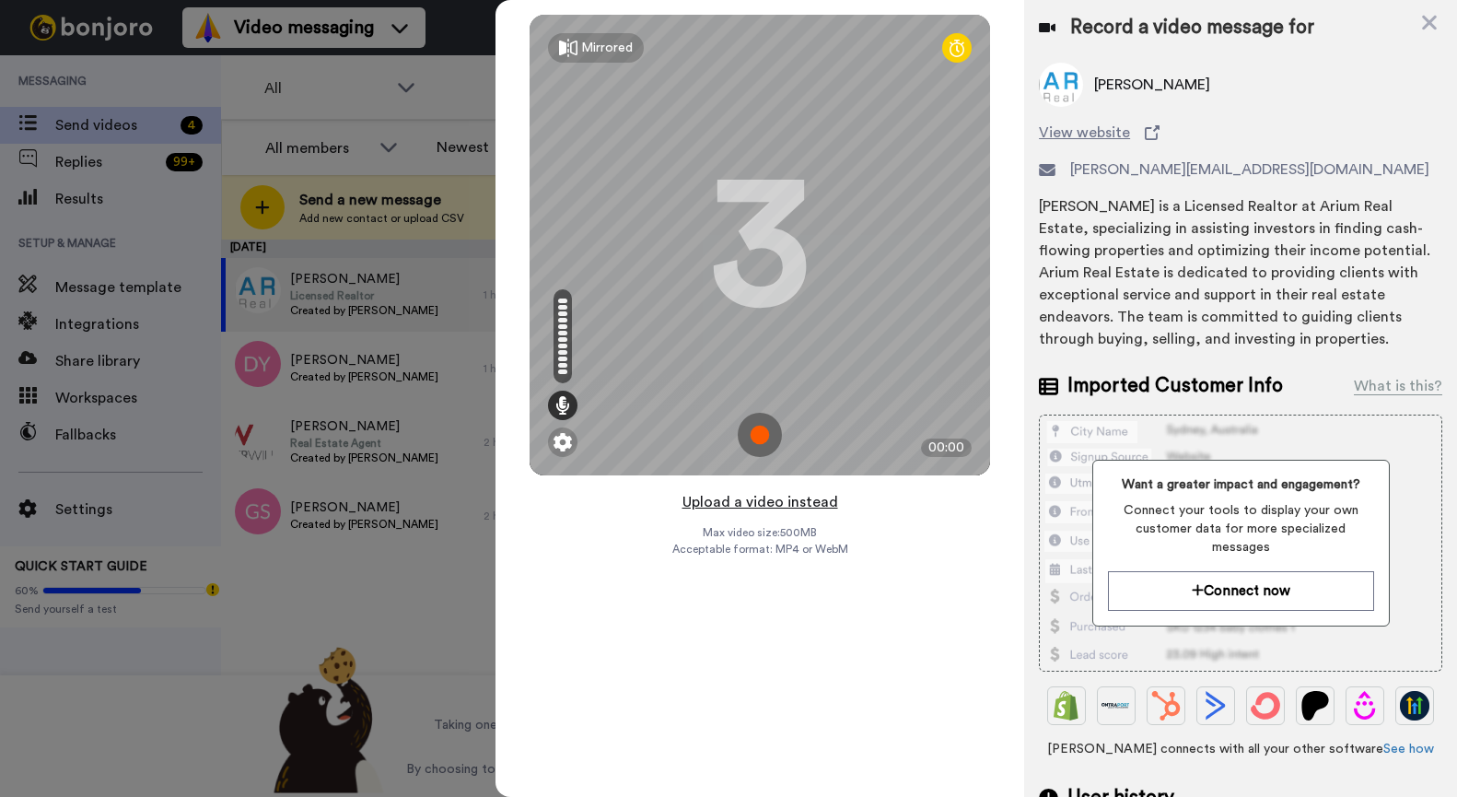
click at [774, 506] on button "Upload a video instead" at bounding box center [760, 502] width 167 height 24
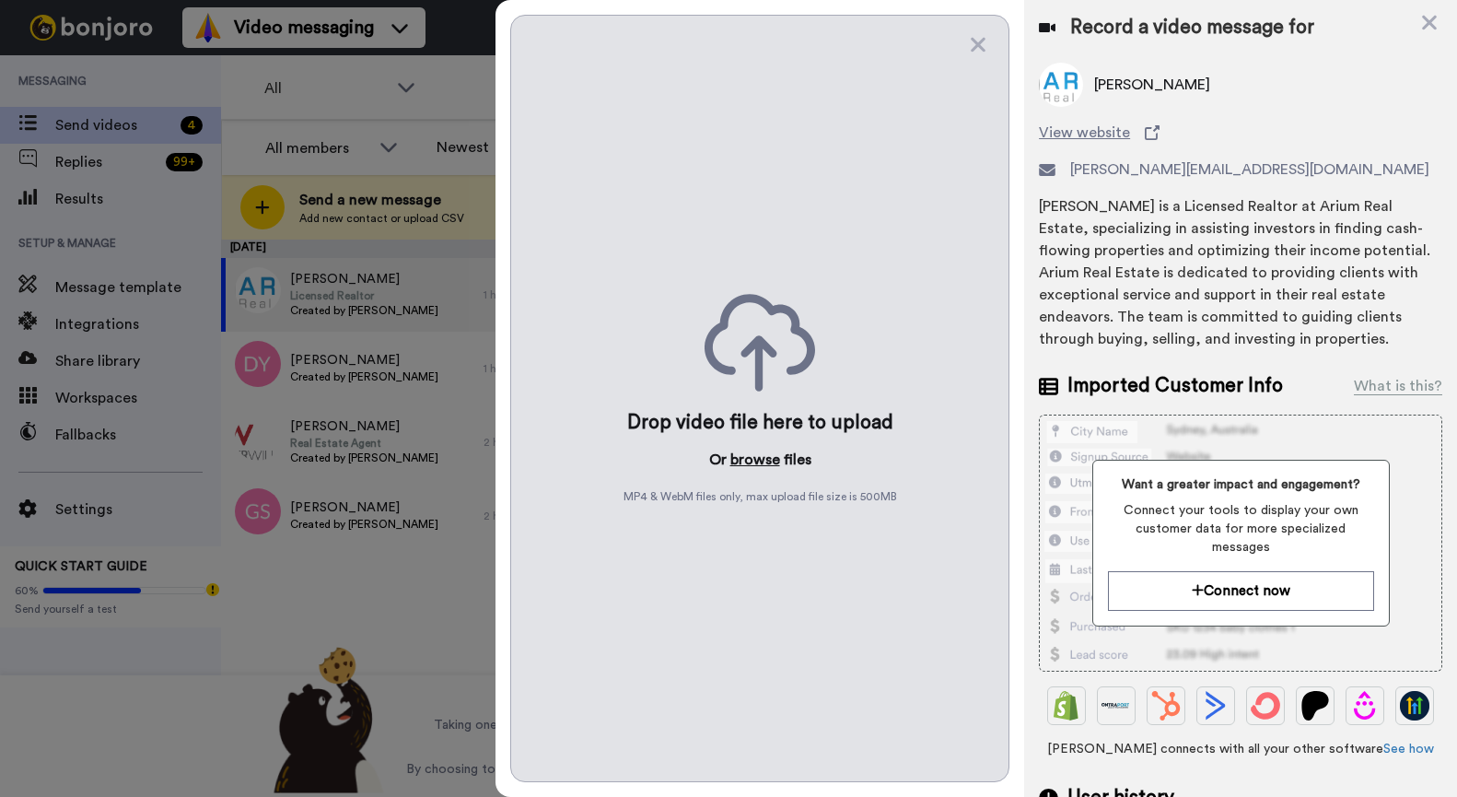
click at [764, 466] on button "browse" at bounding box center [756, 460] width 50 height 22
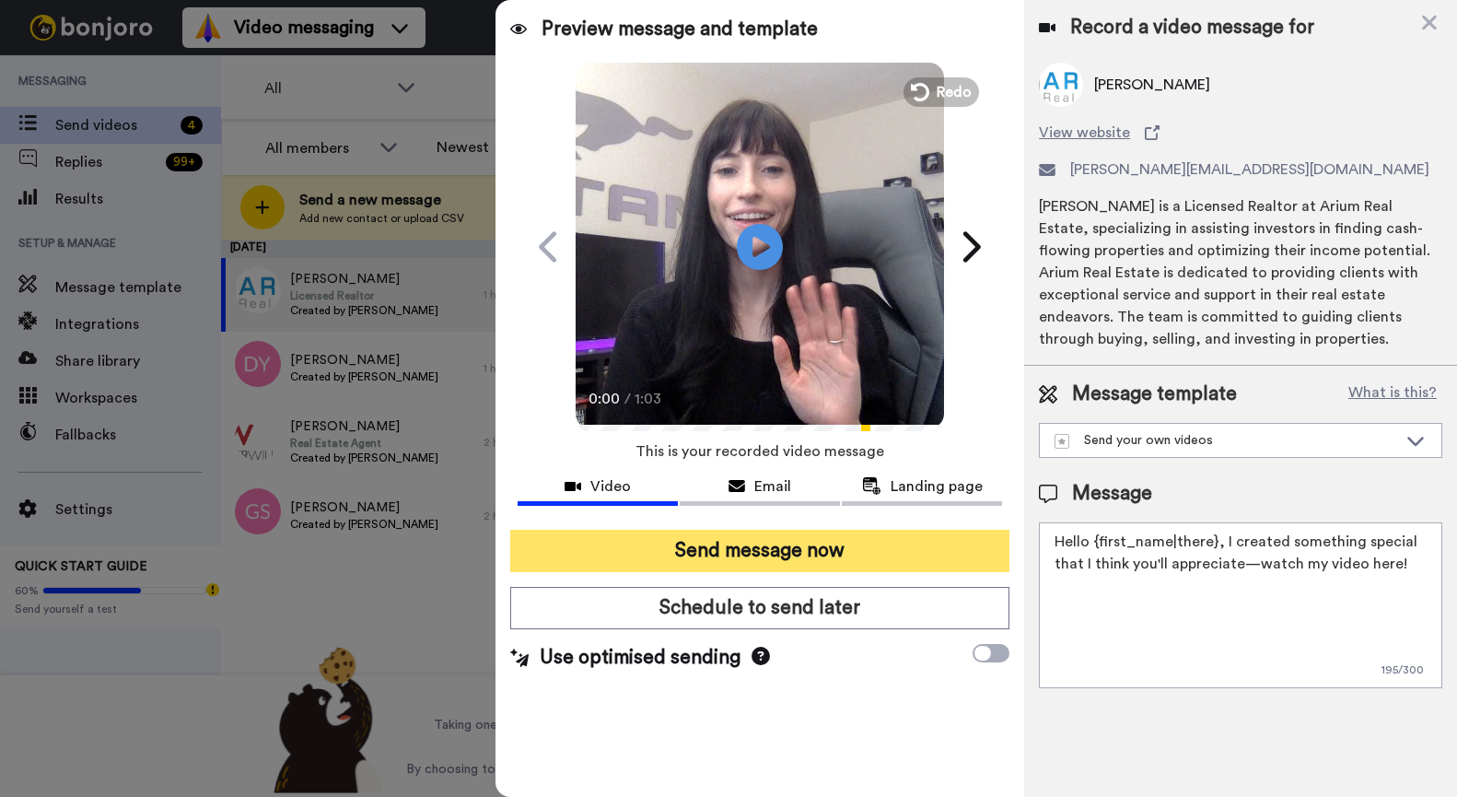
click at [776, 551] on button "Send message now" at bounding box center [759, 551] width 499 height 42
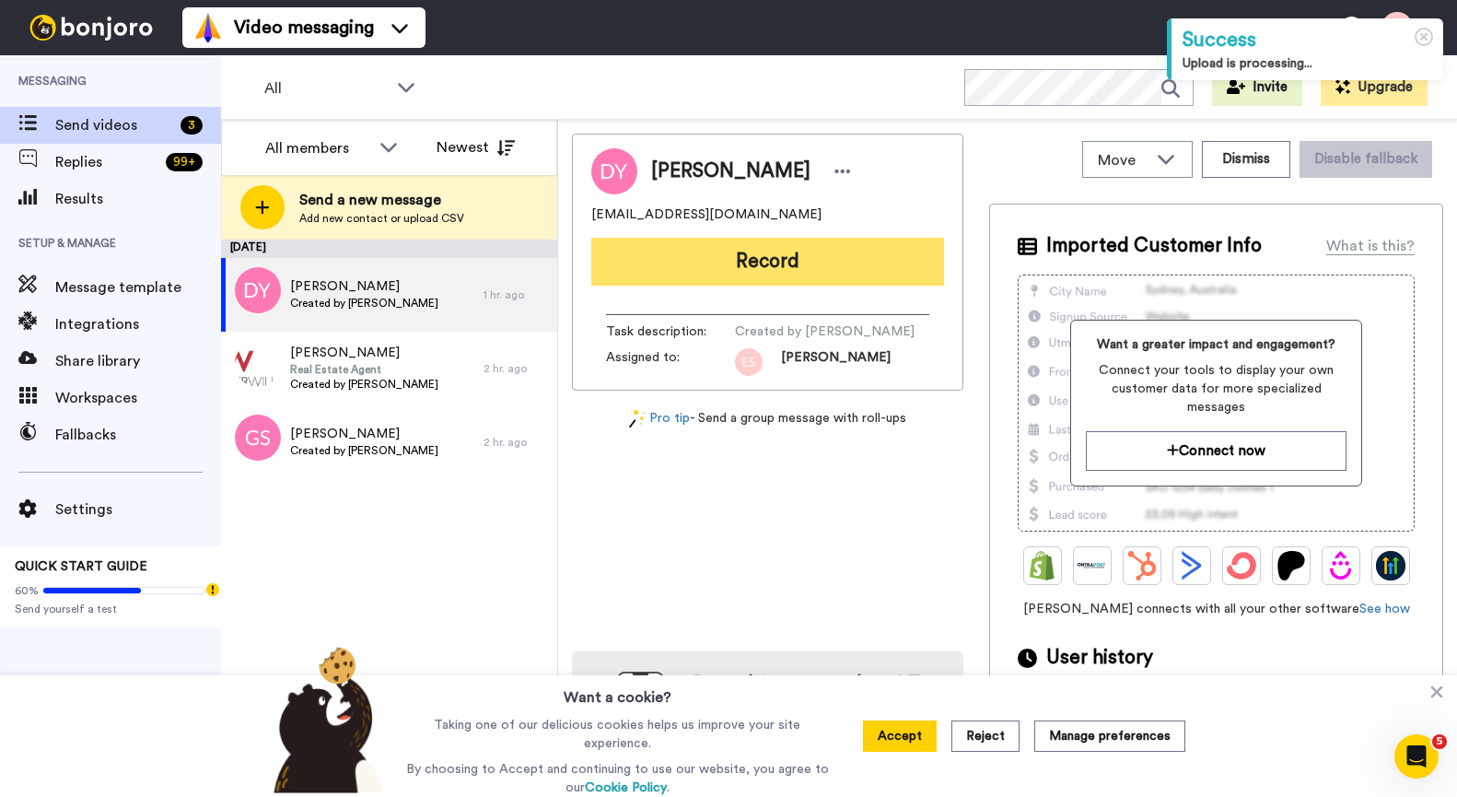
drag, startPoint x: 0, startPoint y: 0, endPoint x: 637, endPoint y: 278, distance: 694.7
click at [637, 278] on button "Record" at bounding box center [767, 262] width 353 height 48
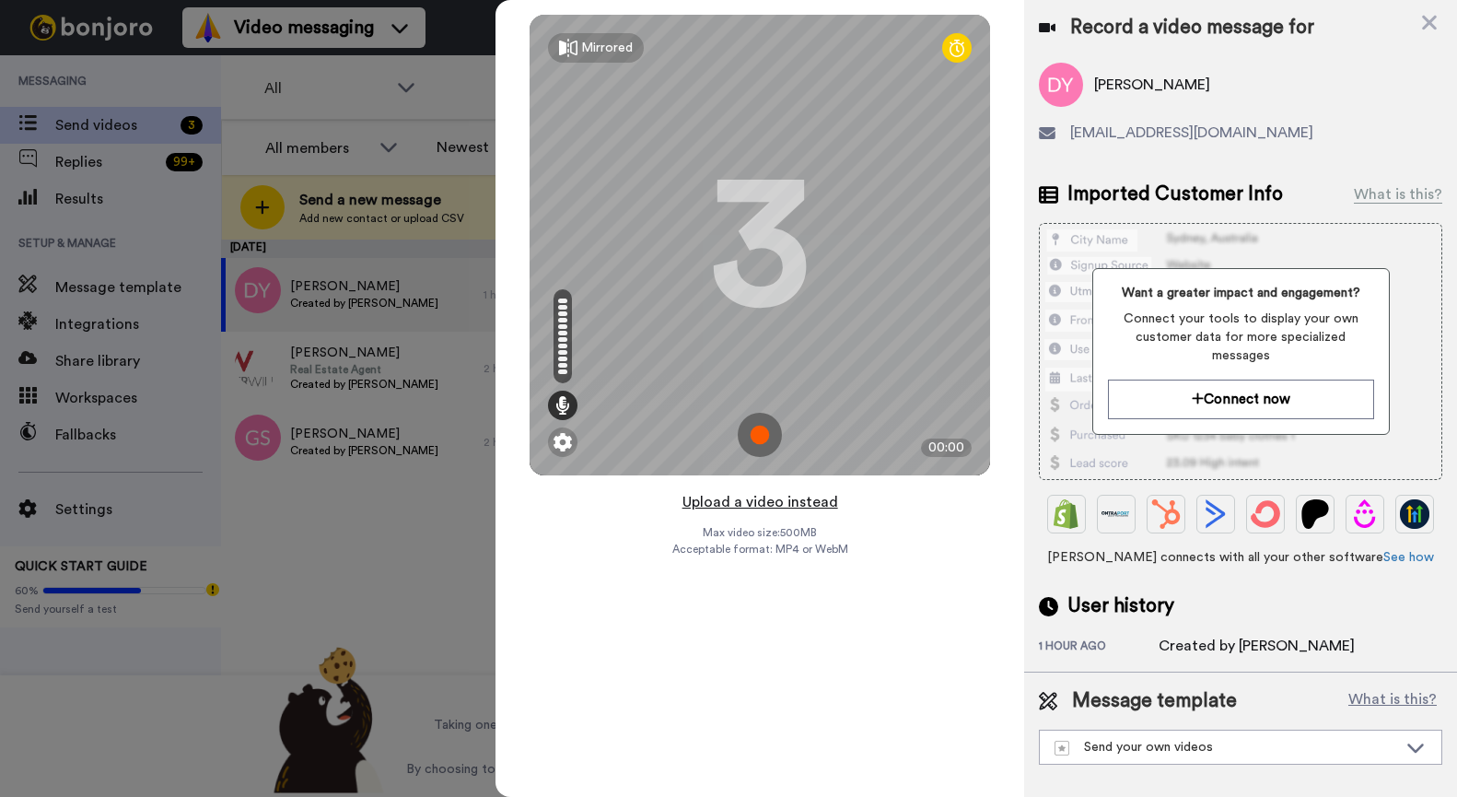
click at [792, 506] on button "Upload a video instead" at bounding box center [760, 502] width 167 height 24
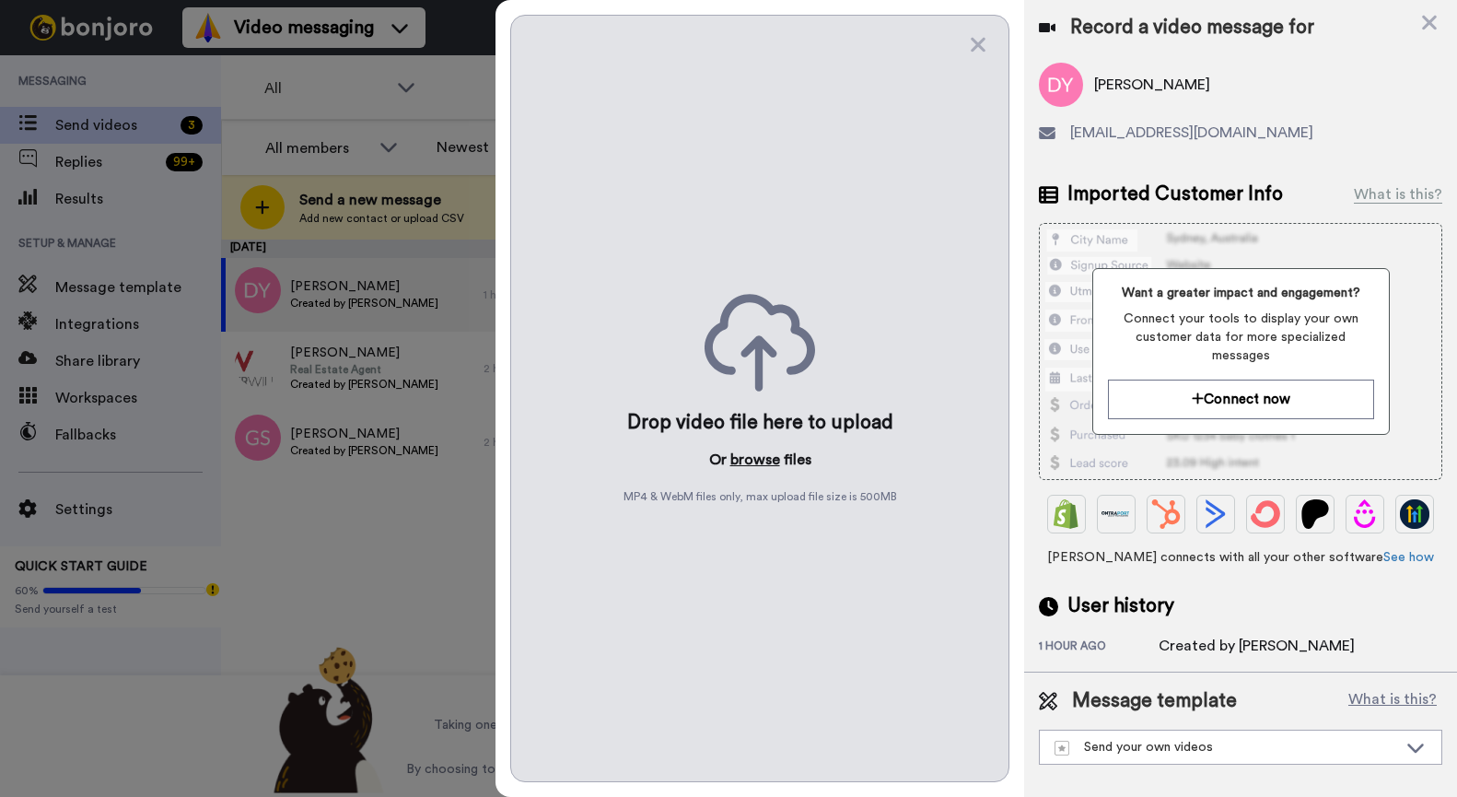
click at [766, 454] on button "browse" at bounding box center [756, 460] width 50 height 22
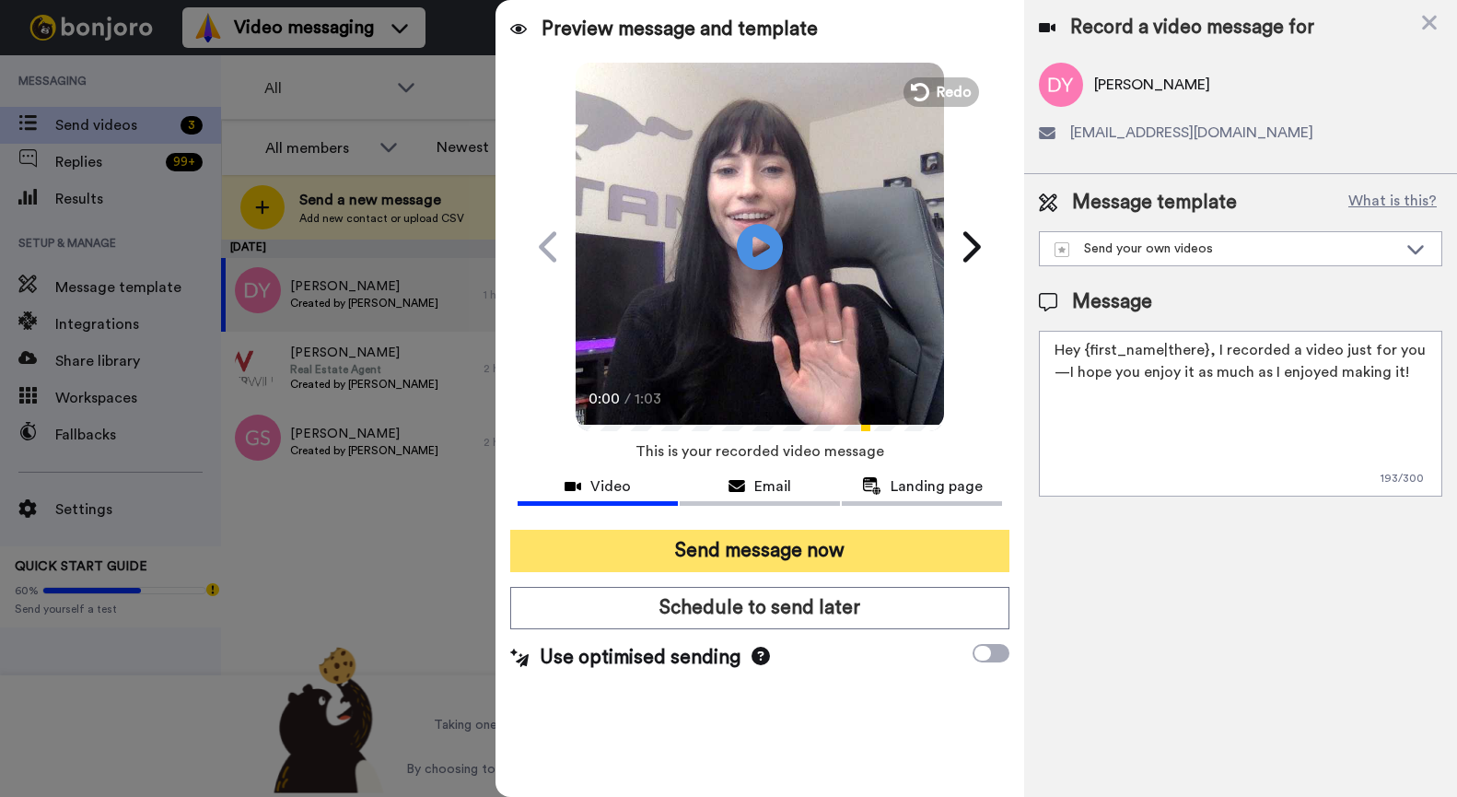
click at [771, 552] on button "Send message now" at bounding box center [759, 551] width 499 height 42
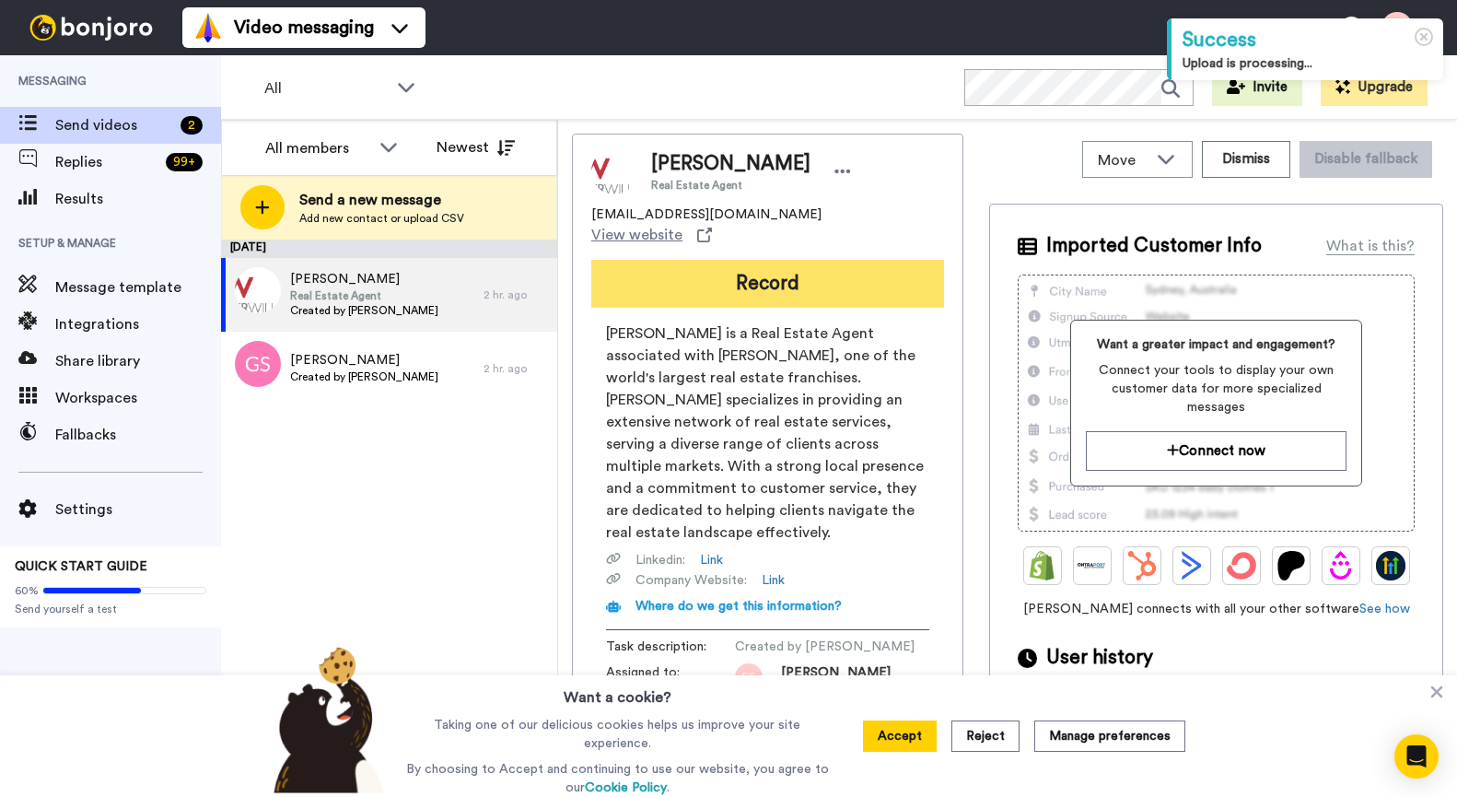
click at [723, 267] on button "Record" at bounding box center [767, 284] width 353 height 48
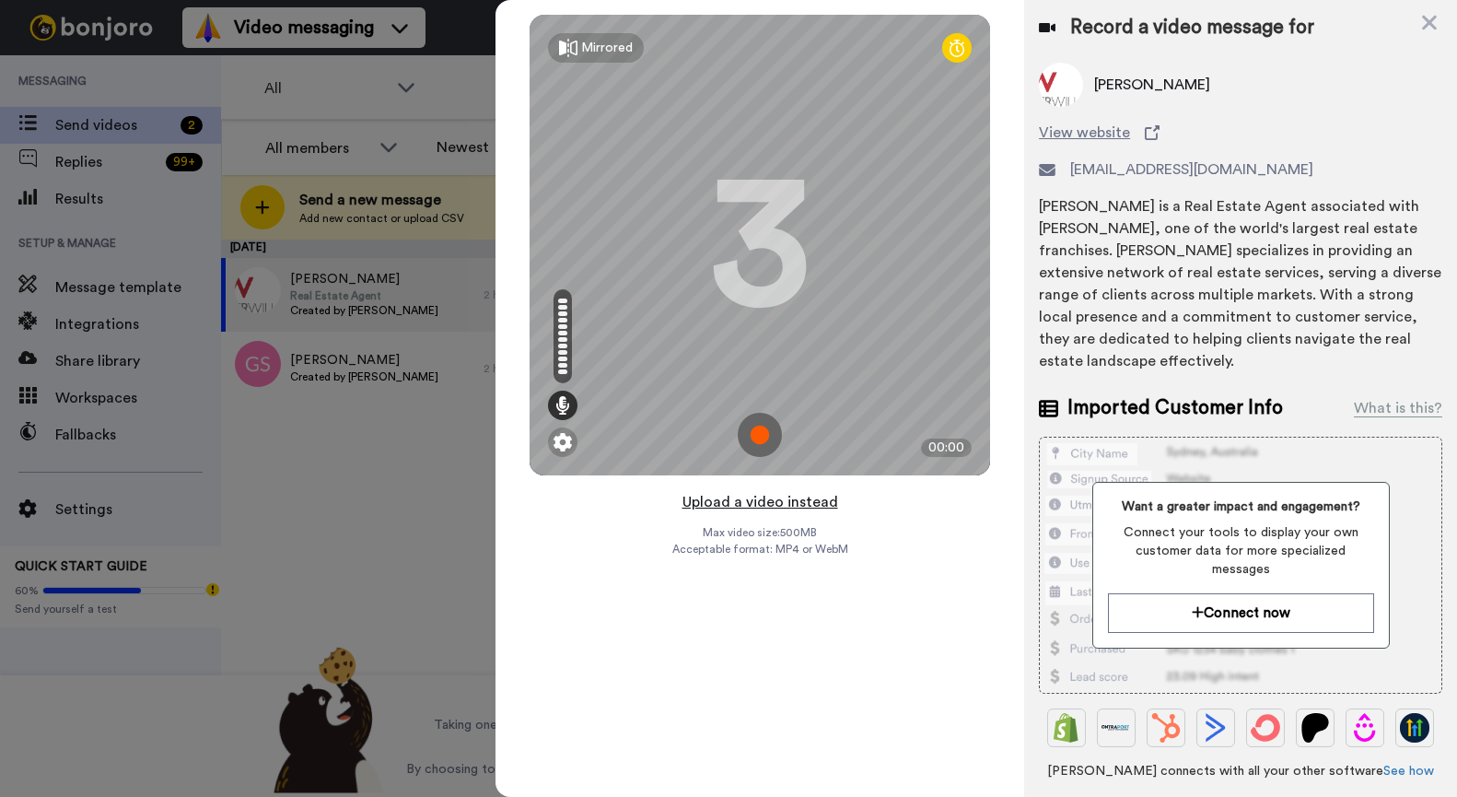
click at [767, 497] on button "Upload a video instead" at bounding box center [760, 502] width 167 height 24
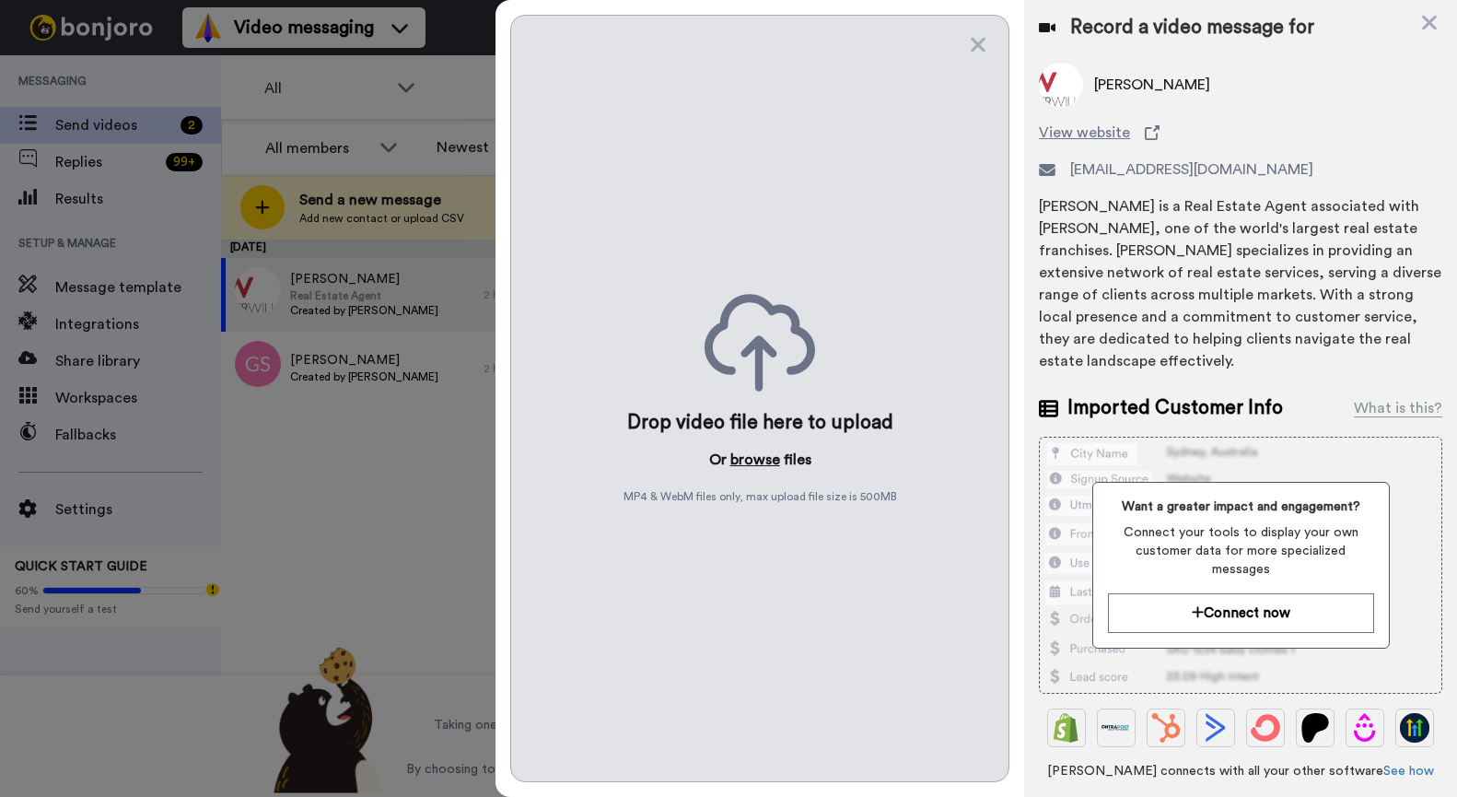
click at [761, 450] on button "browse" at bounding box center [756, 460] width 50 height 22
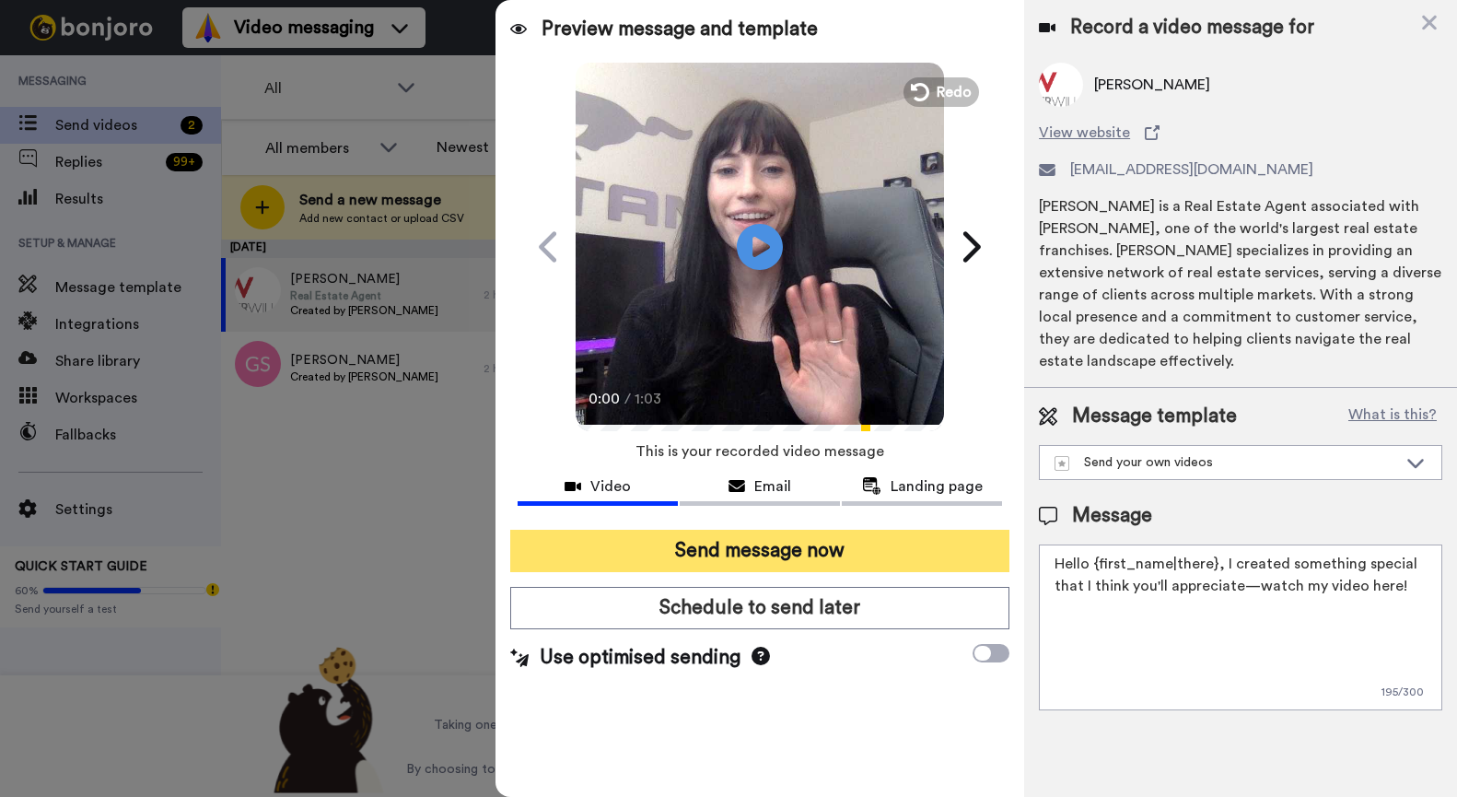
click at [815, 548] on button "Send message now" at bounding box center [759, 551] width 499 height 42
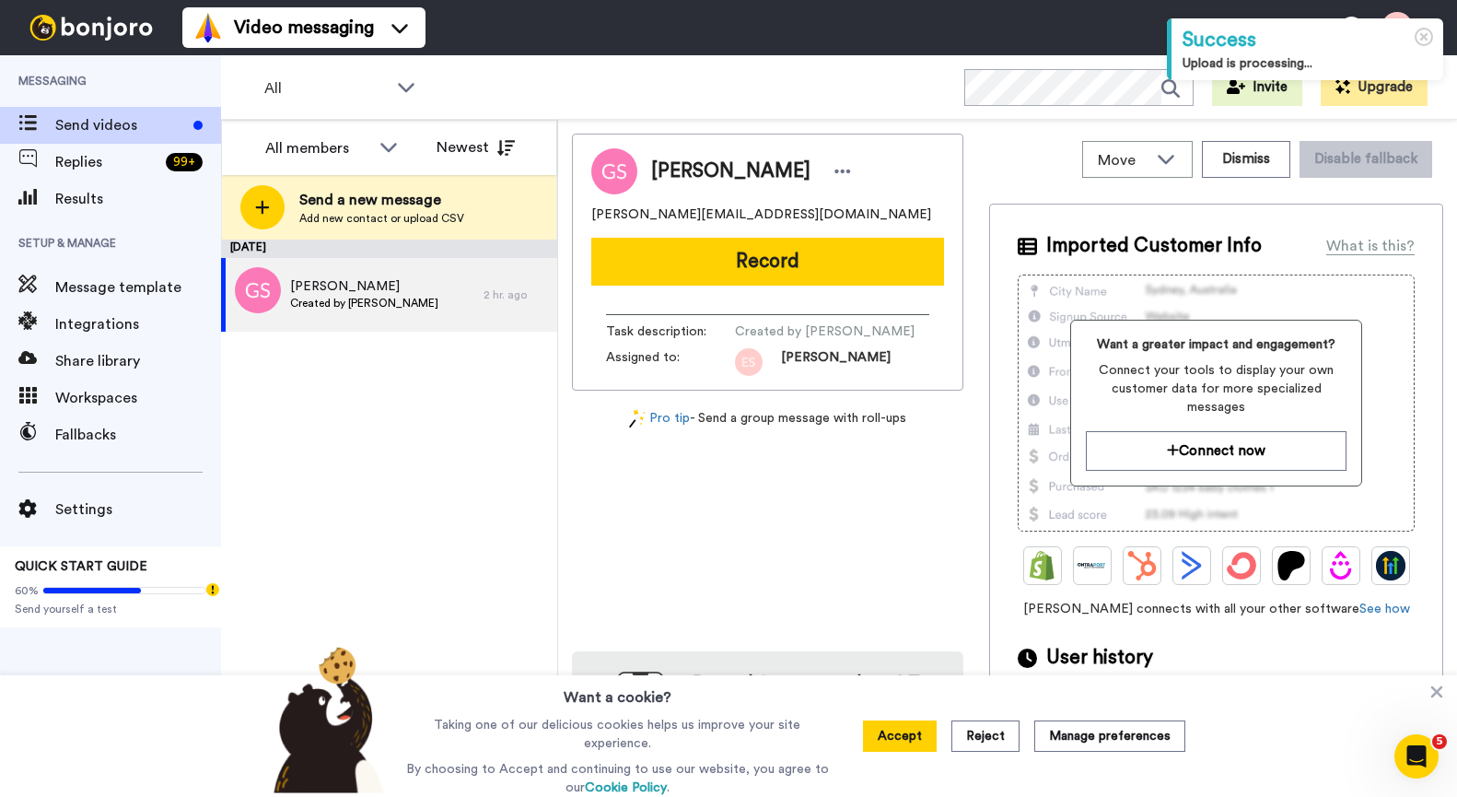
click at [730, 259] on button "Record" at bounding box center [767, 262] width 353 height 48
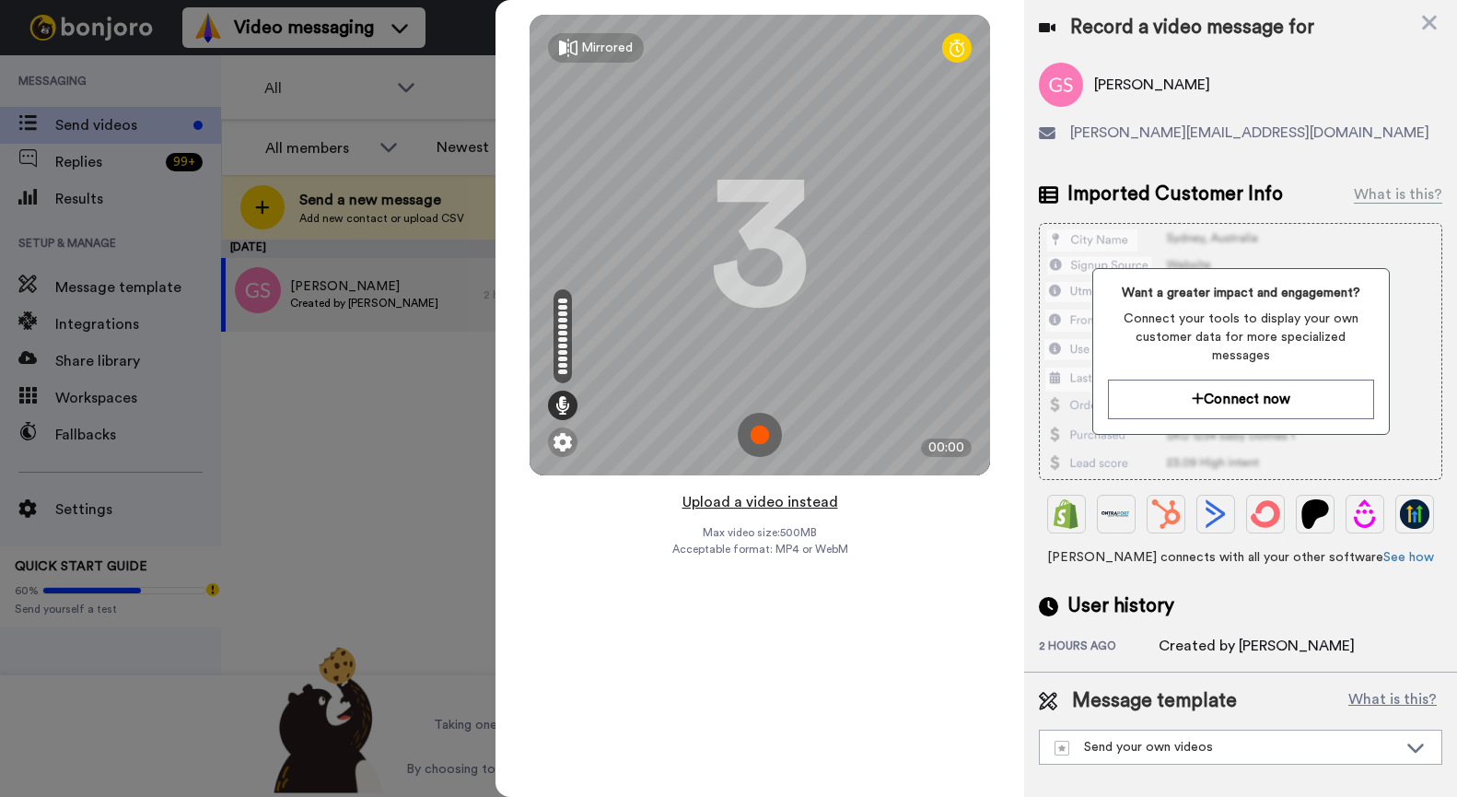
click at [777, 502] on button "Upload a video instead" at bounding box center [760, 502] width 167 height 24
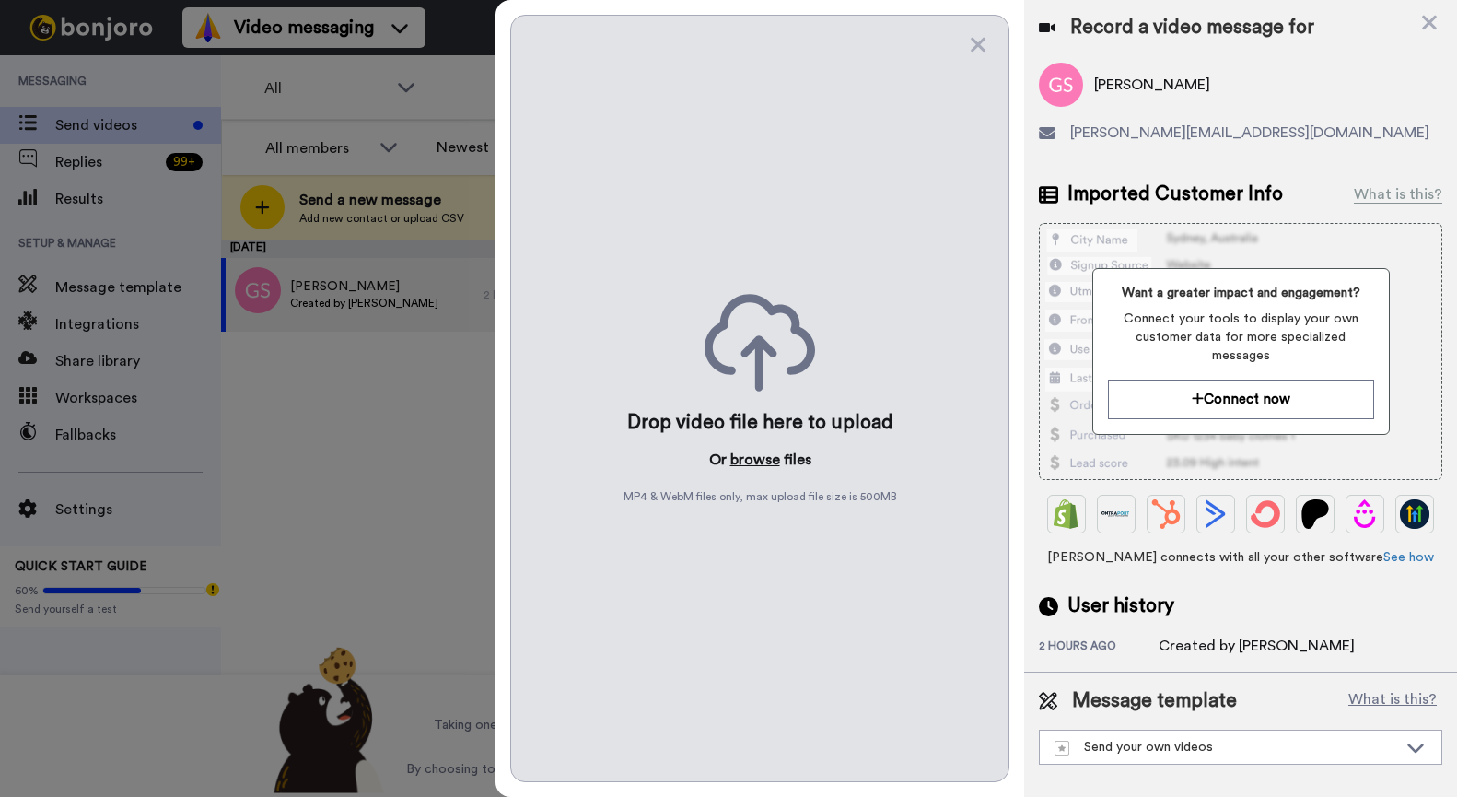
click at [759, 450] on button "browse" at bounding box center [756, 460] width 50 height 22
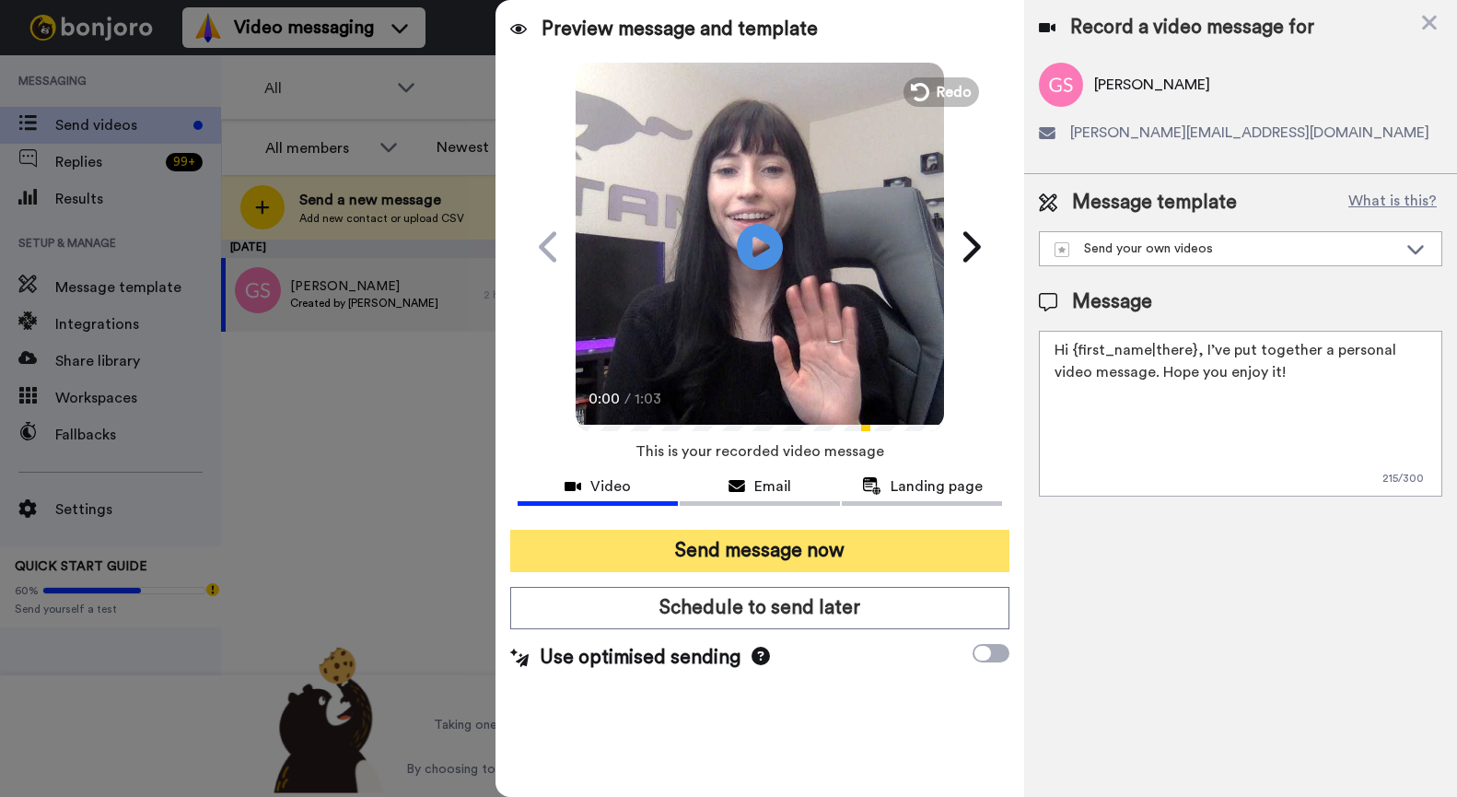
click at [738, 544] on button "Send message now" at bounding box center [759, 551] width 499 height 42
